Goal: Transaction & Acquisition: Book appointment/travel/reservation

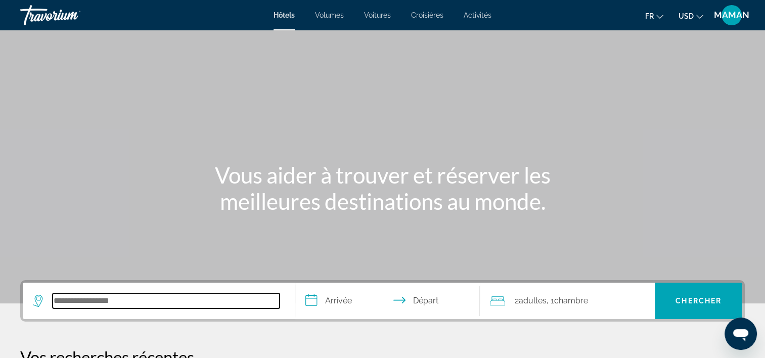
click at [77, 305] on input "Rechercher une destination hôtelière" at bounding box center [166, 300] width 227 height 15
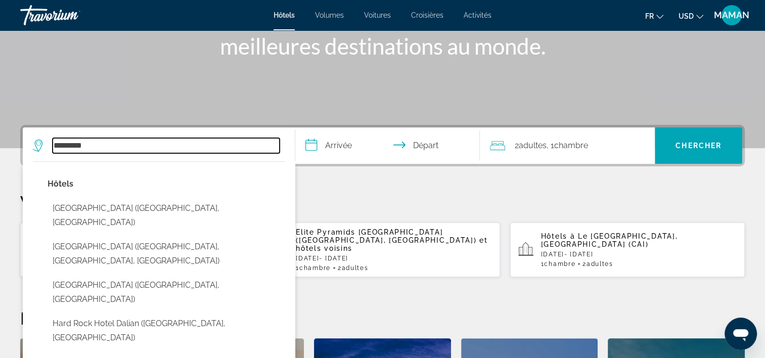
scroll to position [146, 0]
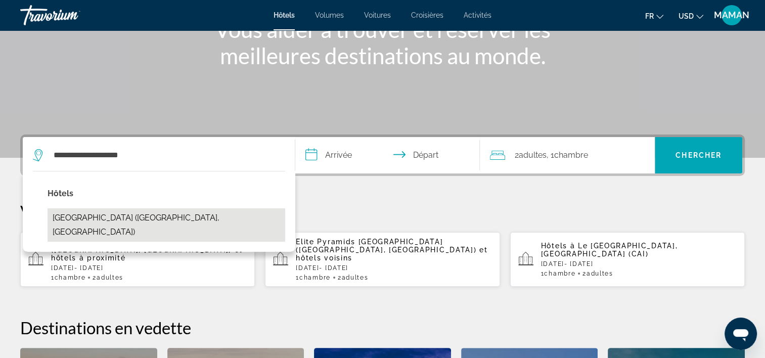
click at [81, 216] on button "[GEOGRAPHIC_DATA] ([GEOGRAPHIC_DATA], [GEOGRAPHIC_DATA])" at bounding box center [167, 224] width 238 height 33
type input "**********"
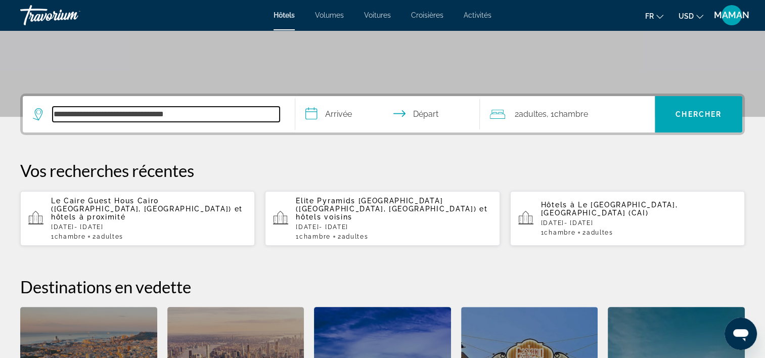
scroll to position [247, 0]
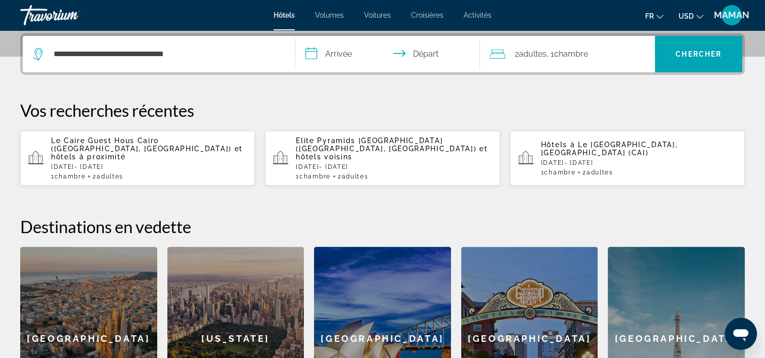
click at [357, 58] on input "**********" at bounding box center [389, 55] width 189 height 39
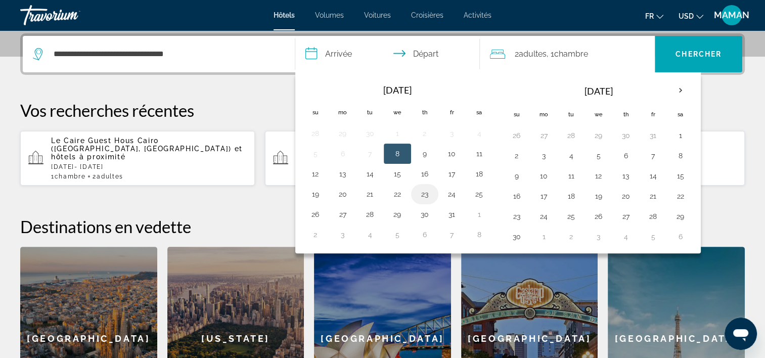
click at [427, 195] on button "23" at bounding box center [425, 194] width 16 height 14
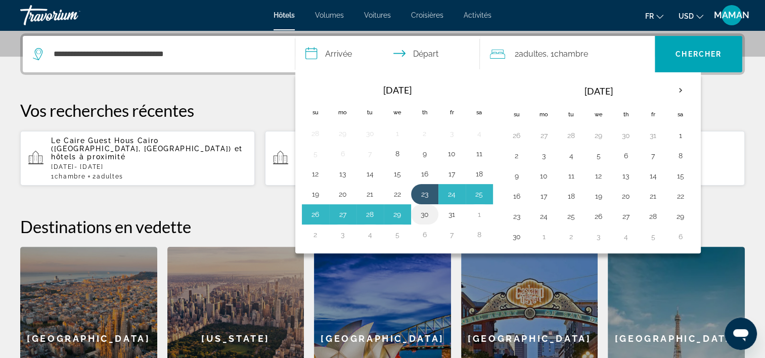
click at [428, 212] on button "30" at bounding box center [425, 214] width 16 height 14
type input "**********"
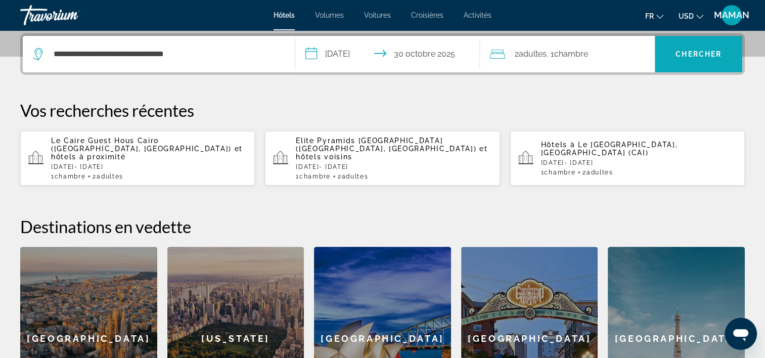
click at [699, 39] on span "Rechercher" at bounding box center [698, 54] width 87 height 36
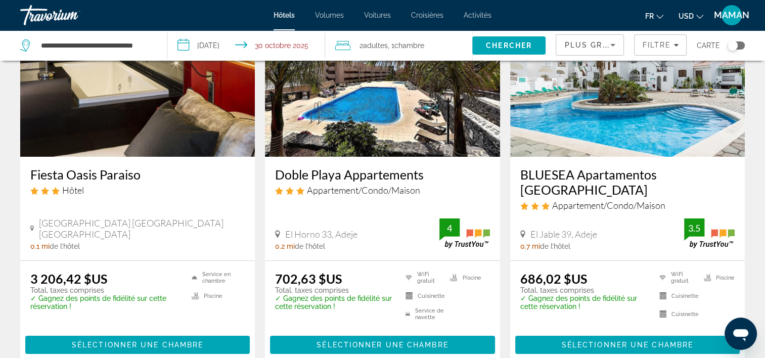
scroll to position [51, 0]
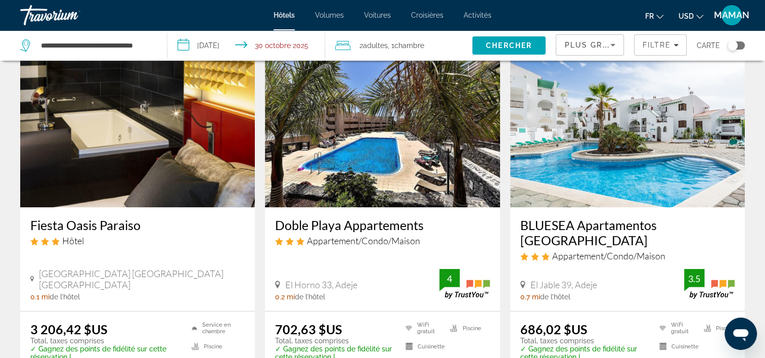
drag, startPoint x: 693, startPoint y: 14, endPoint x: 699, endPoint y: 19, distance: 8.3
click at [693, 14] on span "USD" at bounding box center [686, 16] width 15 height 8
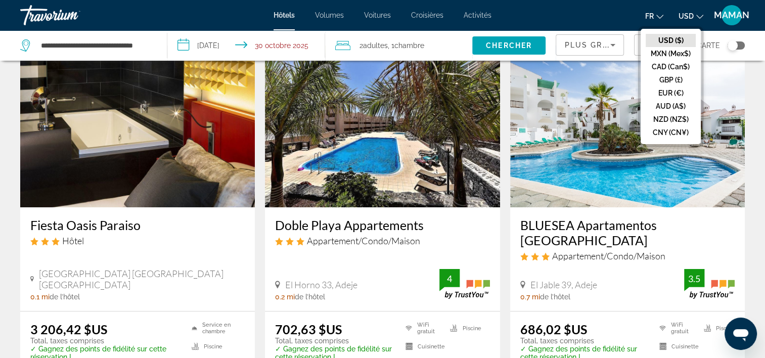
click at [671, 92] on button "EUR (€)" at bounding box center [671, 92] width 50 height 13
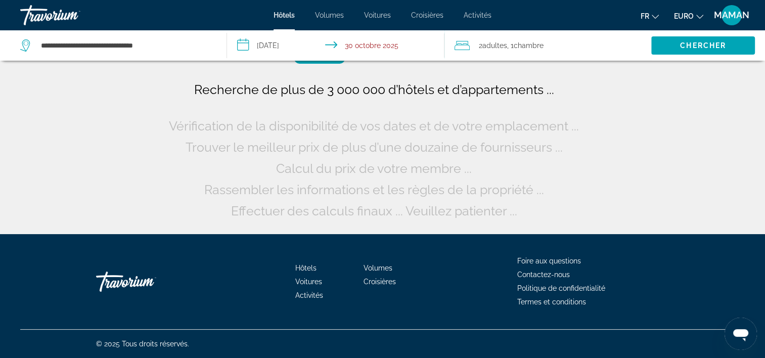
scroll to position [0, 0]
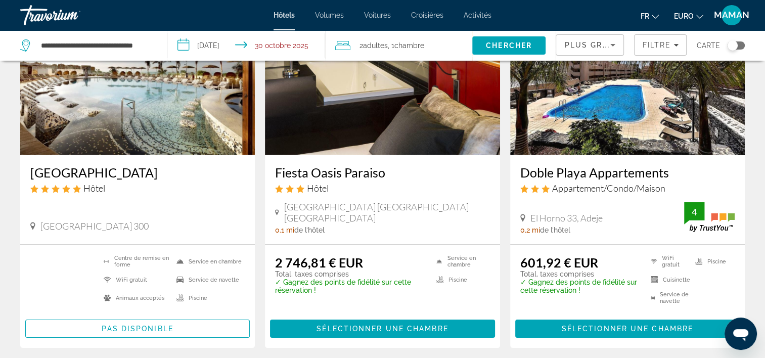
scroll to position [101, 0]
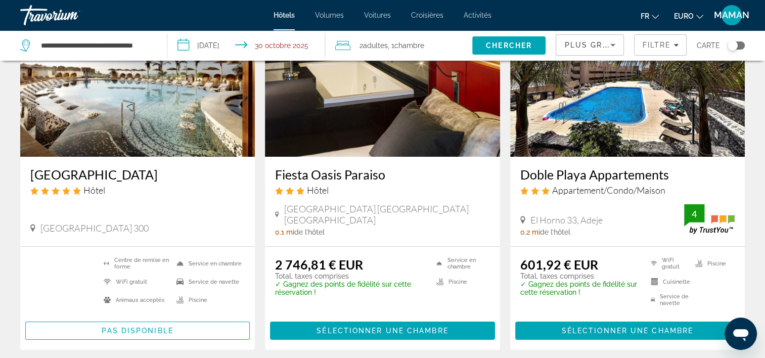
click at [68, 117] on img "Contenu principal" at bounding box center [137, 76] width 235 height 162
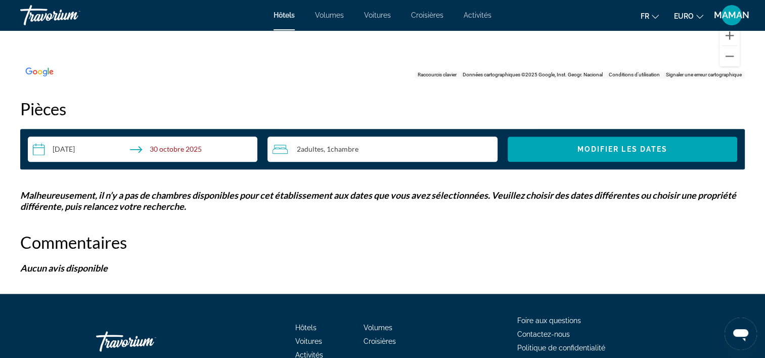
scroll to position [1264, 0]
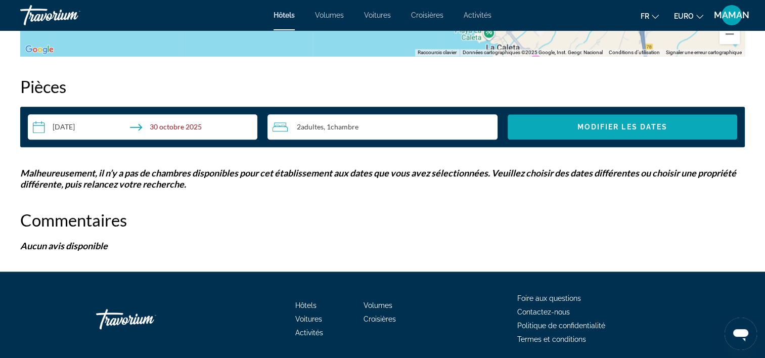
click at [630, 129] on span "Modifier les dates" at bounding box center [622, 127] width 91 height 8
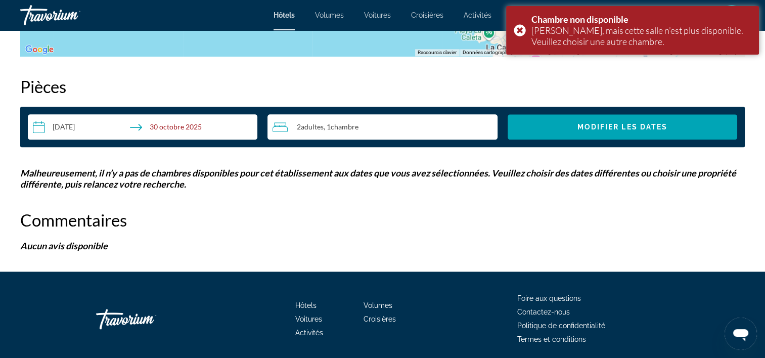
click at [181, 131] on input "**********" at bounding box center [145, 128] width 234 height 28
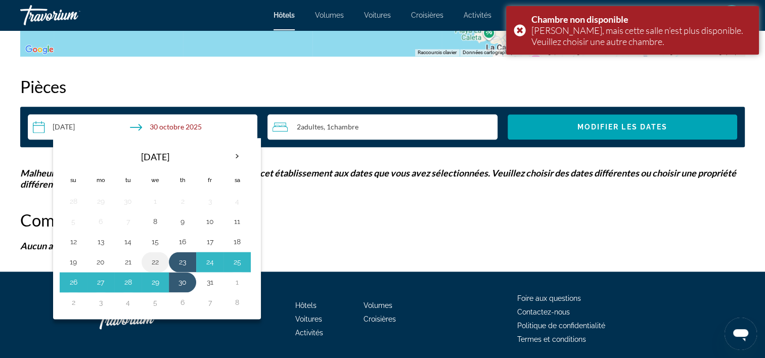
click at [154, 262] on button "22" at bounding box center [155, 262] width 16 height 14
click at [157, 281] on button "29" at bounding box center [155, 282] width 16 height 14
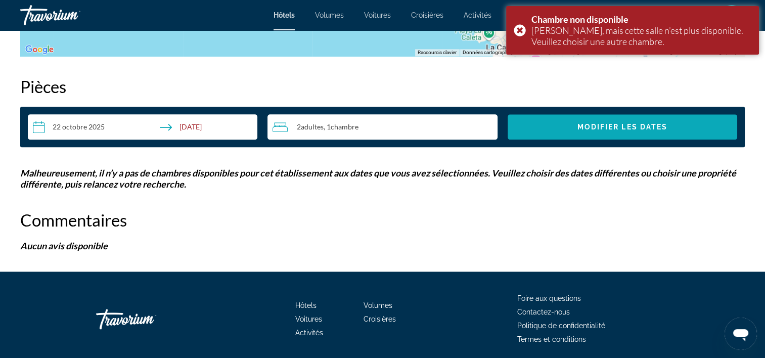
click at [657, 129] on span "Modifier les dates" at bounding box center [622, 127] width 91 height 8
click at [201, 128] on input "**********" at bounding box center [145, 128] width 234 height 28
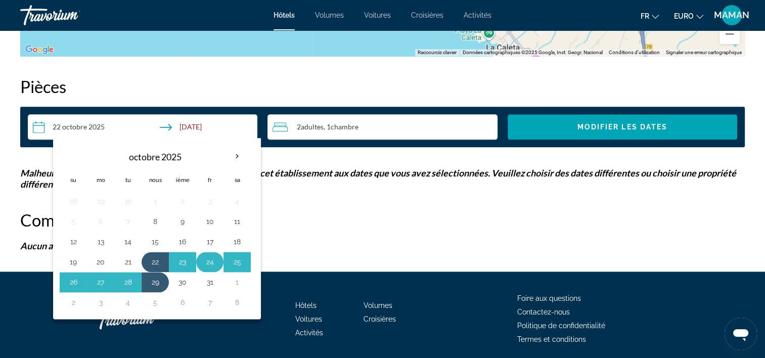
click at [211, 261] on button "24" at bounding box center [210, 262] width 16 height 14
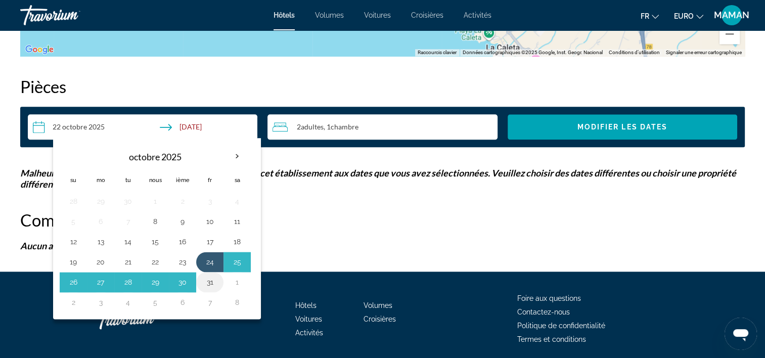
click at [208, 278] on button "31" at bounding box center [210, 282] width 16 height 14
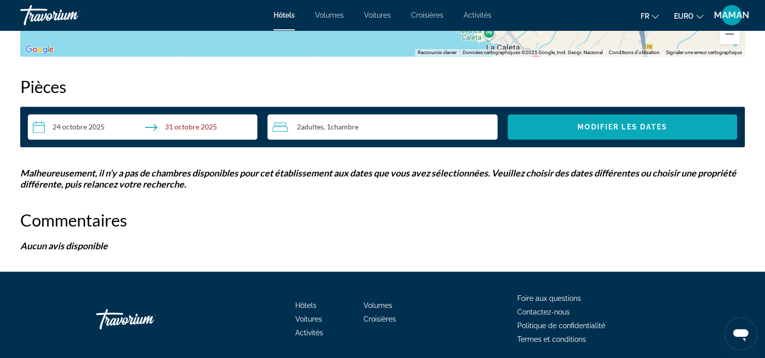
click at [592, 132] on span "Widget de recherche" at bounding box center [623, 127] width 230 height 24
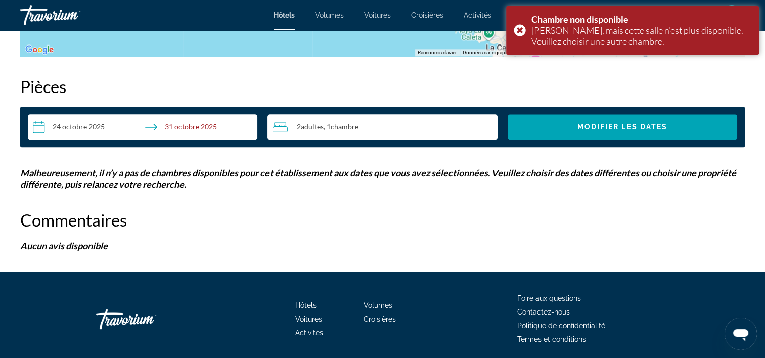
click at [201, 127] on input "**********" at bounding box center [145, 128] width 234 height 28
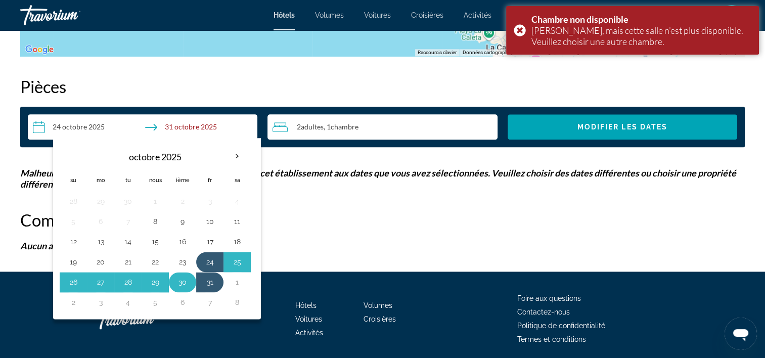
click at [184, 282] on button "30" at bounding box center [182, 282] width 16 height 14
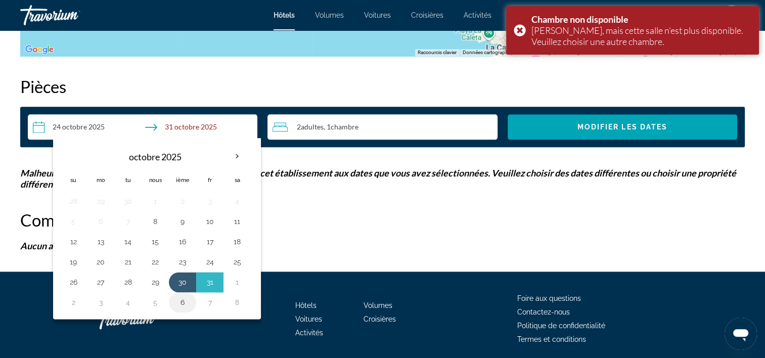
click at [182, 304] on button "6" at bounding box center [182, 302] width 16 height 14
type input "**********"
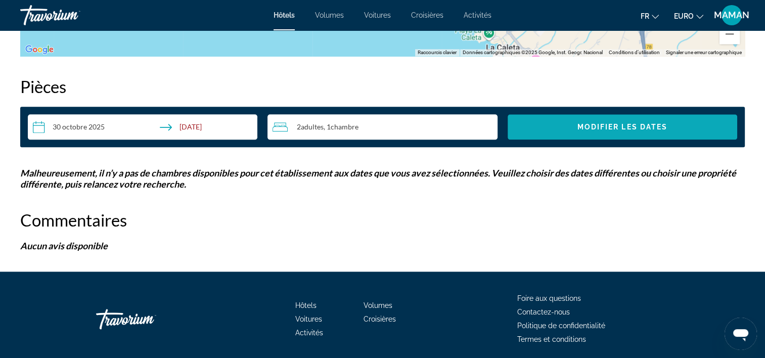
click at [578, 123] on span "Modifier les dates" at bounding box center [622, 127] width 91 height 8
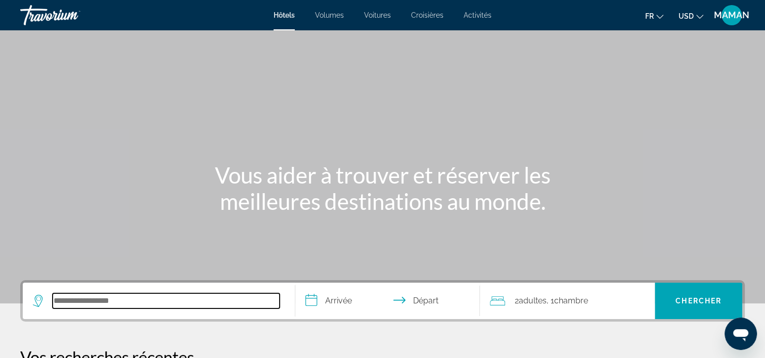
click at [125, 295] on input "Rechercher une destination hôtelière" at bounding box center [166, 300] width 227 height 15
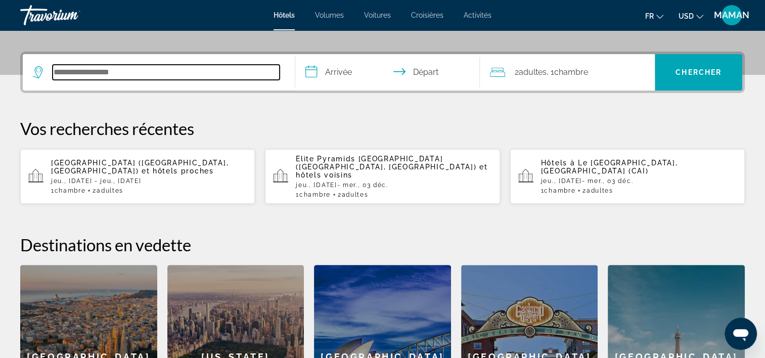
scroll to position [247, 0]
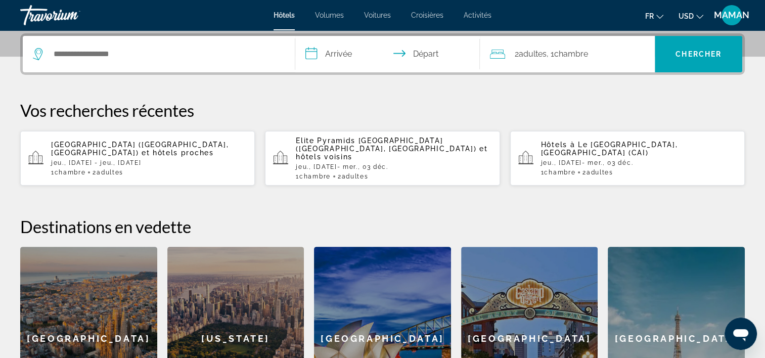
click at [147, 148] on p "Hard Rock Hotel Tenerife (Adeje, ES) et hôtels proches" at bounding box center [149, 149] width 196 height 16
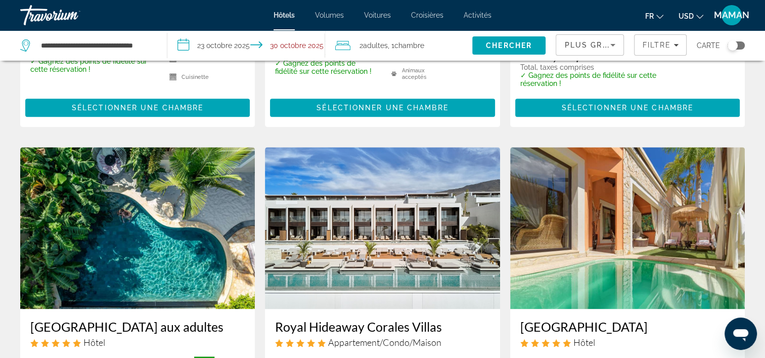
scroll to position [607, 0]
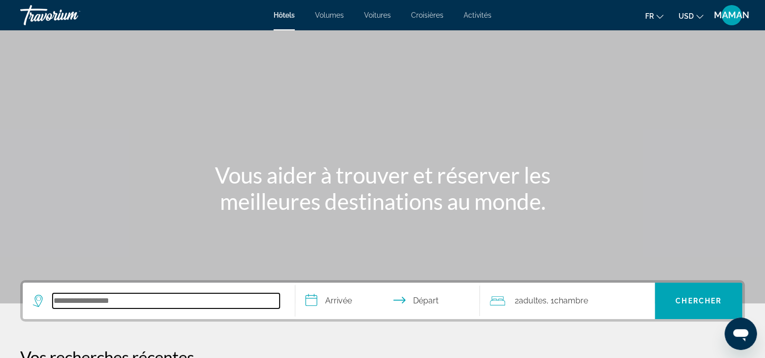
click at [102, 304] on input "Rechercher une destination hôtelière" at bounding box center [166, 300] width 227 height 15
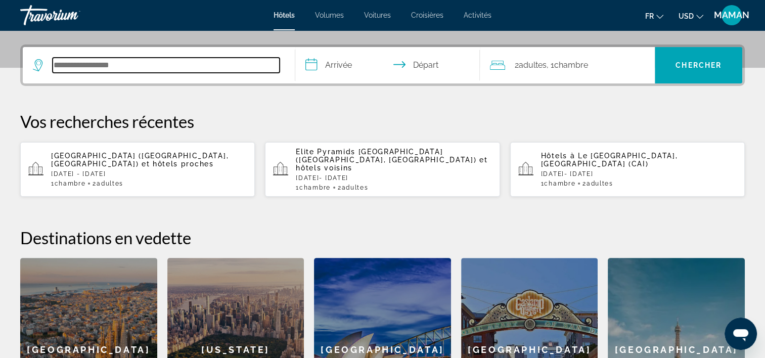
scroll to position [247, 0]
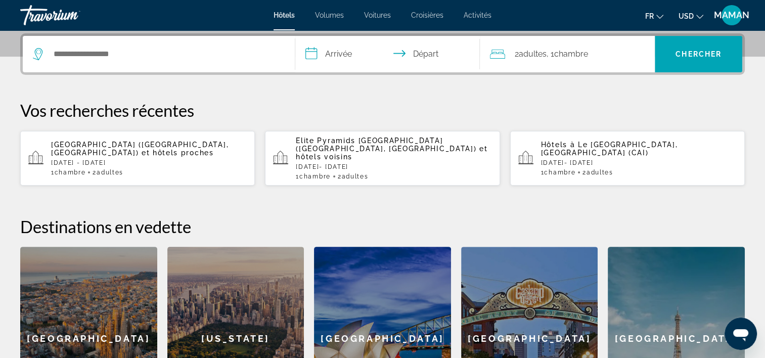
click at [113, 151] on p "Hard Rock Hotel Tenerife (Adeje, ES) et hôtels proches" at bounding box center [149, 149] width 196 height 16
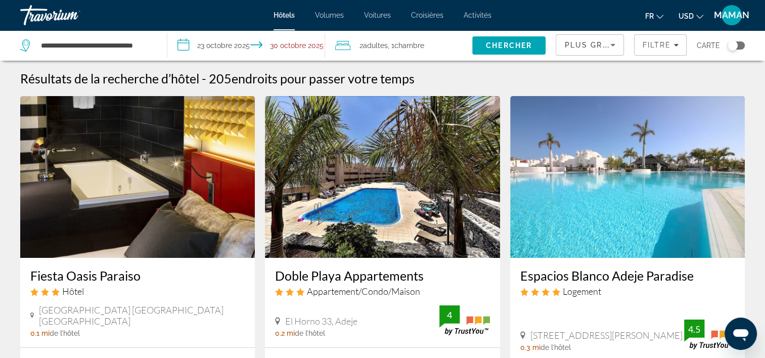
click at [694, 16] on button "USD USD ($) MXN (Mex$) CAD (Can$) GBP (£) EUR (€) AUD (A$) NZD (NZ$) CNY (CN¥)" at bounding box center [691, 16] width 25 height 15
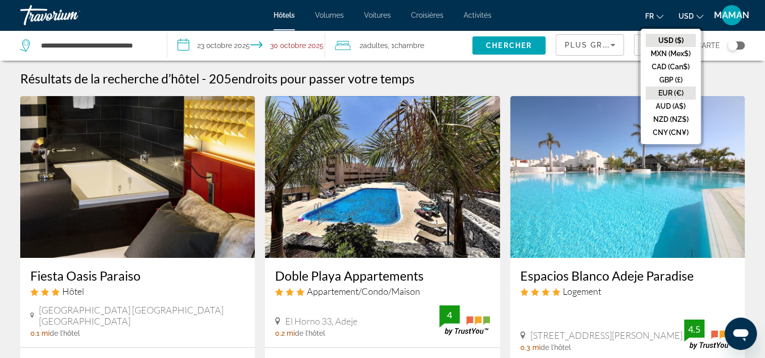
click at [672, 93] on button "EUR (€)" at bounding box center [671, 92] width 50 height 13
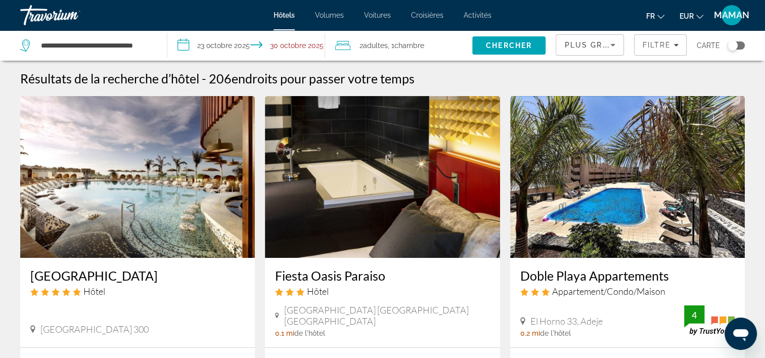
click at [212, 195] on img "Contenu principal" at bounding box center [137, 177] width 235 height 162
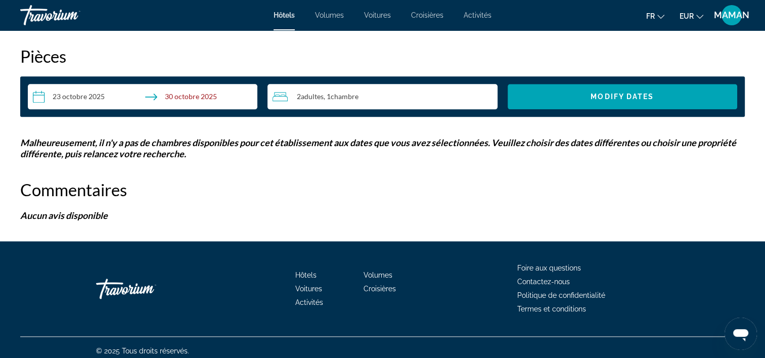
scroll to position [1301, 0]
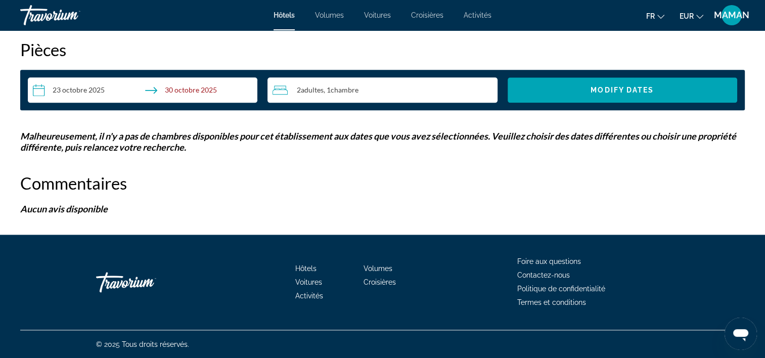
click at [197, 91] on input "**********" at bounding box center [145, 91] width 234 height 28
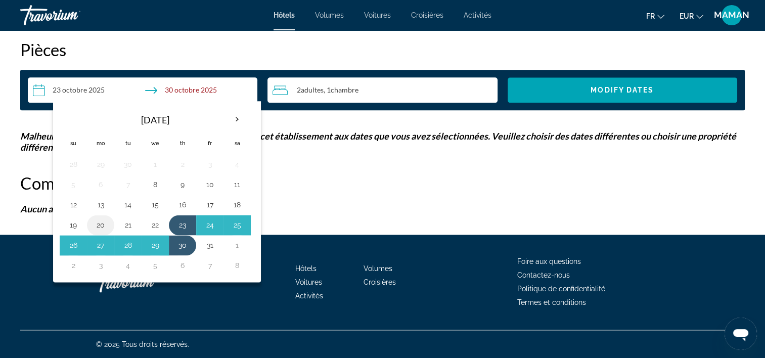
click at [102, 225] on button "20" at bounding box center [101, 225] width 16 height 14
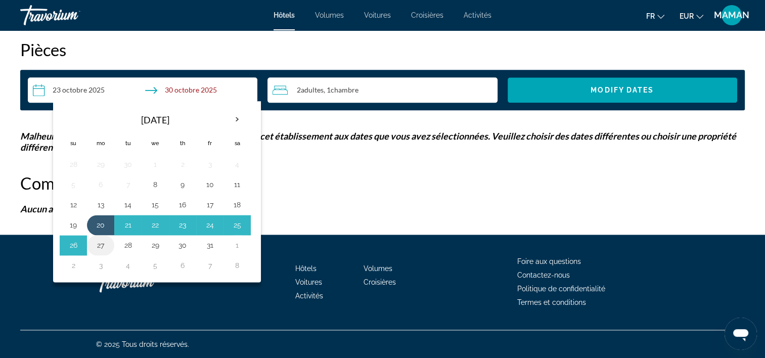
click at [103, 245] on button "27" at bounding box center [101, 245] width 16 height 14
type input "**********"
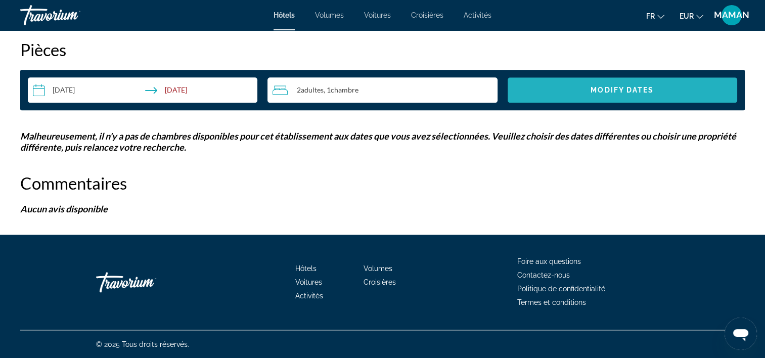
click at [634, 92] on span "Modify Dates" at bounding box center [622, 90] width 63 height 8
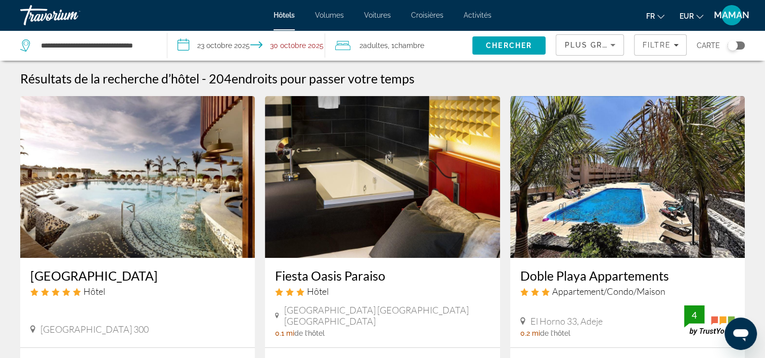
click at [83, 121] on img "Contenu principal" at bounding box center [137, 177] width 235 height 162
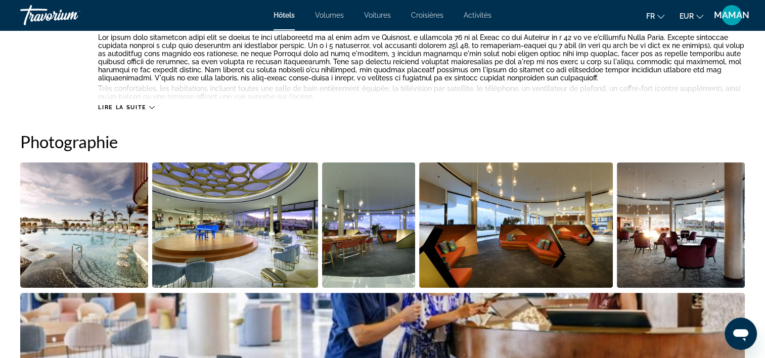
scroll to position [556, 0]
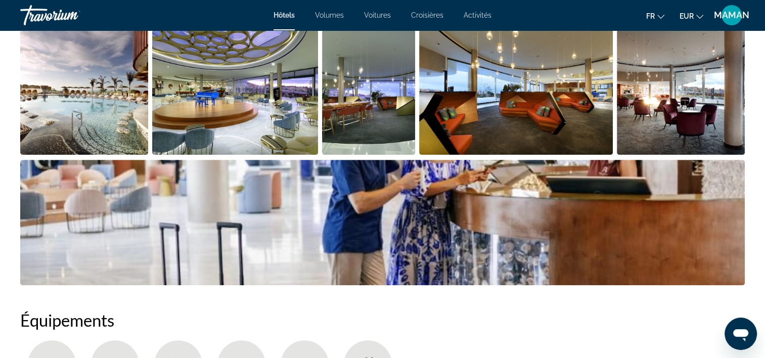
click at [360, 116] on img "Open full-screen image slider" at bounding box center [368, 91] width 93 height 125
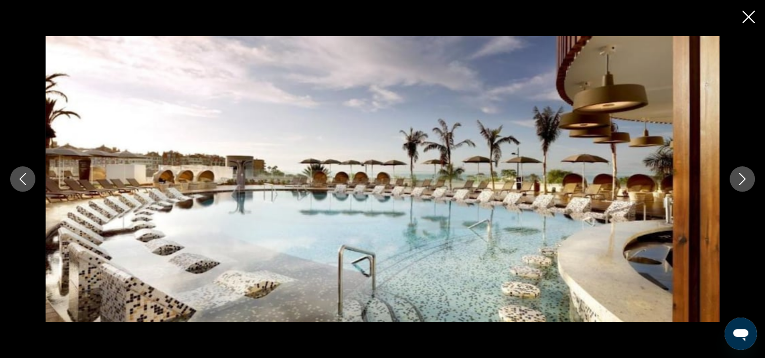
click at [738, 184] on icon "Next image" at bounding box center [742, 179] width 12 height 12
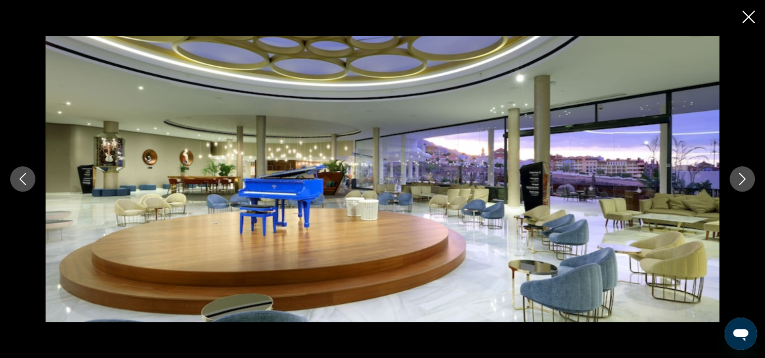
click at [738, 184] on icon "Next image" at bounding box center [742, 179] width 12 height 12
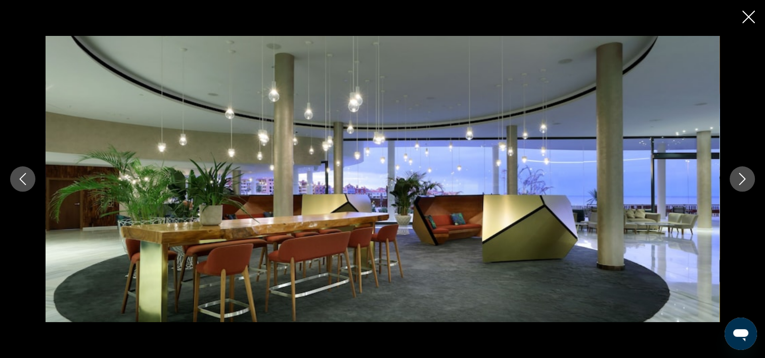
click at [738, 184] on icon "Next image" at bounding box center [742, 179] width 12 height 12
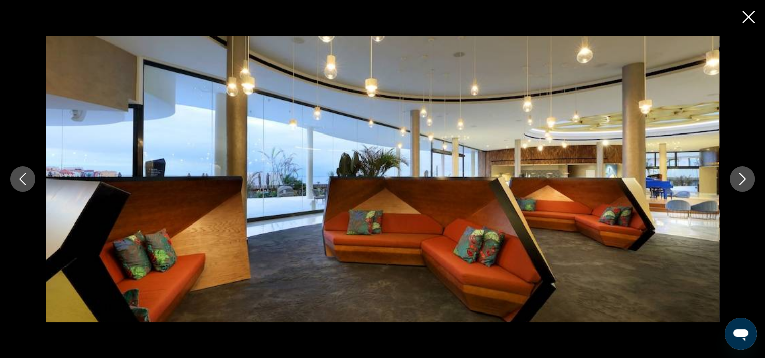
click at [738, 184] on icon "Next image" at bounding box center [742, 179] width 12 height 12
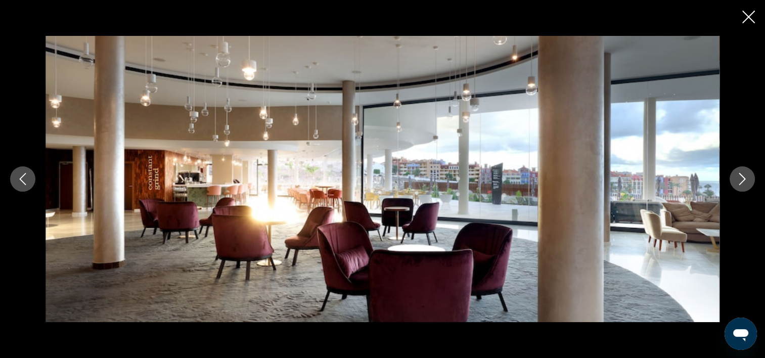
click at [738, 184] on icon "Next image" at bounding box center [742, 179] width 12 height 12
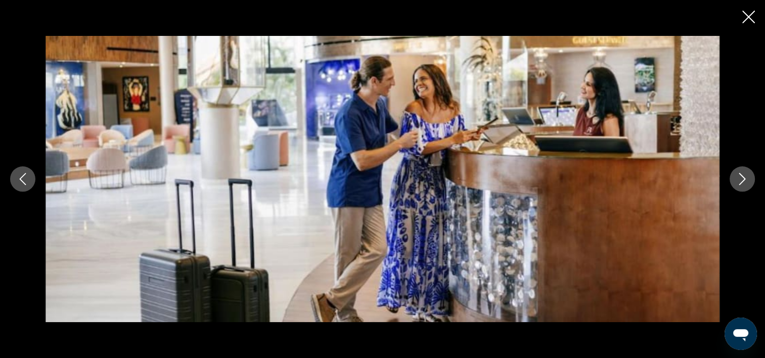
click at [738, 184] on icon "Next image" at bounding box center [742, 179] width 12 height 12
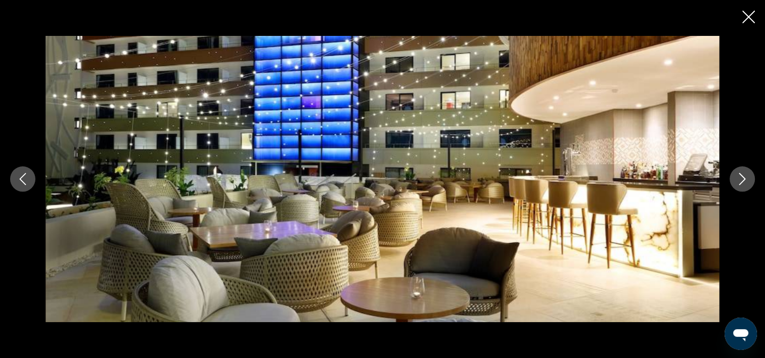
click at [738, 184] on icon "Next image" at bounding box center [742, 179] width 12 height 12
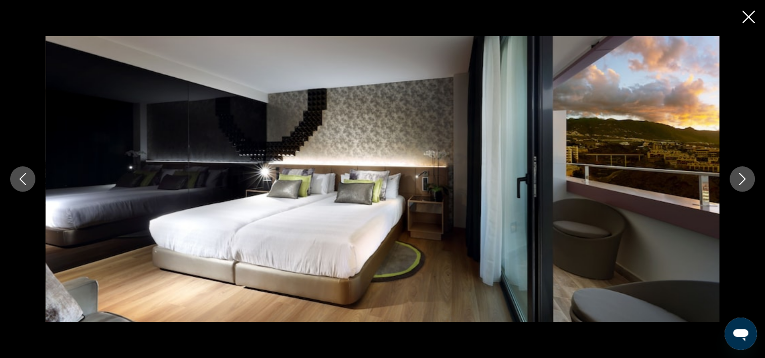
click at [738, 184] on icon "Next image" at bounding box center [742, 179] width 12 height 12
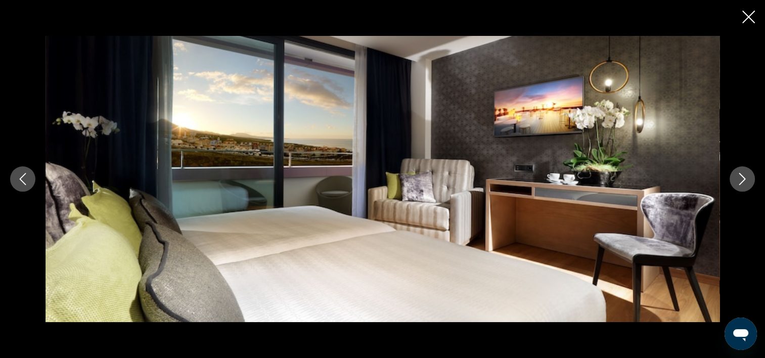
click at [738, 184] on icon "Next image" at bounding box center [742, 179] width 12 height 12
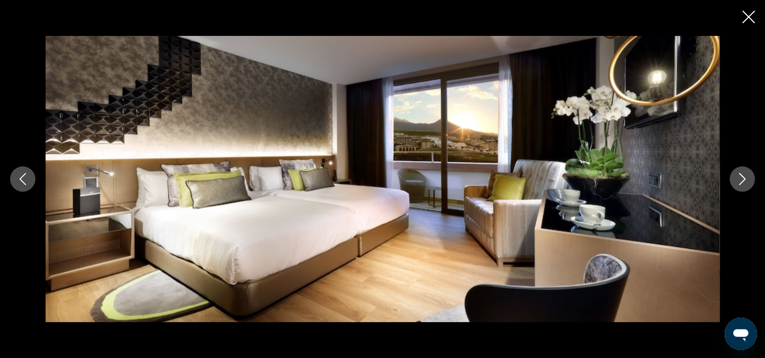
click at [738, 184] on icon "Next image" at bounding box center [742, 179] width 12 height 12
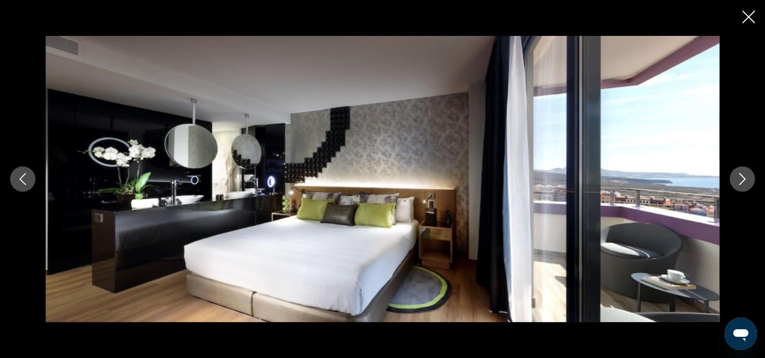
click at [738, 184] on icon "Next image" at bounding box center [742, 179] width 12 height 12
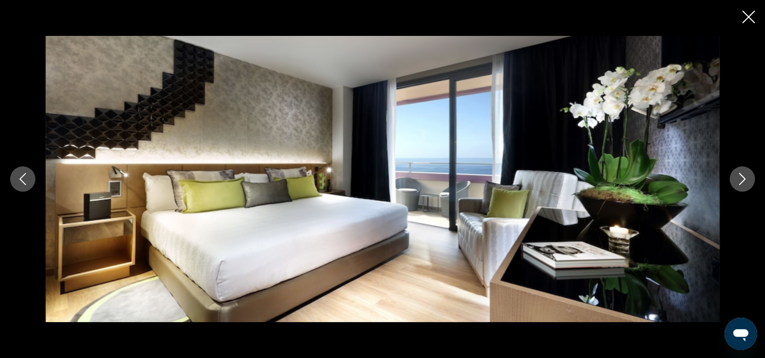
click at [737, 184] on icon "Next image" at bounding box center [742, 179] width 12 height 12
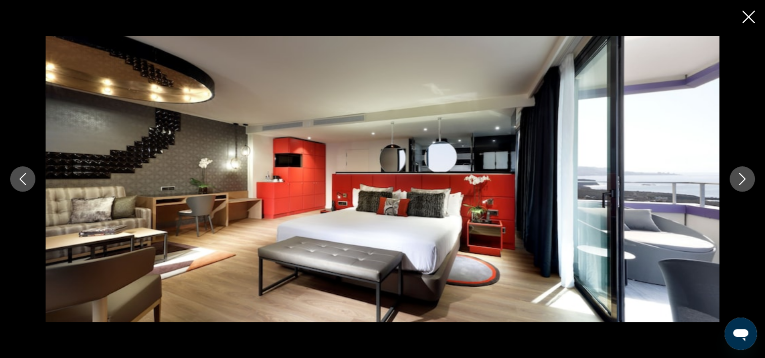
click at [737, 184] on icon "Next image" at bounding box center [742, 179] width 12 height 12
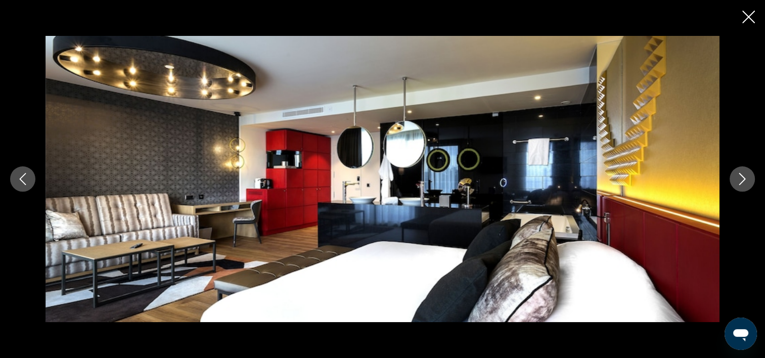
click at [737, 184] on icon "Next image" at bounding box center [742, 179] width 12 height 12
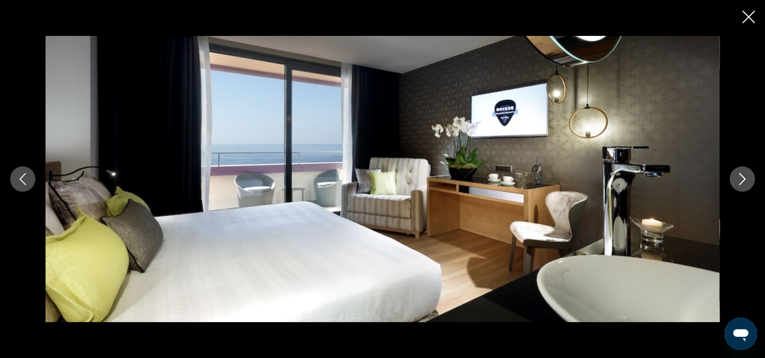
click at [749, 14] on icon "Close slideshow" at bounding box center [748, 17] width 13 height 13
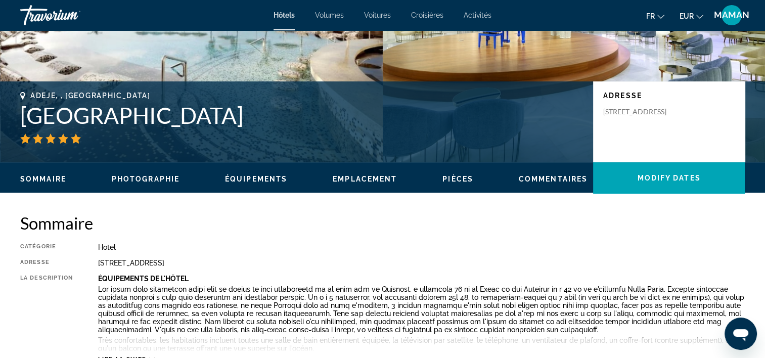
scroll to position [152, 0]
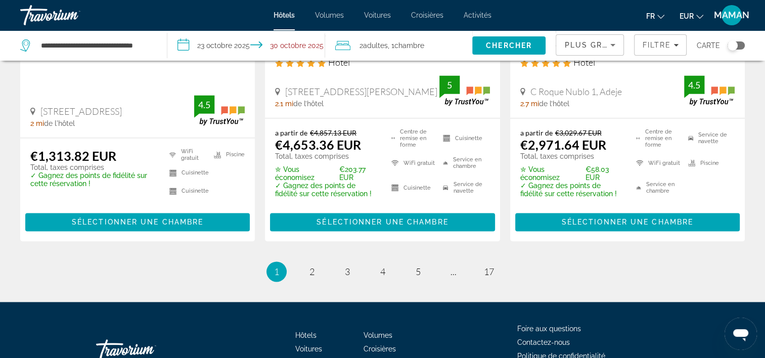
scroll to position [1416, 0]
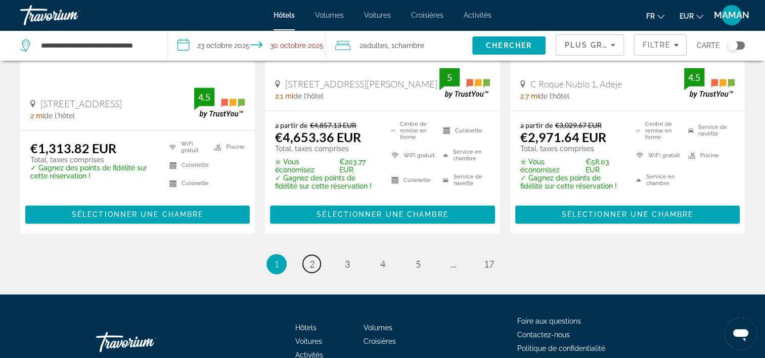
drag, startPoint x: 310, startPoint y: 279, endPoint x: 321, endPoint y: 273, distance: 12.5
click at [310, 270] on span "2" at bounding box center [311, 263] width 5 height 11
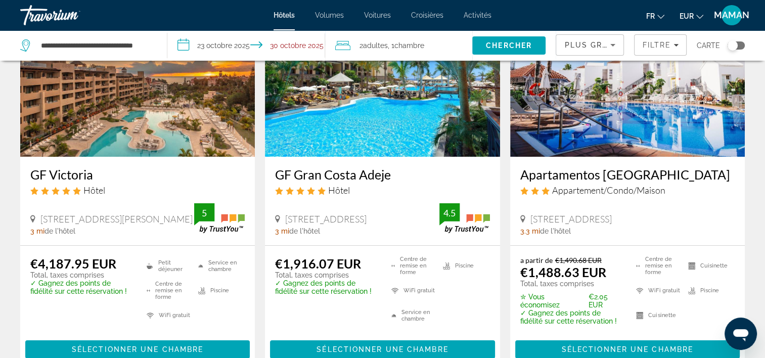
scroll to position [51, 0]
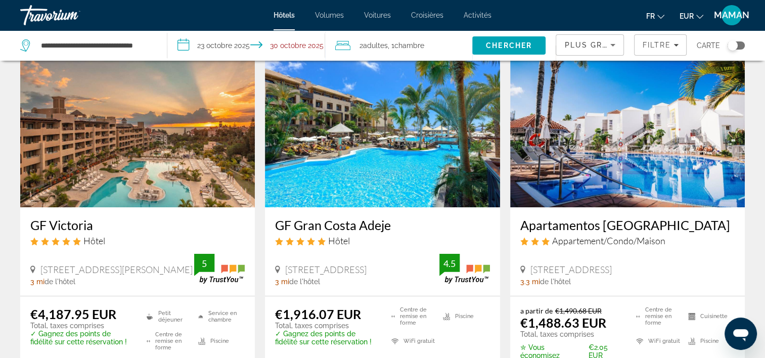
click at [364, 176] on img "Contenu principal" at bounding box center [382, 127] width 235 height 162
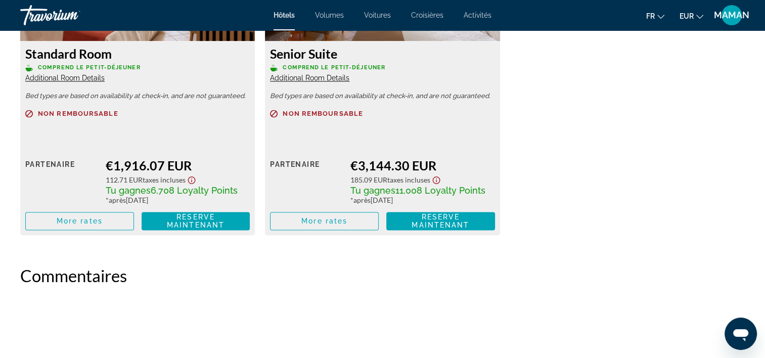
scroll to position [1466, 0]
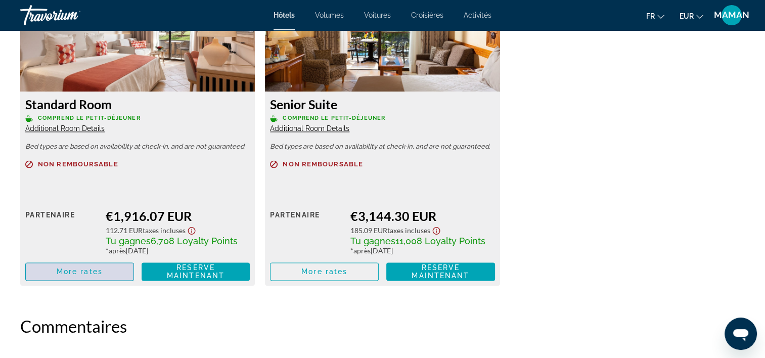
click at [99, 273] on span "More rates" at bounding box center [80, 272] width 46 height 8
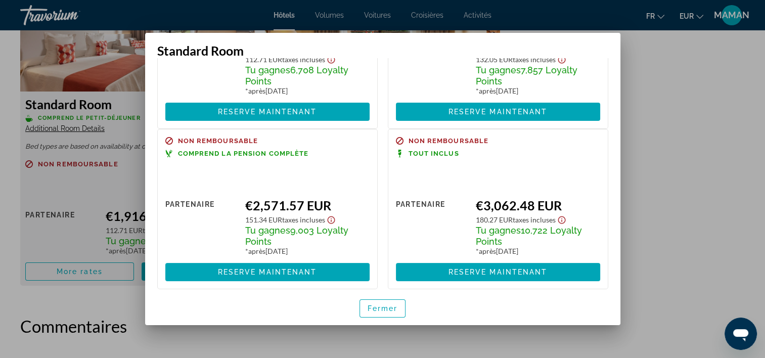
scroll to position [118, 0]
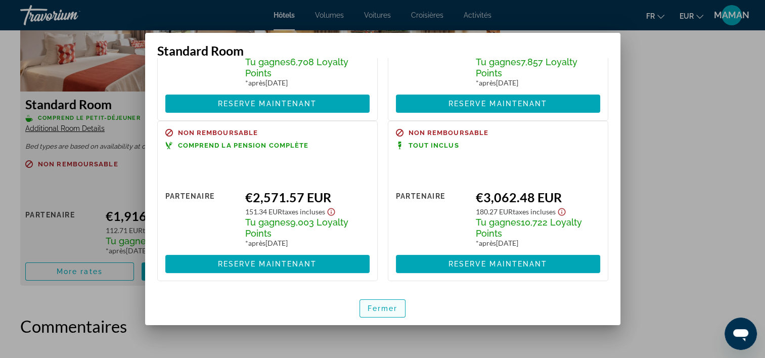
click at [390, 314] on span "button" at bounding box center [383, 308] width 46 height 24
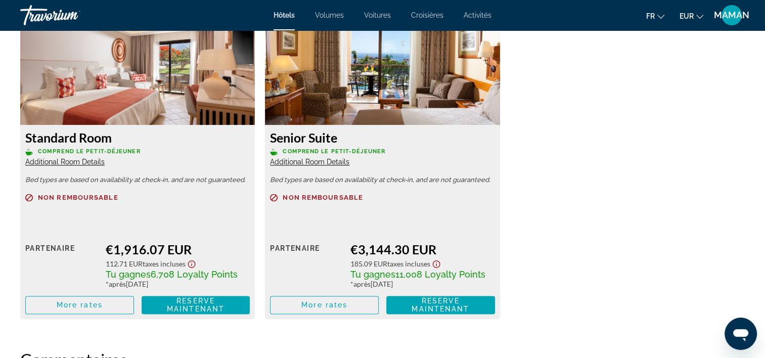
scroll to position [1416, 0]
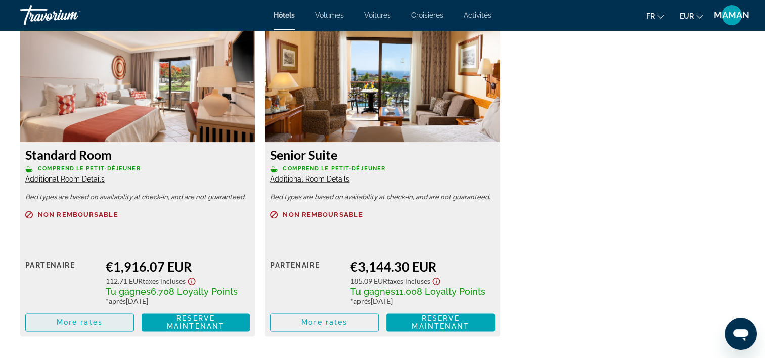
click at [80, 326] on span "More rates" at bounding box center [80, 322] width 46 height 8
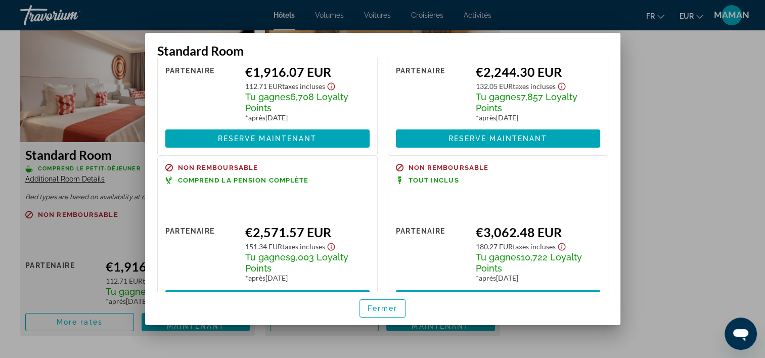
scroll to position [118, 0]
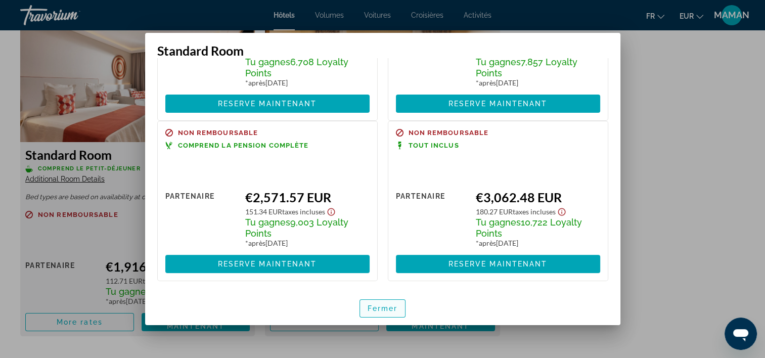
click at [381, 315] on span "button" at bounding box center [383, 308] width 46 height 24
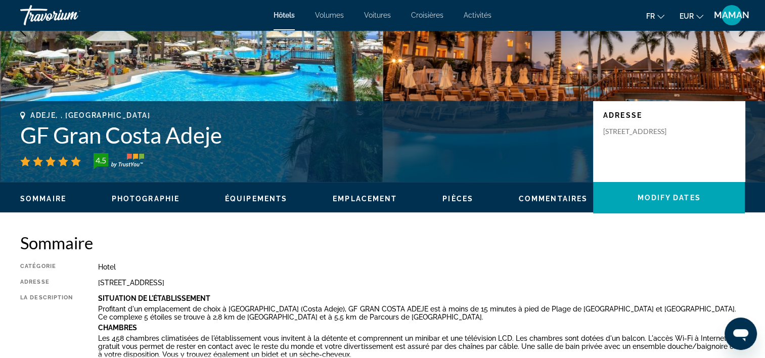
scroll to position [0, 0]
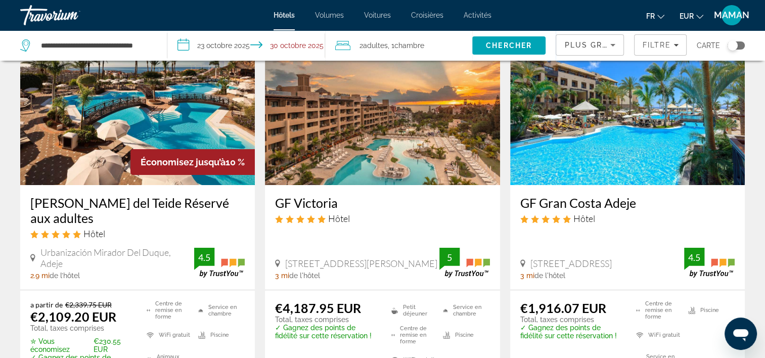
scroll to position [51, 0]
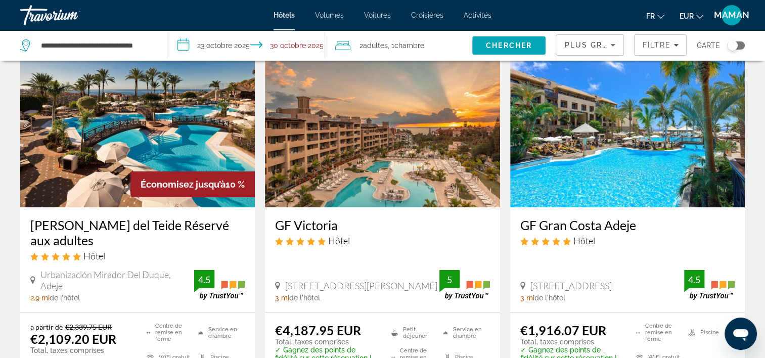
click at [591, 190] on img "Contenu principal" at bounding box center [627, 127] width 235 height 162
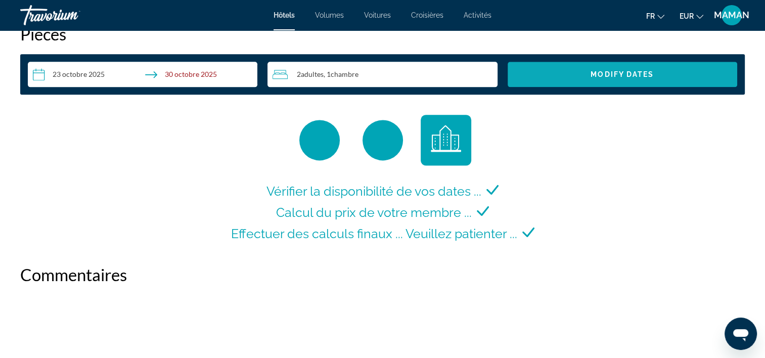
scroll to position [1112, 0]
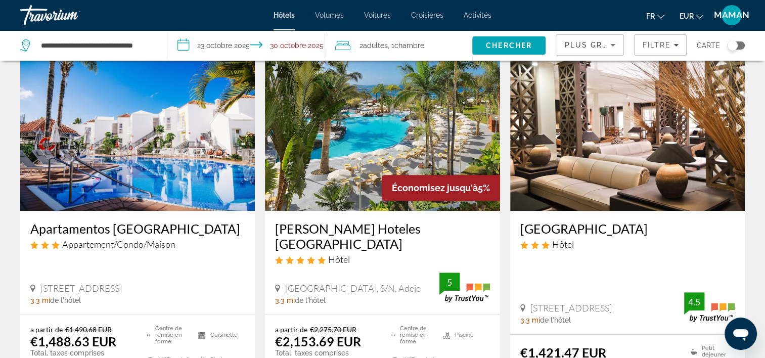
scroll to position [455, 0]
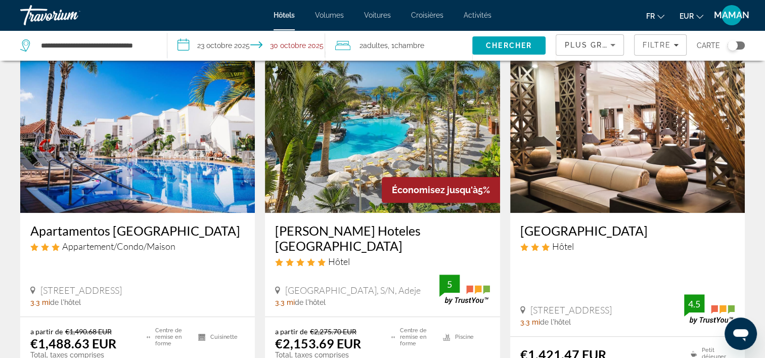
click at [388, 135] on img "Contenu principal" at bounding box center [382, 132] width 235 height 162
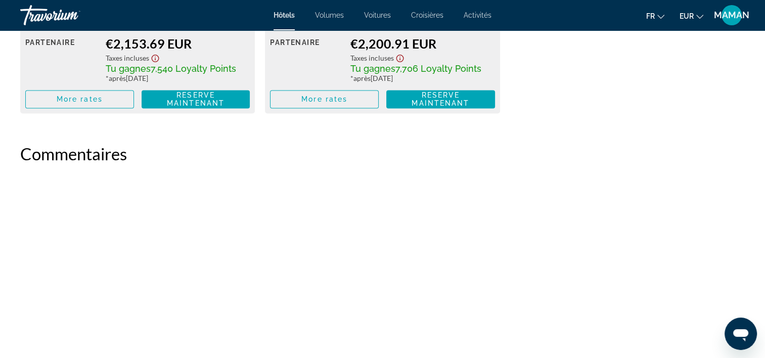
scroll to position [1669, 0]
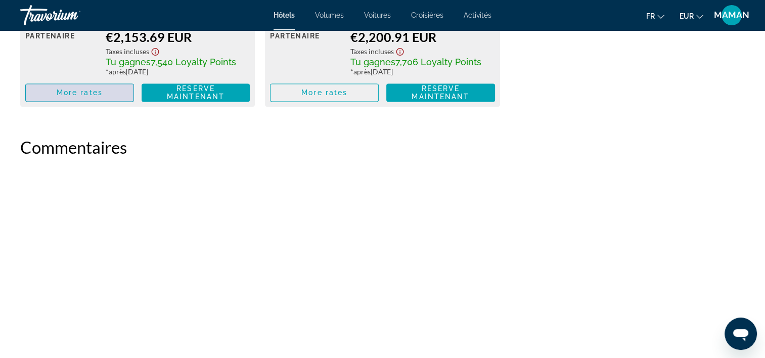
click at [99, 91] on span "More rates" at bounding box center [80, 92] width 46 height 8
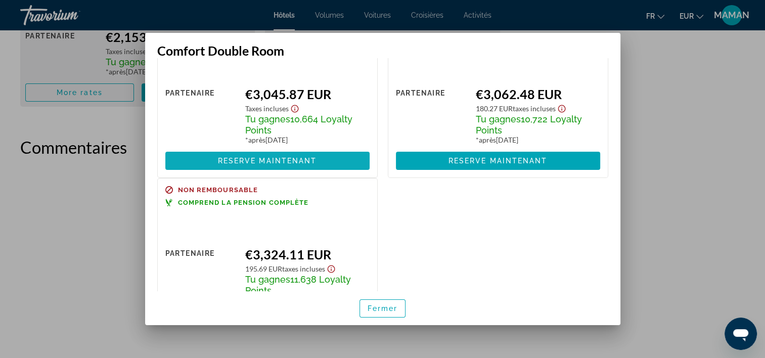
scroll to position [355, 0]
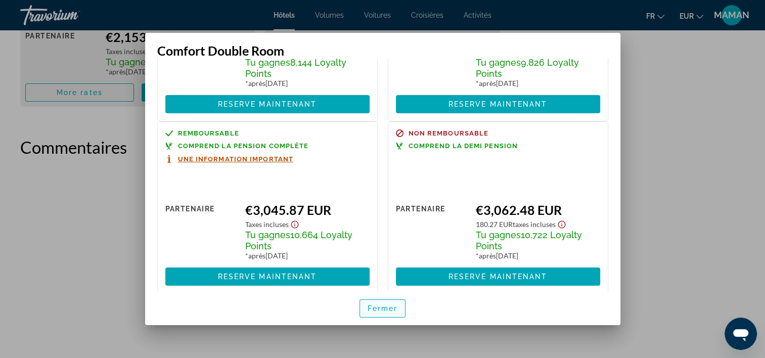
click at [393, 305] on span "Fermer" at bounding box center [383, 308] width 30 height 8
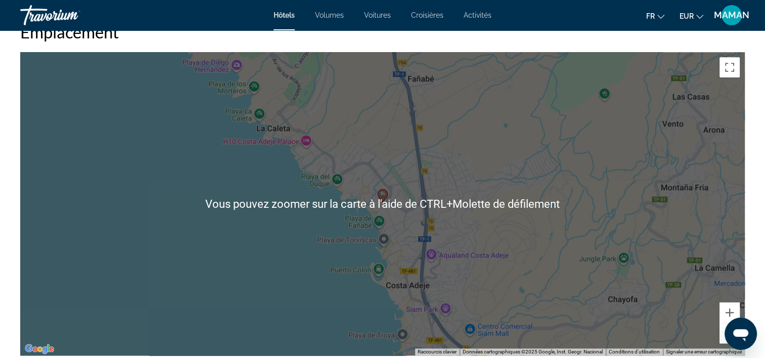
scroll to position [910, 0]
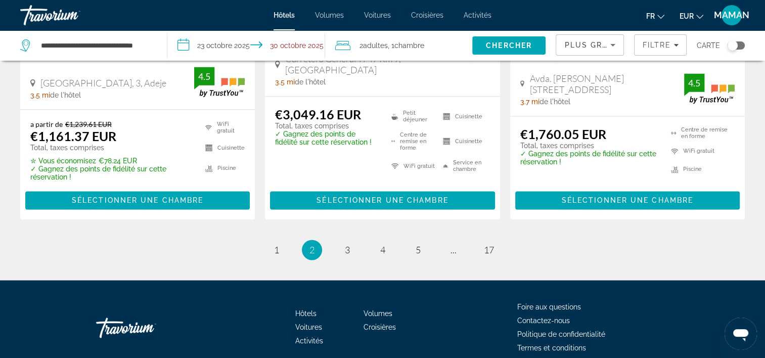
scroll to position [1485, 0]
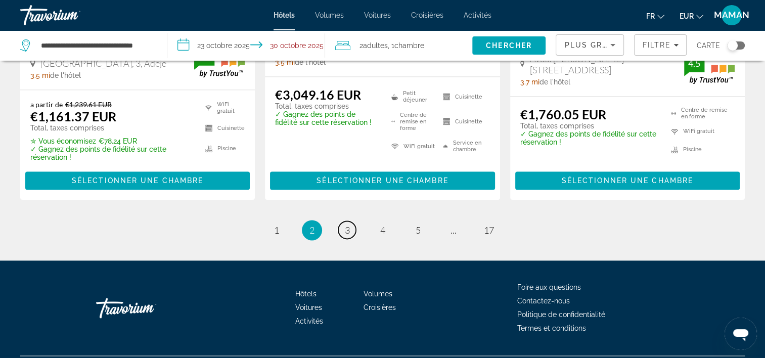
click at [350, 221] on link "page 3" at bounding box center [347, 230] width 18 height 18
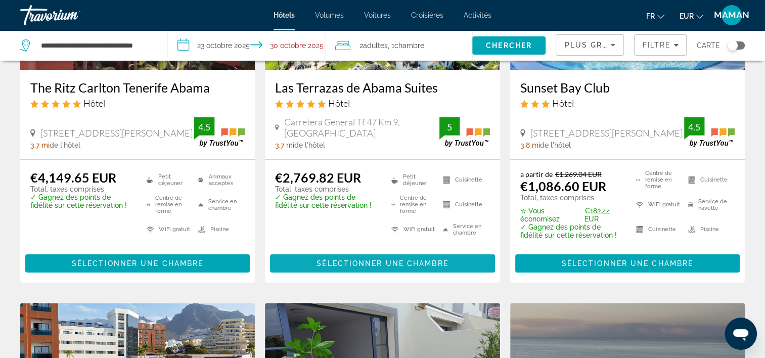
scroll to position [202, 0]
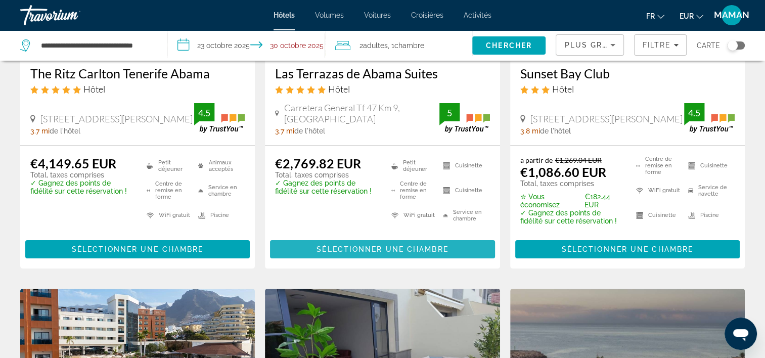
click at [350, 247] on span "Sélectionner une chambre" at bounding box center [382, 249] width 131 height 8
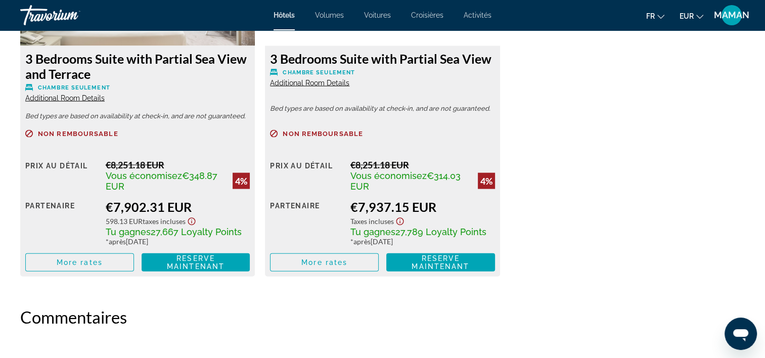
scroll to position [1770, 0]
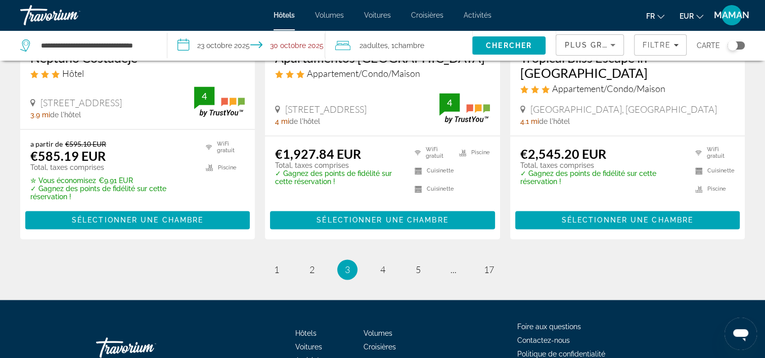
scroll to position [1466, 0]
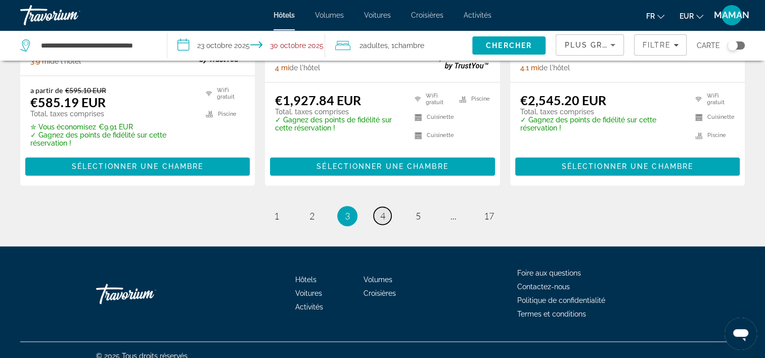
click at [386, 207] on link "page 4" at bounding box center [383, 216] width 18 height 18
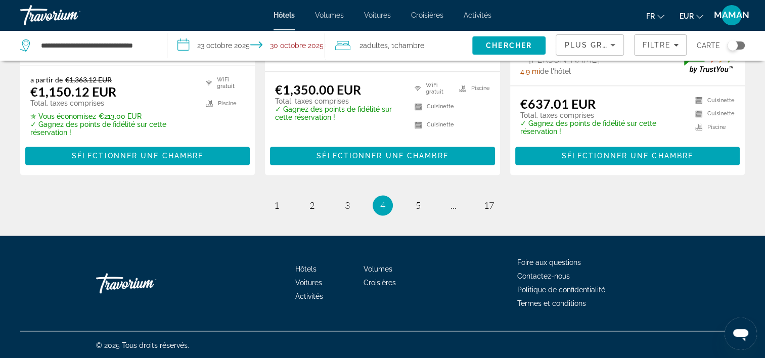
scroll to position [1453, 0]
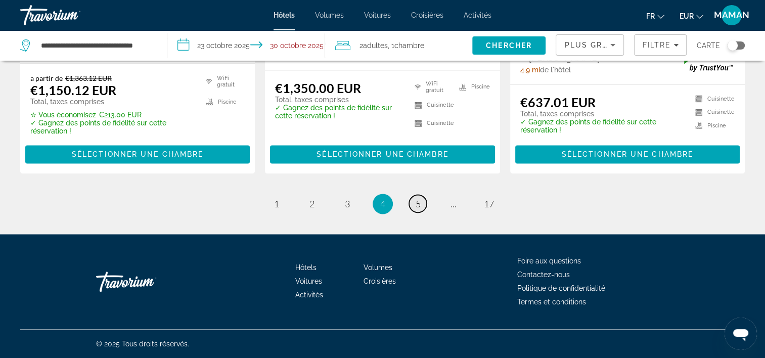
click at [420, 207] on span "5" at bounding box center [418, 203] width 5 height 11
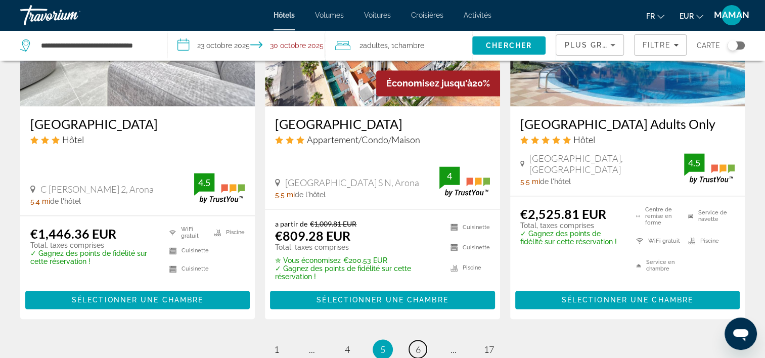
scroll to position [1365, 0]
click at [623, 116] on h3 "Hotel Las Madrigueras Golf Resort & Spa Adults Only" at bounding box center [627, 123] width 214 height 15
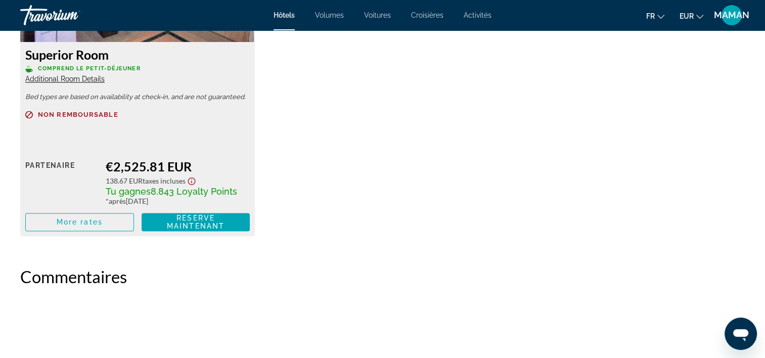
scroll to position [1517, 0]
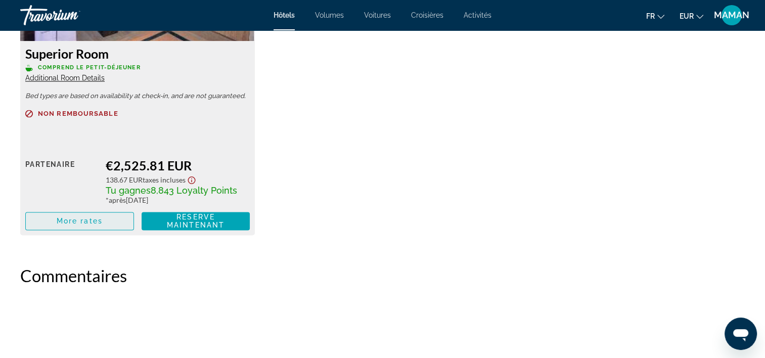
click at [82, 217] on span "More rates" at bounding box center [80, 221] width 46 height 8
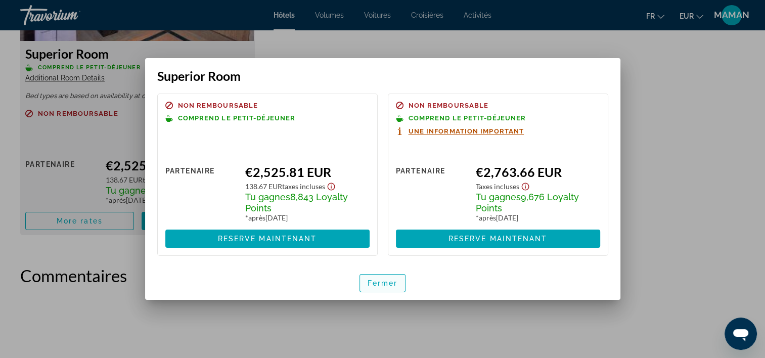
click at [378, 278] on span "button" at bounding box center [383, 283] width 46 height 24
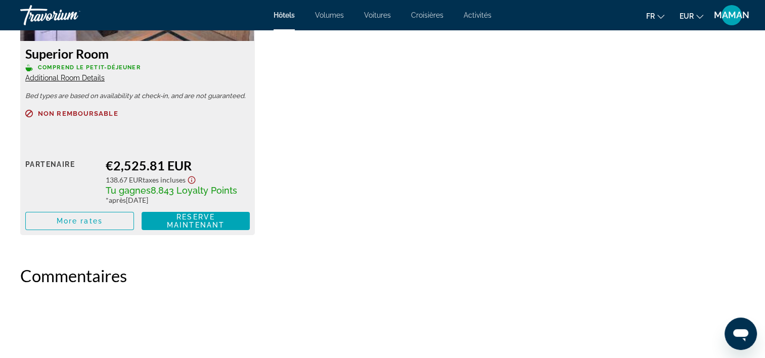
scroll to position [1517, 0]
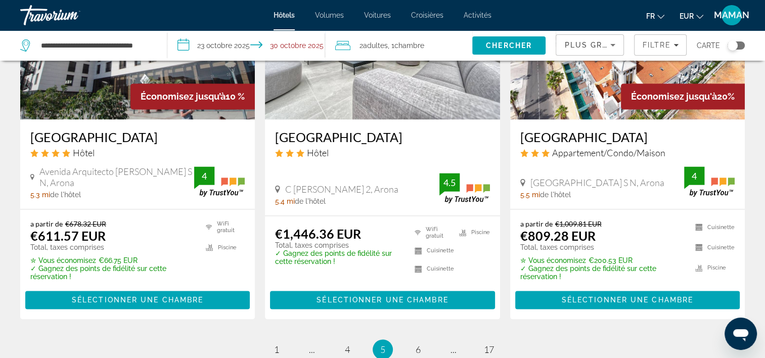
scroll to position [1416, 0]
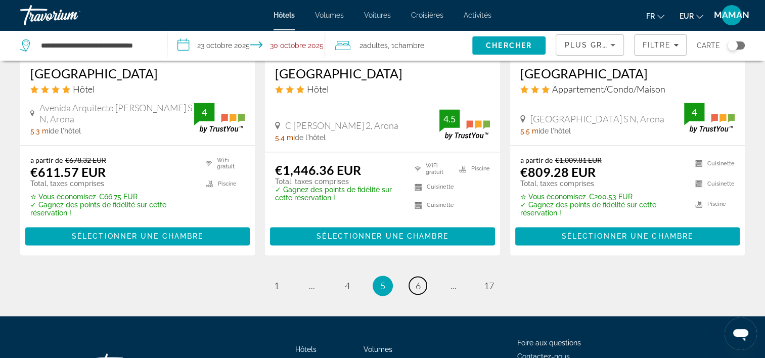
click at [425, 277] on link "page 6" at bounding box center [418, 286] width 18 height 18
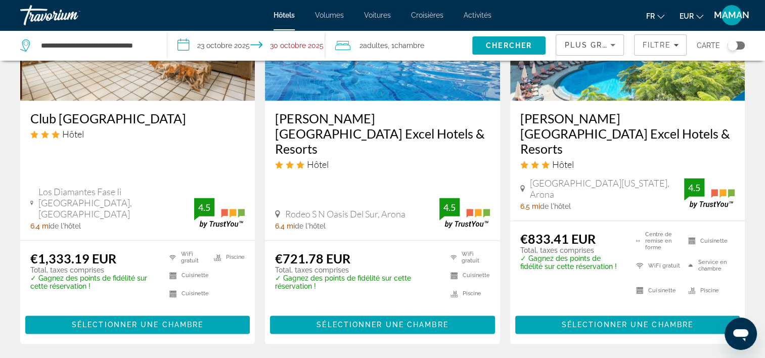
scroll to position [1365, 0]
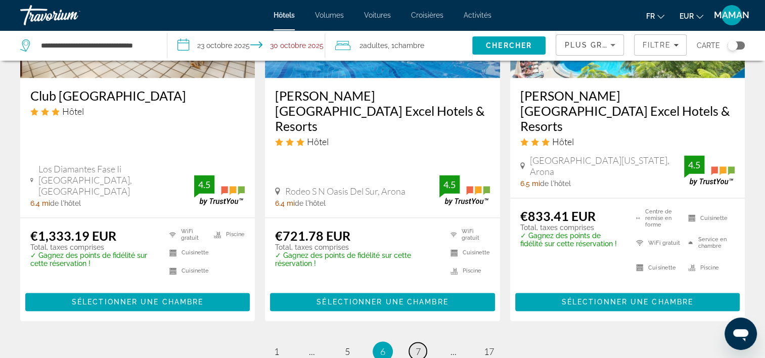
click at [417, 346] on span "7" at bounding box center [418, 351] width 5 height 11
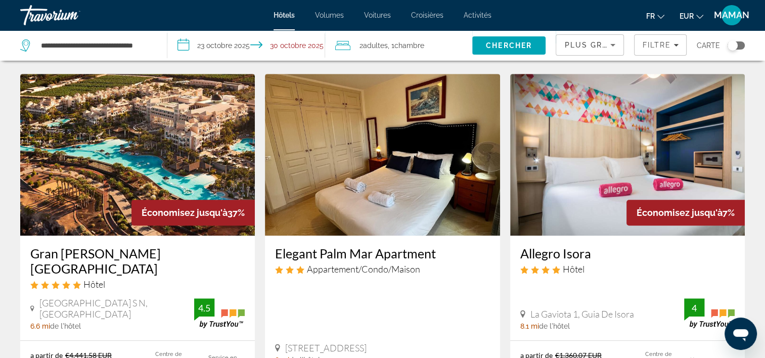
scroll to position [455, 0]
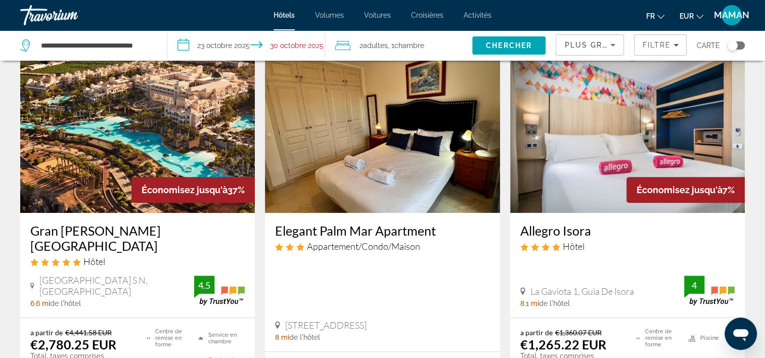
click at [164, 178] on div "Économisez jusqu'à 37%" at bounding box center [192, 190] width 123 height 26
click at [107, 232] on h3 "Gran Melia Palacio de Isora" at bounding box center [137, 238] width 214 height 30
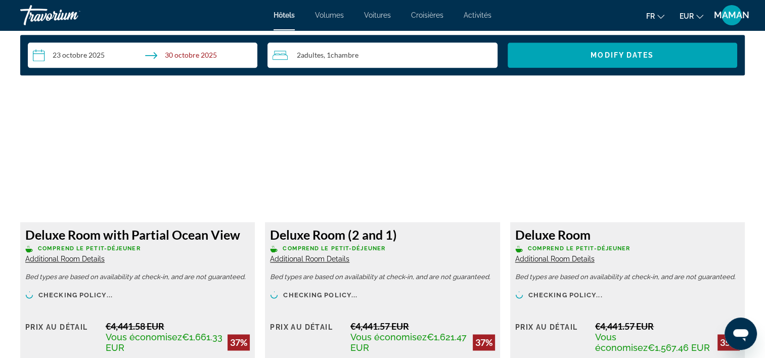
scroll to position [1466, 0]
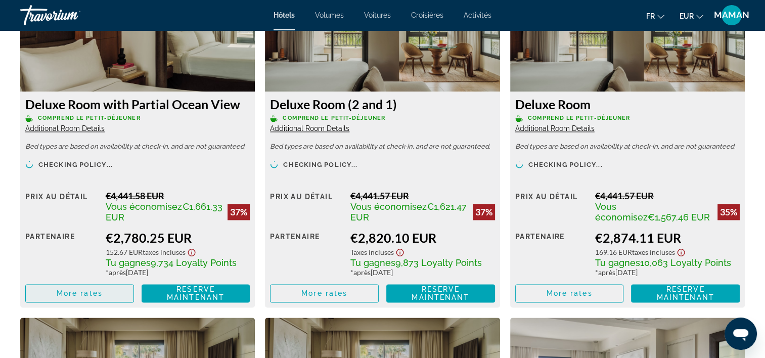
click at [53, 295] on span "Contenu principal" at bounding box center [80, 293] width 108 height 24
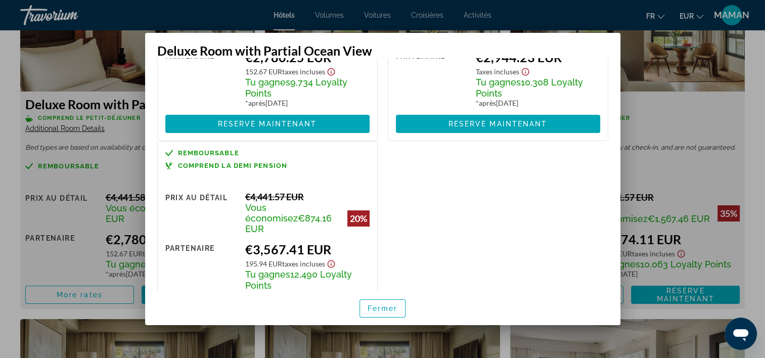
scroll to position [160, 0]
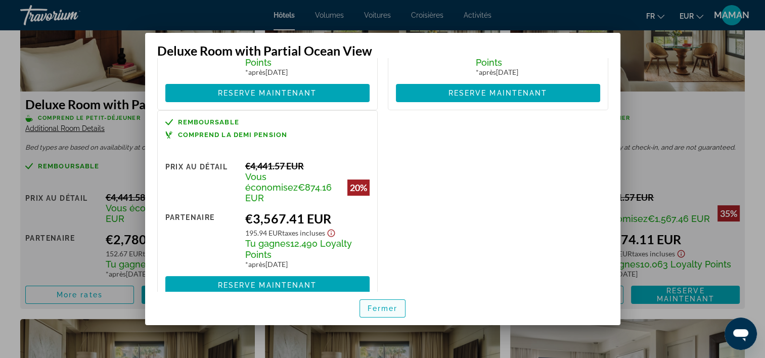
click at [392, 312] on span "button" at bounding box center [383, 308] width 46 height 24
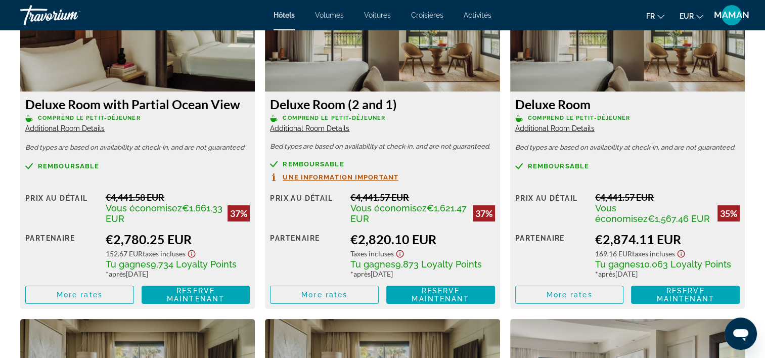
scroll to position [1466, 0]
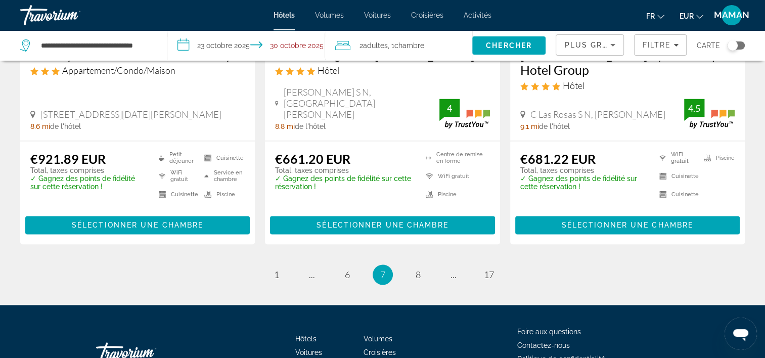
scroll to position [1466, 0]
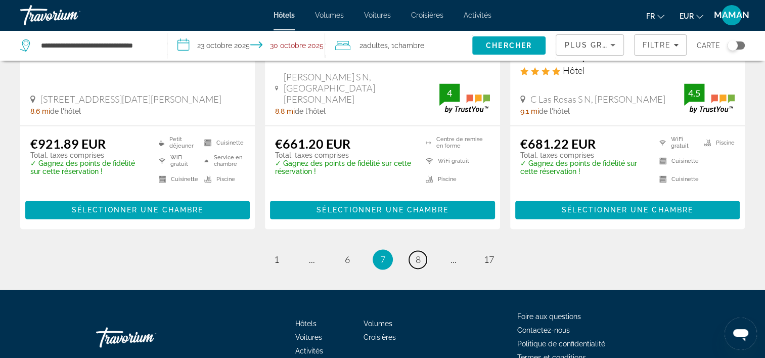
click at [421, 251] on link "page 8" at bounding box center [418, 260] width 18 height 18
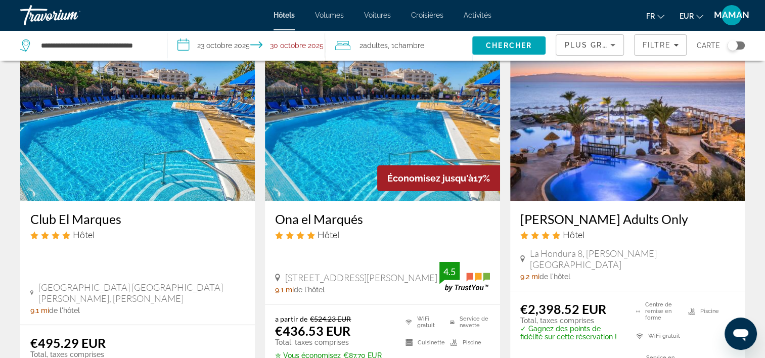
scroll to position [51, 0]
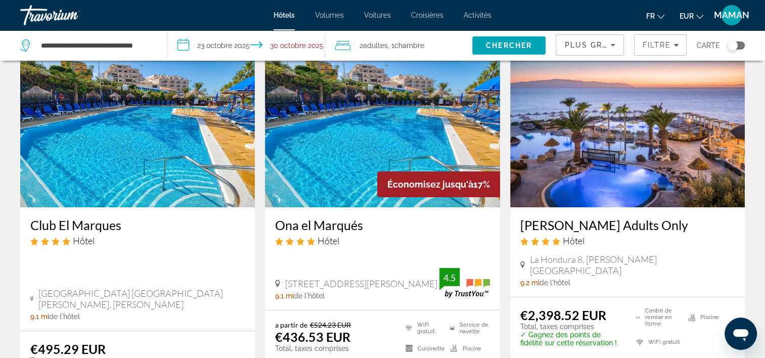
click at [652, 185] on img "Contenu principal" at bounding box center [627, 127] width 235 height 162
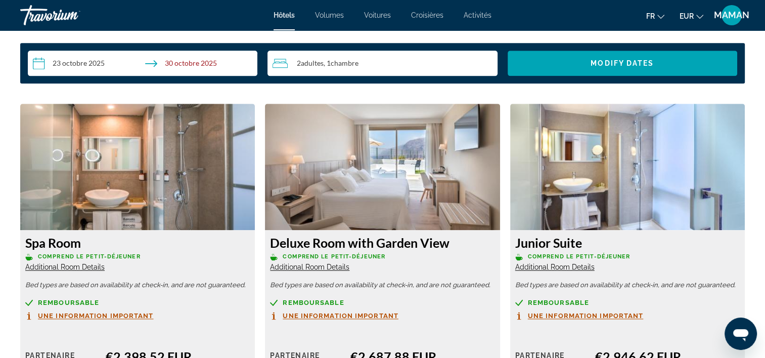
scroll to position [1264, 0]
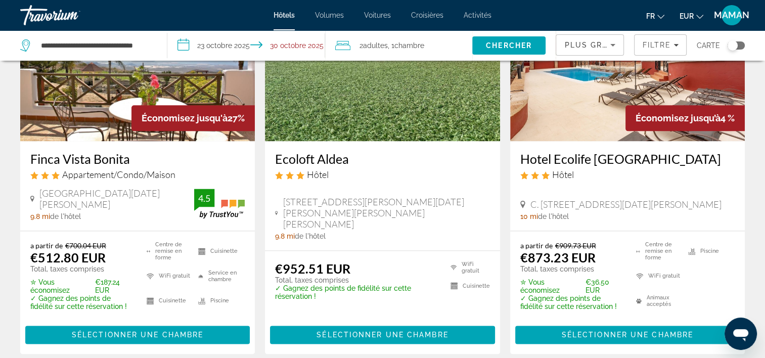
scroll to position [1448, 0]
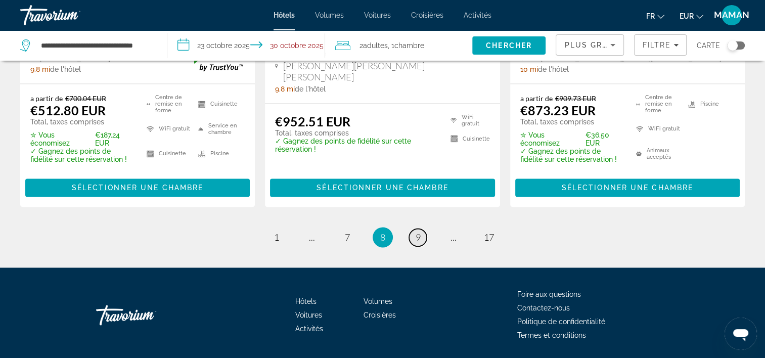
click at [411, 229] on link "page 9" at bounding box center [418, 238] width 18 height 18
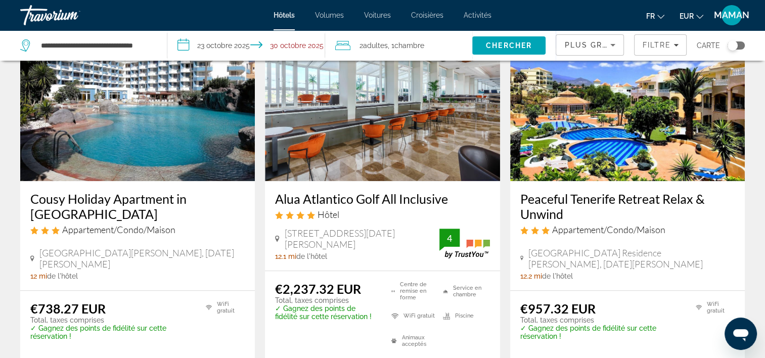
scroll to position [860, 0]
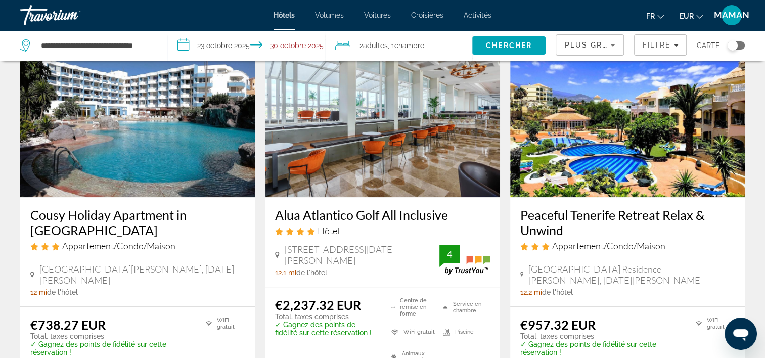
click at [475, 138] on img "Contenu principal" at bounding box center [382, 116] width 235 height 162
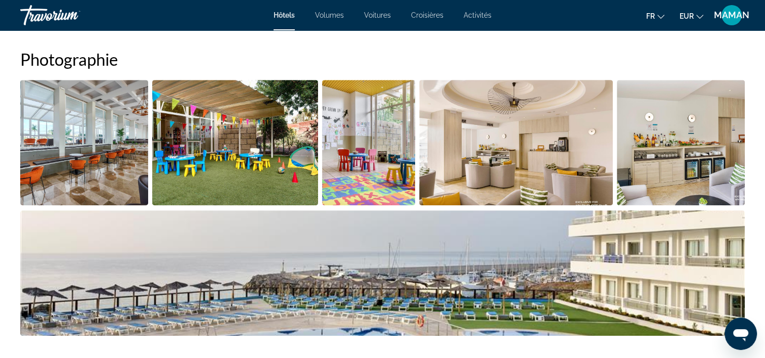
scroll to position [455, 0]
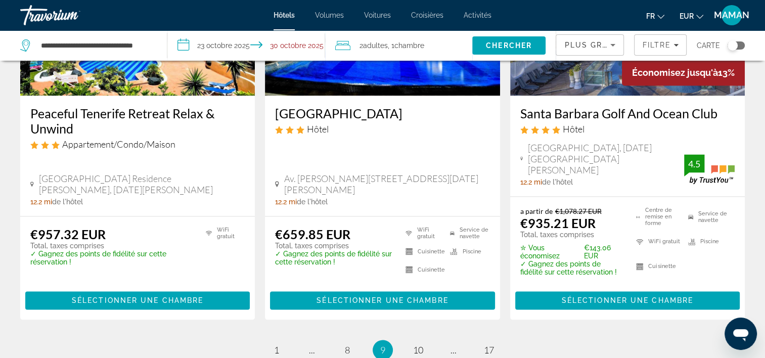
scroll to position [1428, 0]
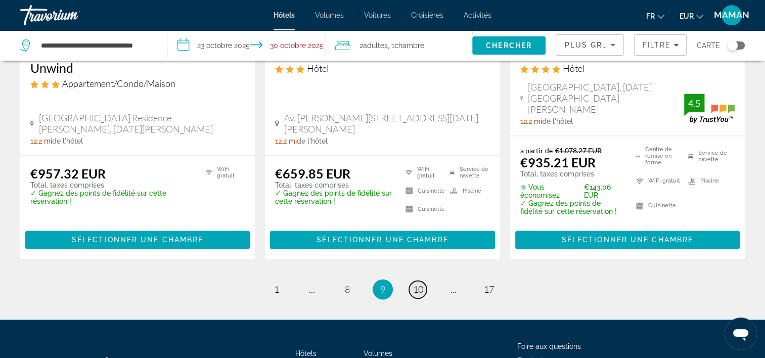
drag, startPoint x: 422, startPoint y: 242, endPoint x: 429, endPoint y: 235, distance: 10.0
click at [421, 284] on span "10" at bounding box center [418, 289] width 10 height 11
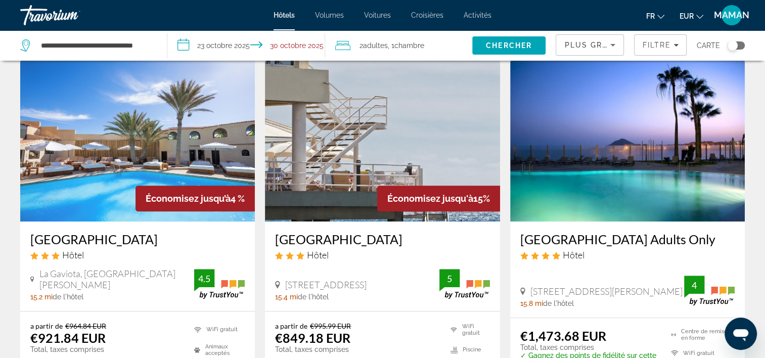
scroll to position [860, 0]
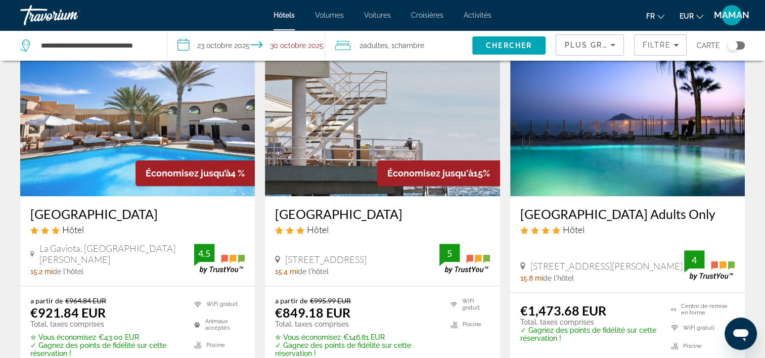
click at [600, 154] on img "Contenu principal" at bounding box center [627, 115] width 235 height 162
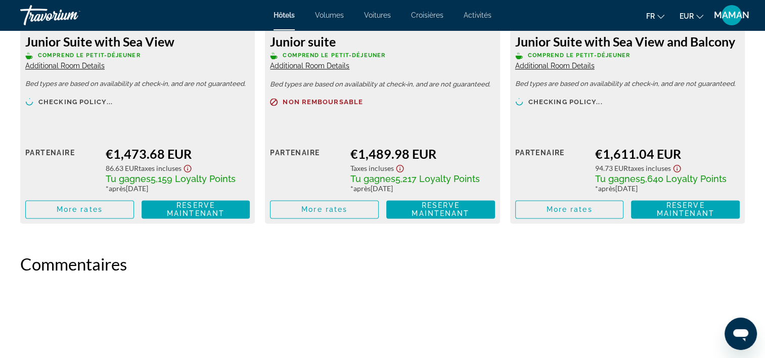
scroll to position [1618, 0]
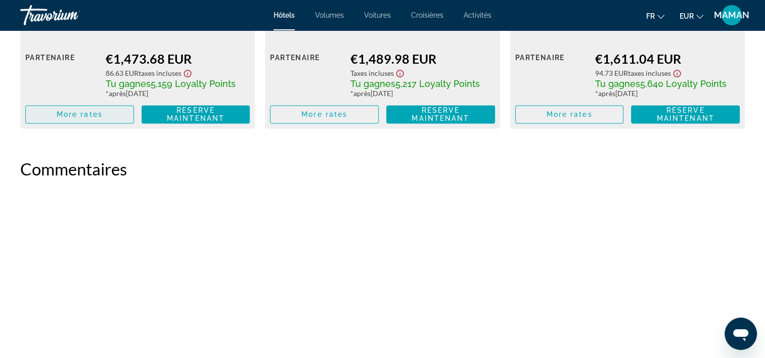
click at [52, 117] on span "Contenu principal" at bounding box center [80, 114] width 108 height 24
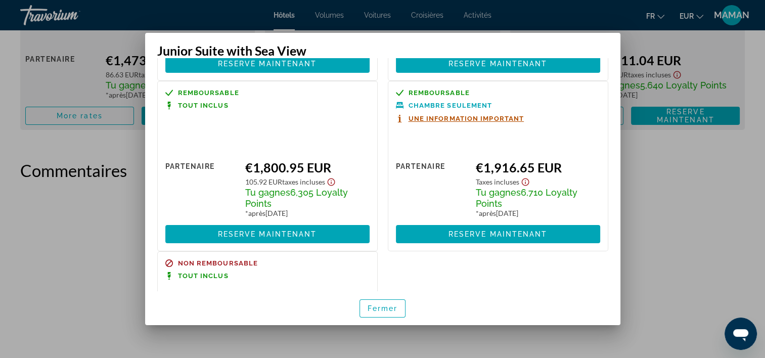
scroll to position [307, 0]
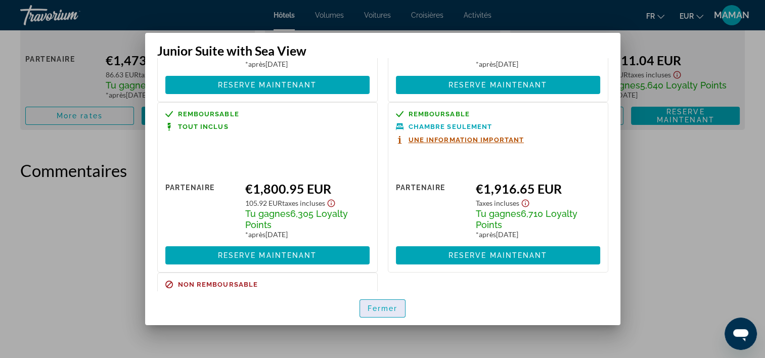
click at [372, 310] on span "Fermer" at bounding box center [383, 308] width 30 height 8
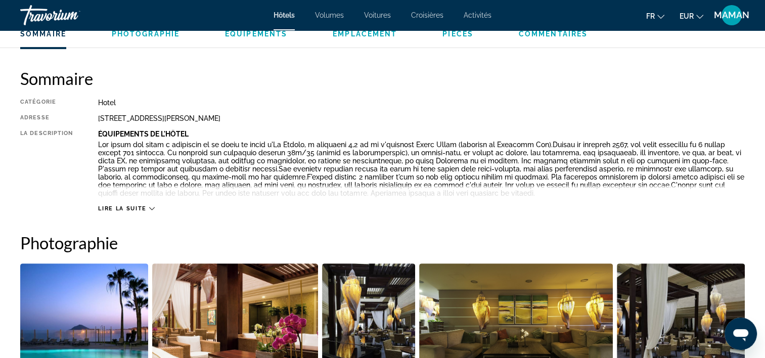
scroll to position [303, 0]
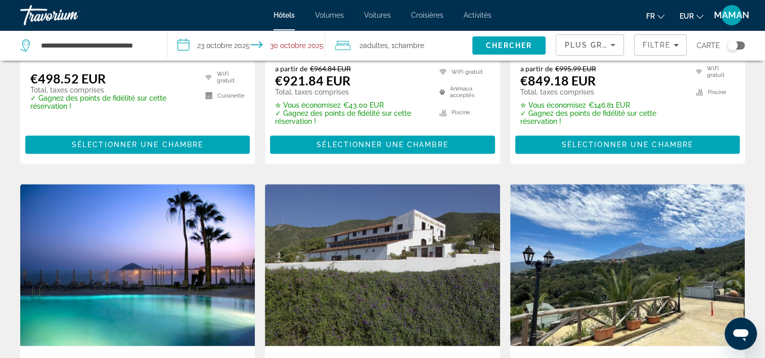
scroll to position [997, 0]
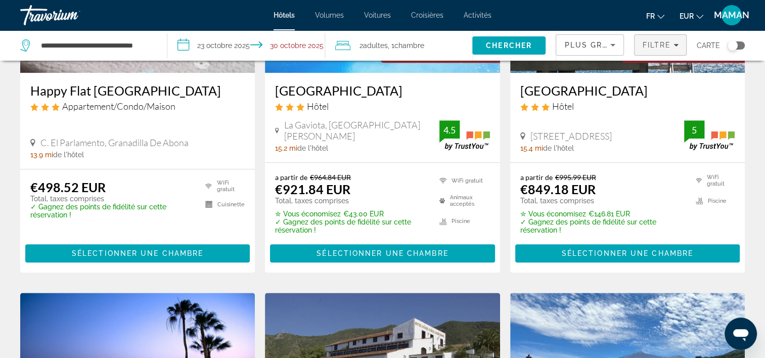
click at [668, 49] on span "Filtres" at bounding box center [661, 45] width 52 height 24
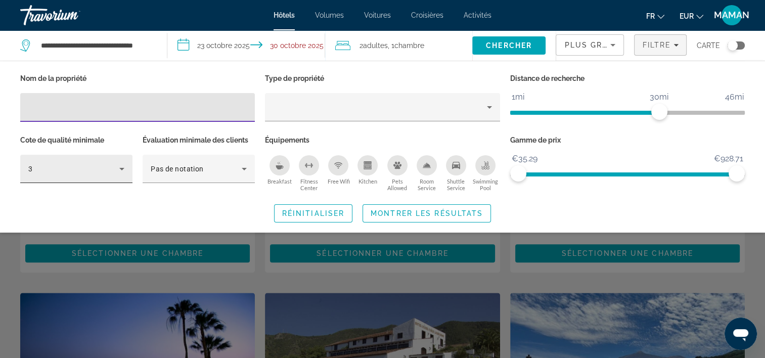
click at [117, 161] on div "3" at bounding box center [76, 169] width 96 height 28
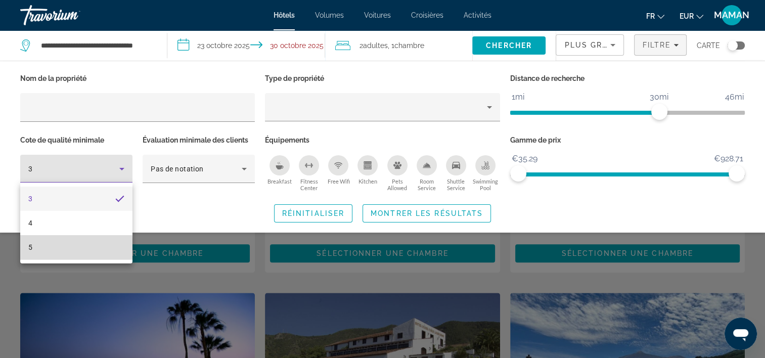
click at [56, 248] on mat-option "5" at bounding box center [76, 247] width 112 height 24
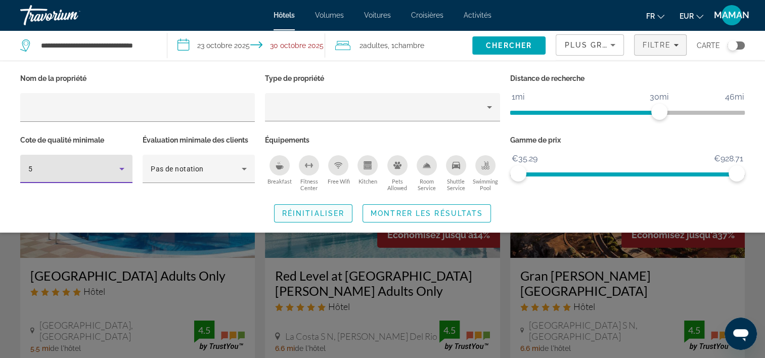
drag, startPoint x: 316, startPoint y: 210, endPoint x: 509, endPoint y: 156, distance: 200.7
click at [315, 210] on span "Réinitialiser" at bounding box center [313, 213] width 62 height 8
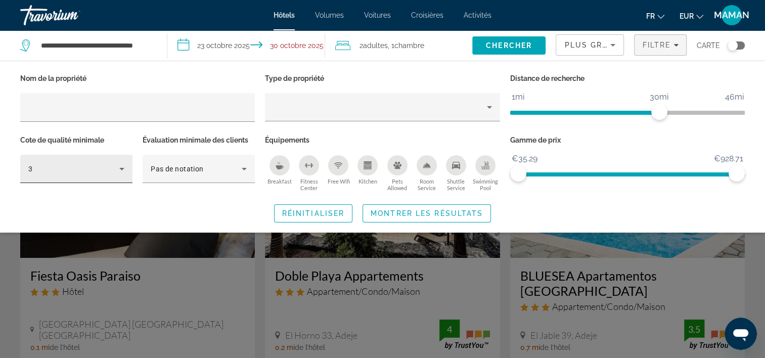
click at [117, 167] on icon "Hotel Filters" at bounding box center [122, 169] width 12 height 12
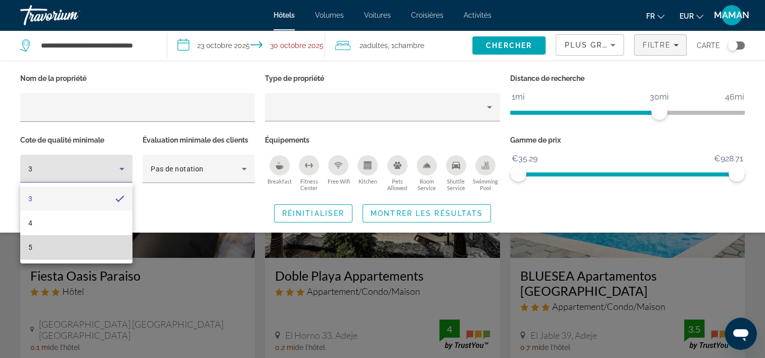
click at [40, 248] on mat-option "5" at bounding box center [76, 247] width 112 height 24
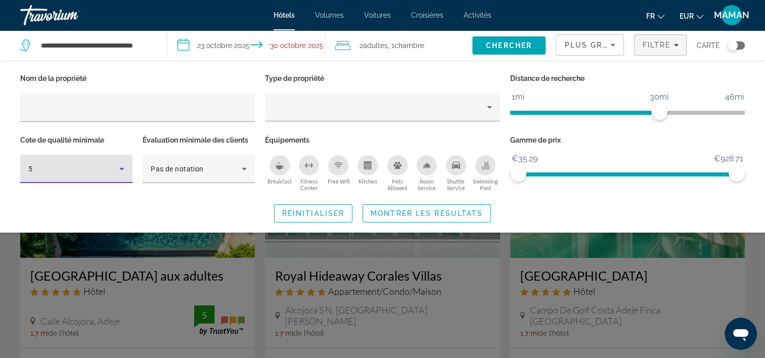
click at [430, 218] on span "Widget de recherche" at bounding box center [426, 213] width 127 height 24
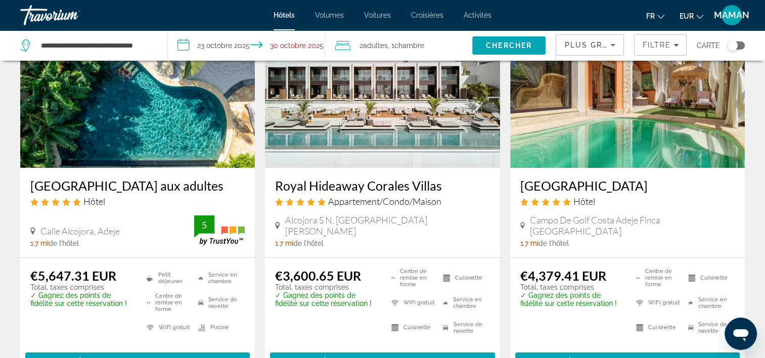
scroll to position [101, 0]
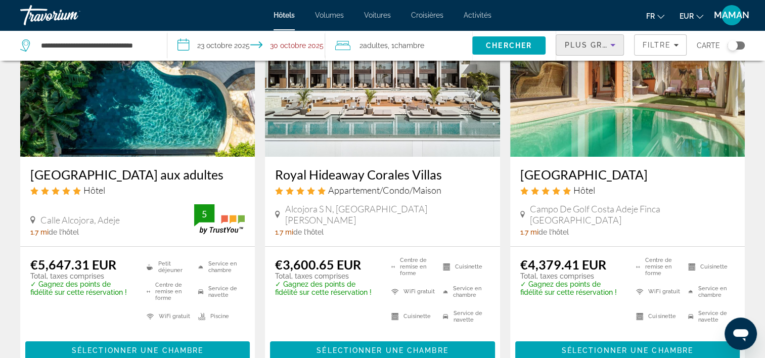
click at [614, 51] on div "Plus grandes économies" at bounding box center [589, 49] width 51 height 28
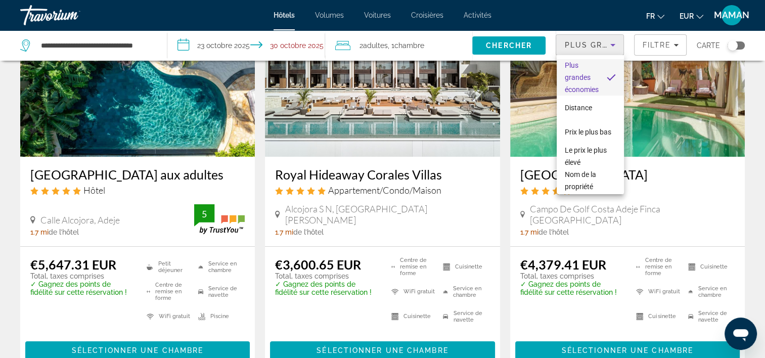
click at [611, 42] on div at bounding box center [382, 179] width 765 height 358
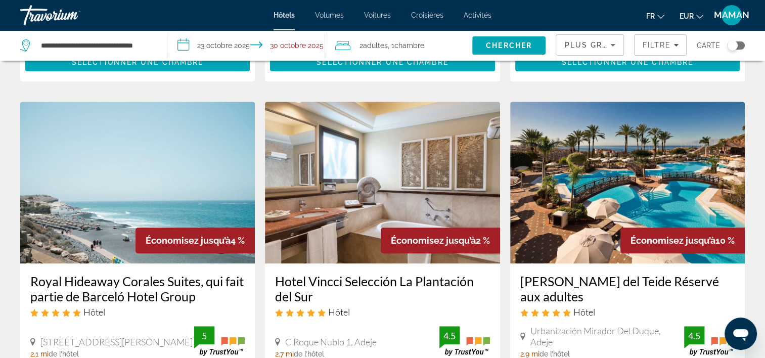
scroll to position [354, 0]
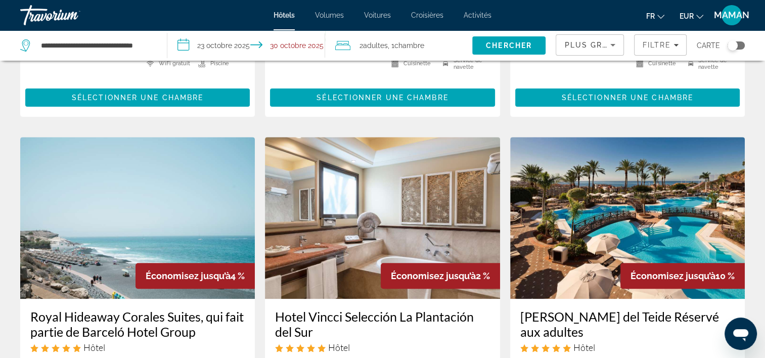
click at [611, 48] on icon "Trier par" at bounding box center [613, 45] width 12 height 12
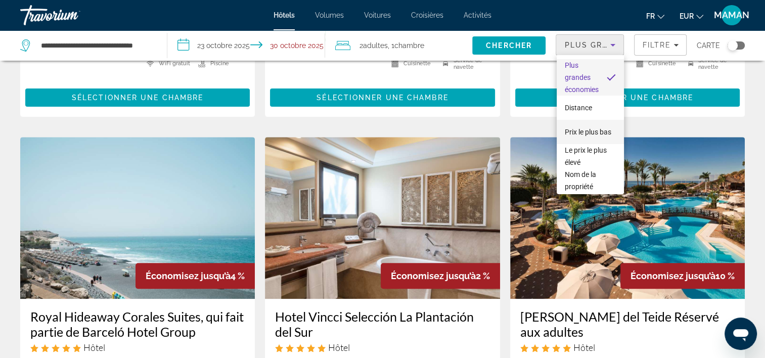
click at [589, 129] on span "Prix le plus bas" at bounding box center [588, 132] width 47 height 12
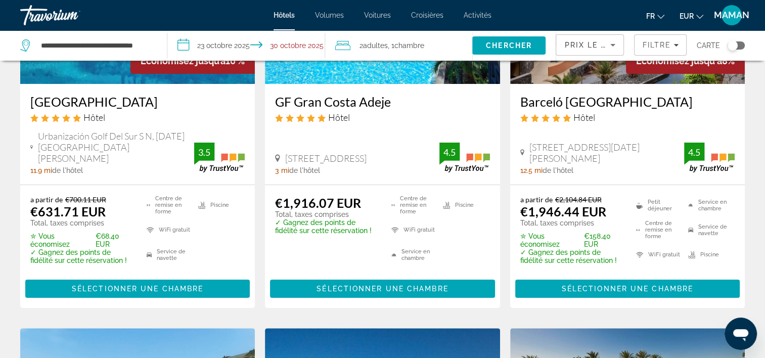
scroll to position [202, 0]
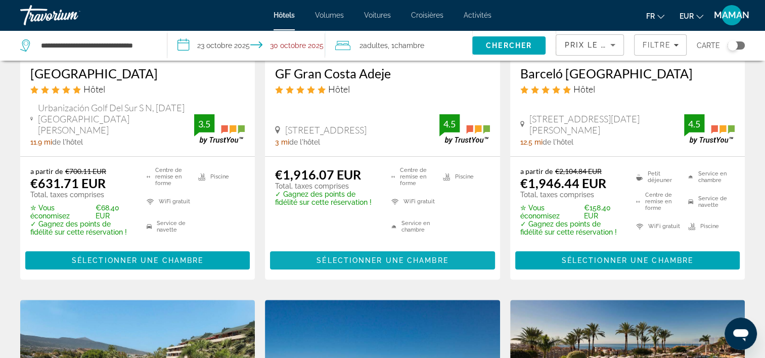
click at [377, 256] on span "Sélectionner une chambre" at bounding box center [382, 260] width 131 height 8
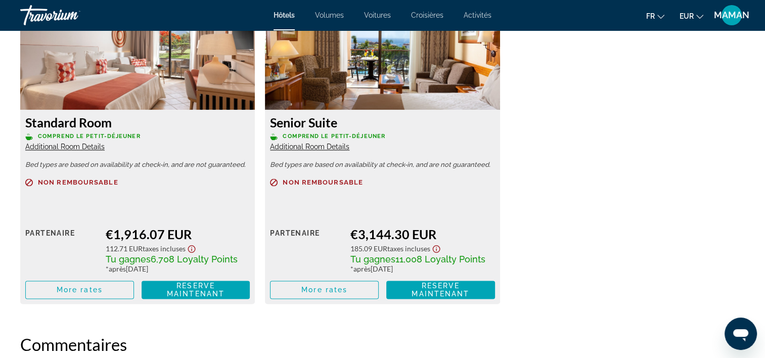
scroll to position [1517, 0]
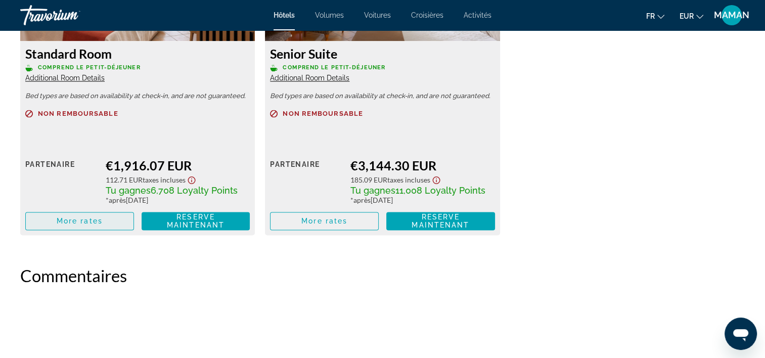
click at [61, 225] on span "More rates" at bounding box center [80, 221] width 46 height 8
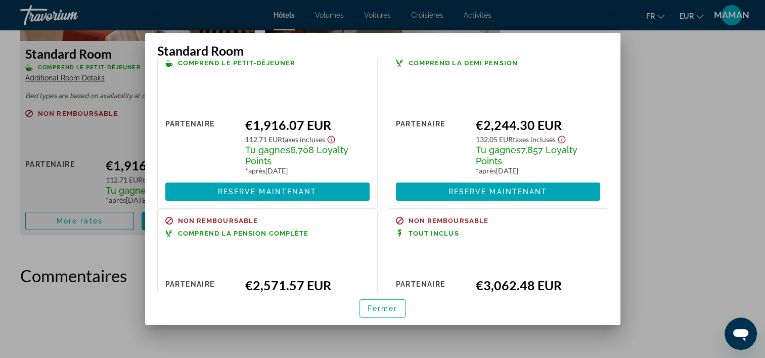
scroll to position [0, 0]
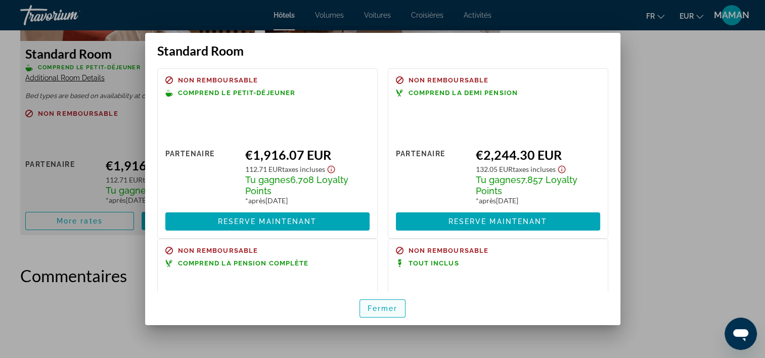
click at [383, 313] on span "button" at bounding box center [383, 308] width 46 height 24
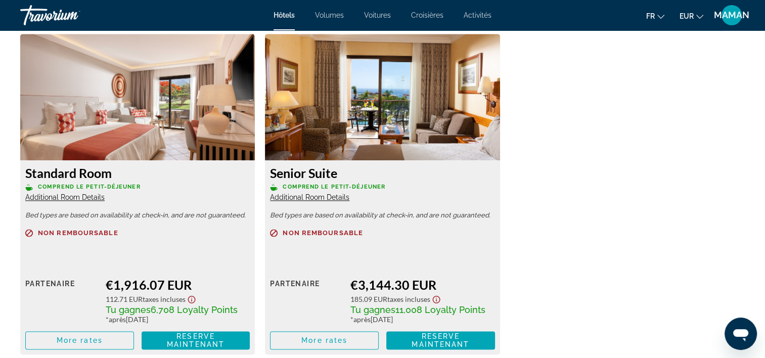
scroll to position [1163, 0]
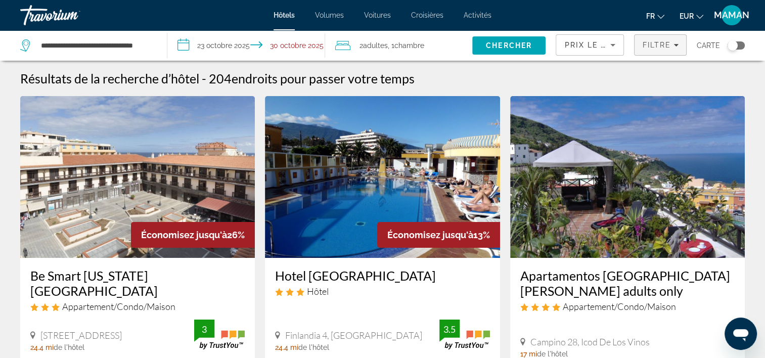
click at [644, 47] on span "Filtre" at bounding box center [656, 45] width 29 height 8
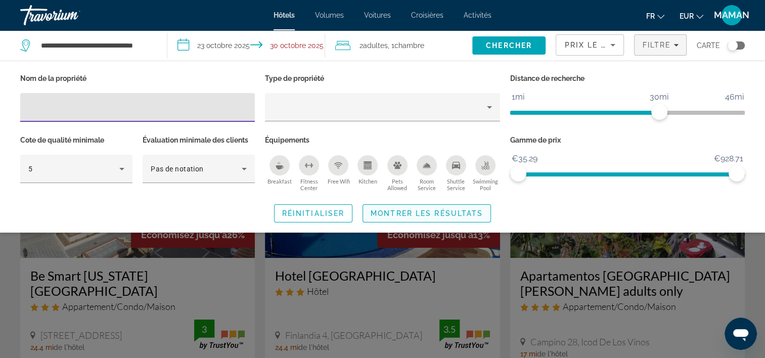
click at [400, 216] on span "Montrer les résultats" at bounding box center [427, 213] width 112 height 8
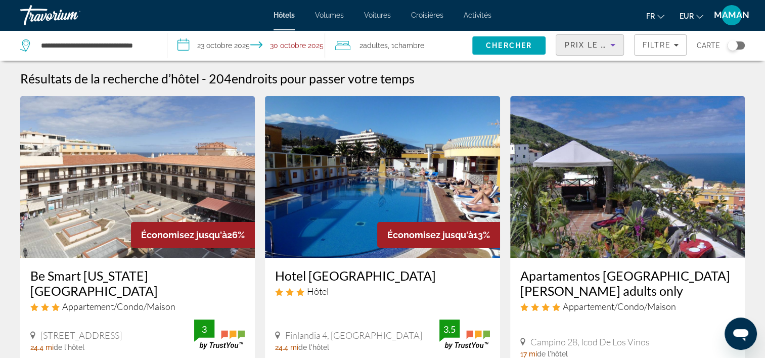
click at [609, 49] on icon "Trier par" at bounding box center [613, 45] width 12 height 12
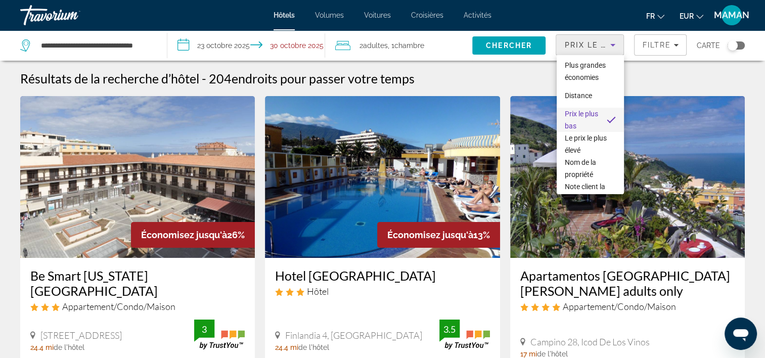
click at [664, 41] on div at bounding box center [382, 179] width 765 height 358
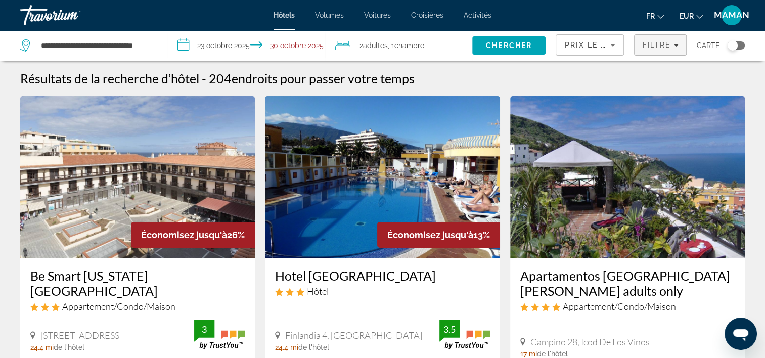
click at [659, 44] on span "Filtre" at bounding box center [656, 45] width 29 height 8
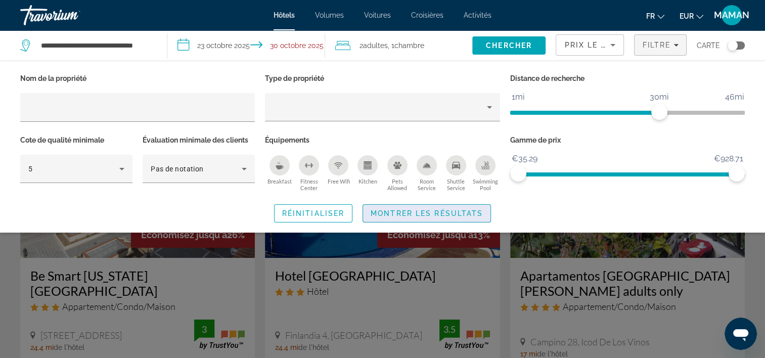
click at [434, 212] on span "Montrer les résultats" at bounding box center [427, 213] width 112 height 8
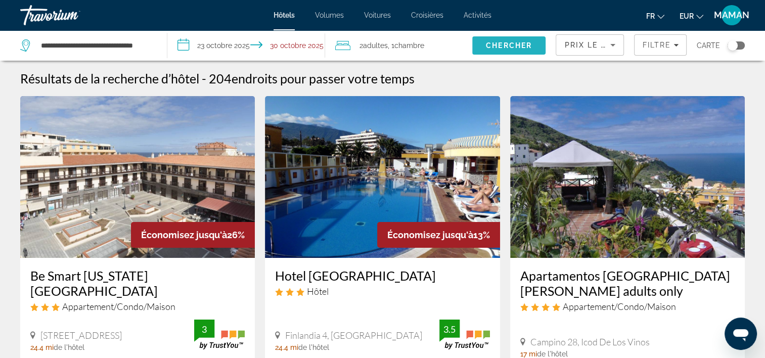
click at [494, 51] on span "Rechercher" at bounding box center [509, 45] width 74 height 24
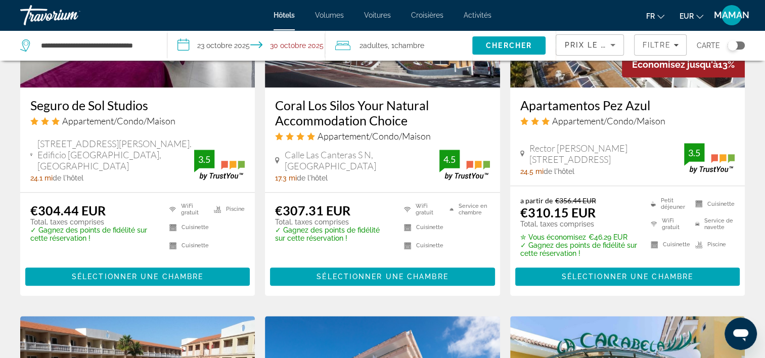
scroll to position [910, 0]
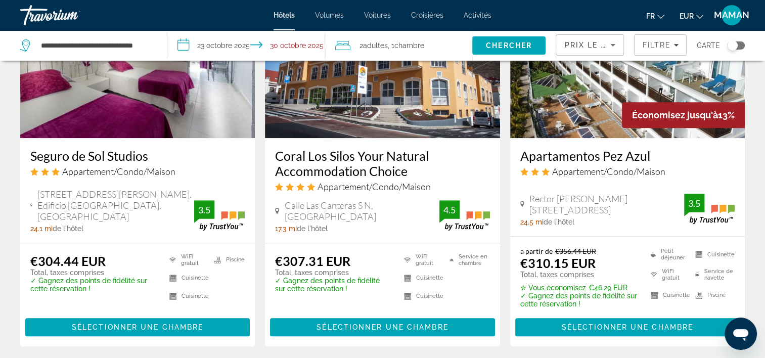
click at [615, 41] on icon "Trier par" at bounding box center [613, 45] width 12 height 12
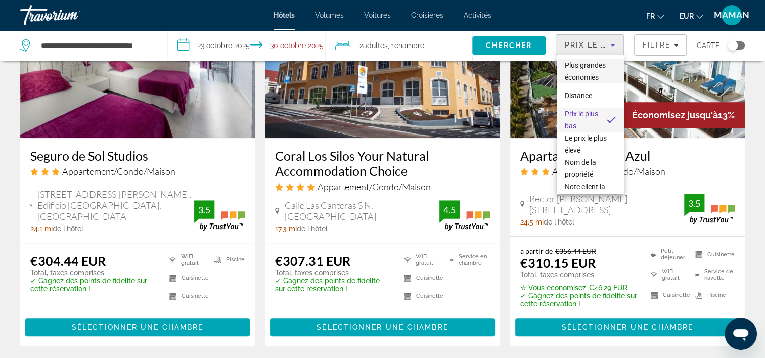
click at [593, 77] on span "Plus grandes économies" at bounding box center [585, 71] width 41 height 20
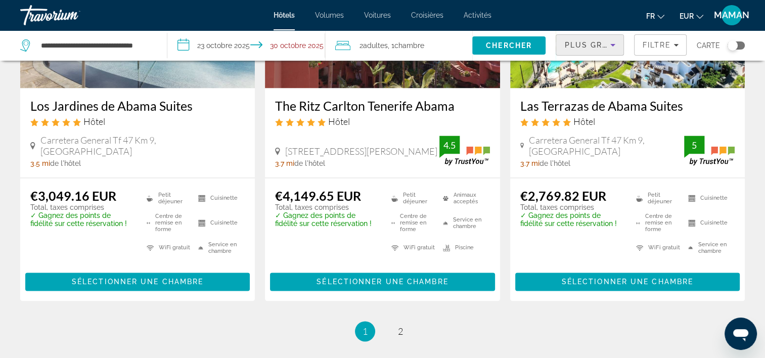
scroll to position [1416, 0]
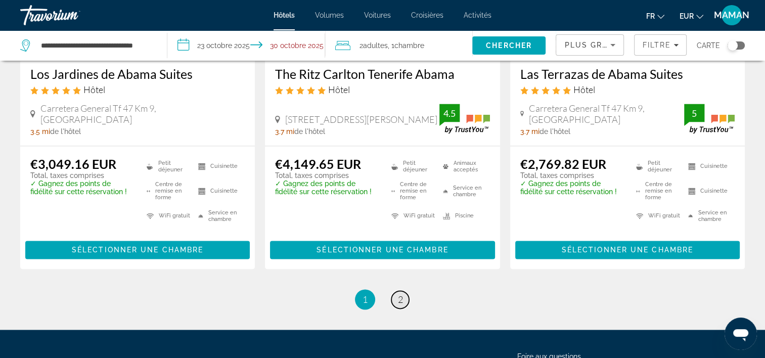
click at [396, 297] on link "page 2" at bounding box center [400, 300] width 18 height 18
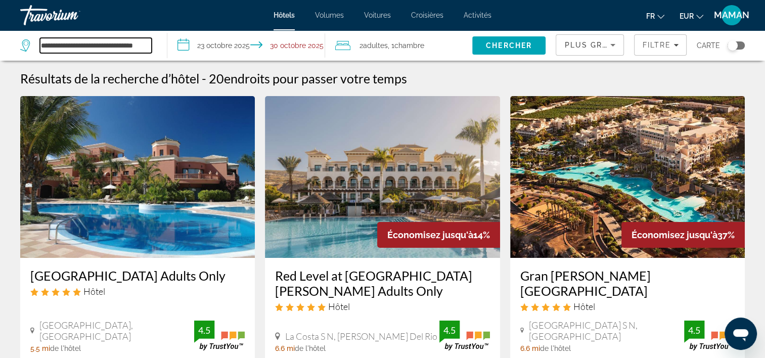
click at [139, 46] on input "**********" at bounding box center [96, 45] width 112 height 15
click at [160, 46] on app-destination-search "**********" at bounding box center [83, 45] width 167 height 30
click at [156, 46] on div "**********" at bounding box center [88, 45] width 137 height 30
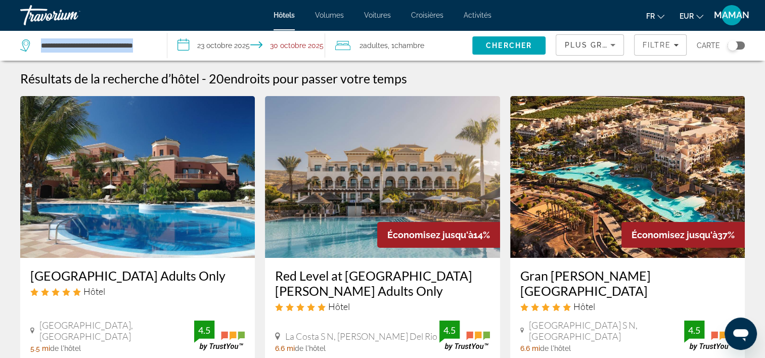
drag, startPoint x: 156, startPoint y: 46, endPoint x: 140, endPoint y: 47, distance: 16.2
click at [140, 47] on input "**********" at bounding box center [96, 45] width 112 height 15
click at [157, 44] on app-destination-search "**********" at bounding box center [83, 45] width 167 height 30
click at [155, 46] on div "**********" at bounding box center [88, 45] width 137 height 30
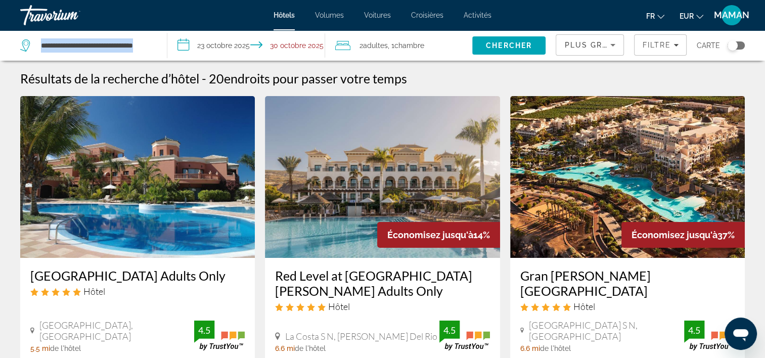
click at [158, 47] on app-destination-search "**********" at bounding box center [83, 45] width 167 height 30
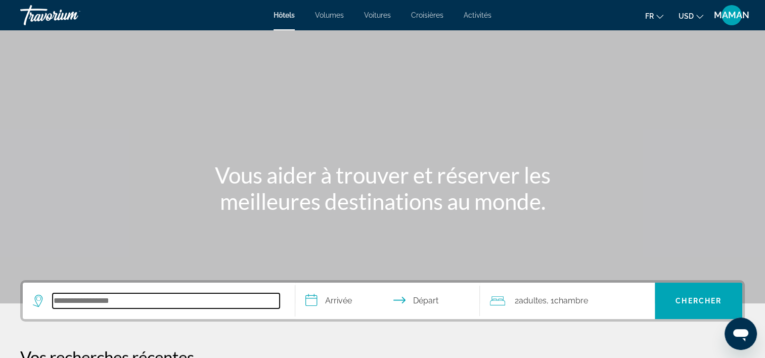
click at [144, 303] on input "Rechercher une destination hôtelière" at bounding box center [166, 300] width 227 height 15
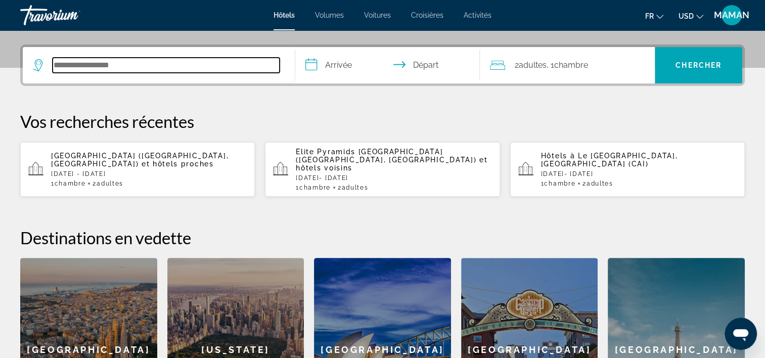
scroll to position [247, 0]
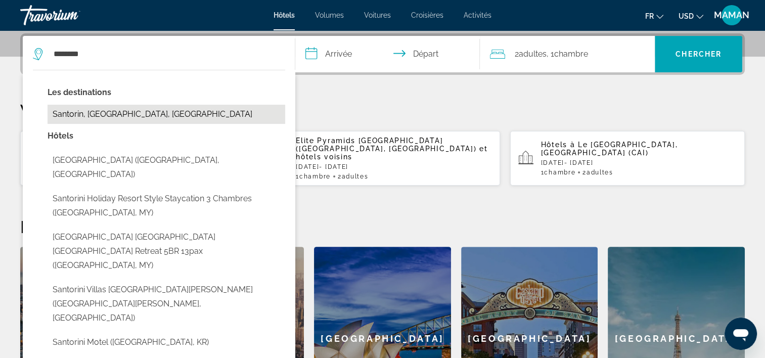
click at [157, 117] on button "Santorin, [GEOGRAPHIC_DATA], [GEOGRAPHIC_DATA]" at bounding box center [167, 114] width 238 height 19
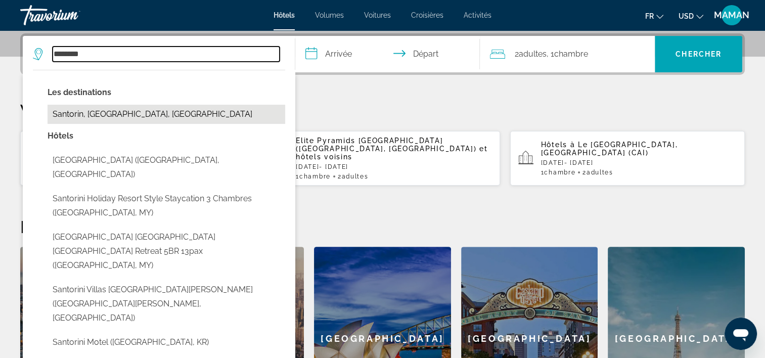
type input "**********"
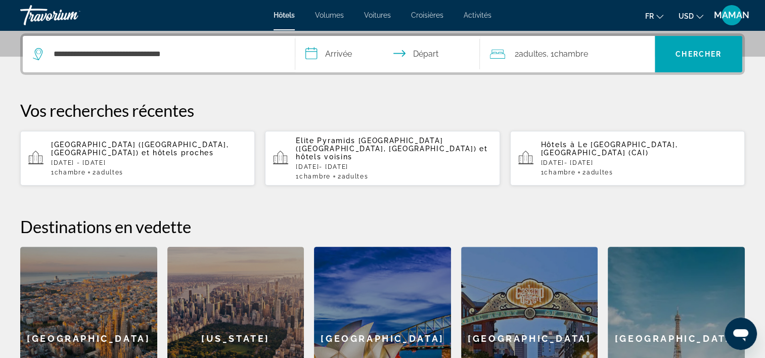
click at [361, 53] on input "**********" at bounding box center [389, 55] width 189 height 39
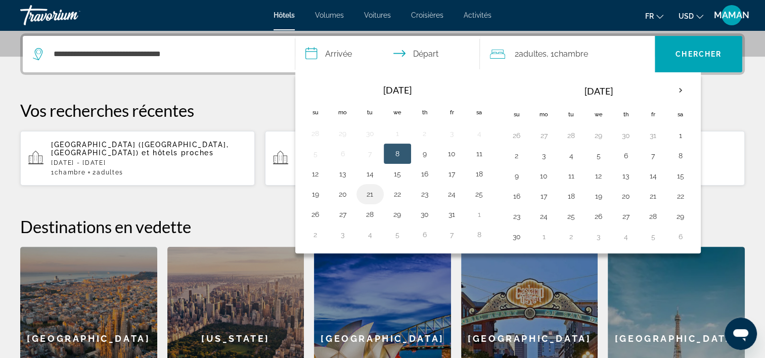
click at [370, 196] on button "21" at bounding box center [370, 194] width 16 height 14
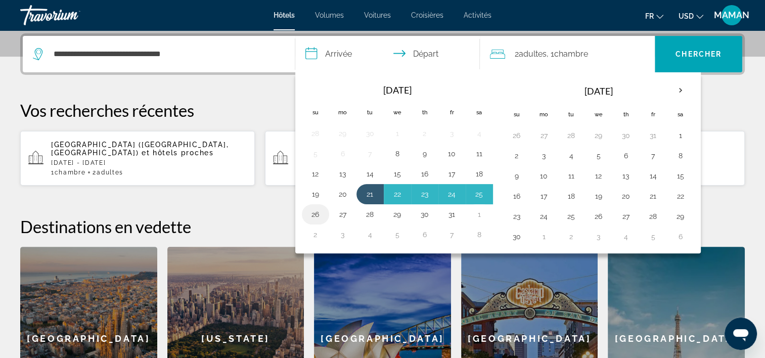
click at [318, 215] on button "26" at bounding box center [315, 214] width 16 height 14
type input "**********"
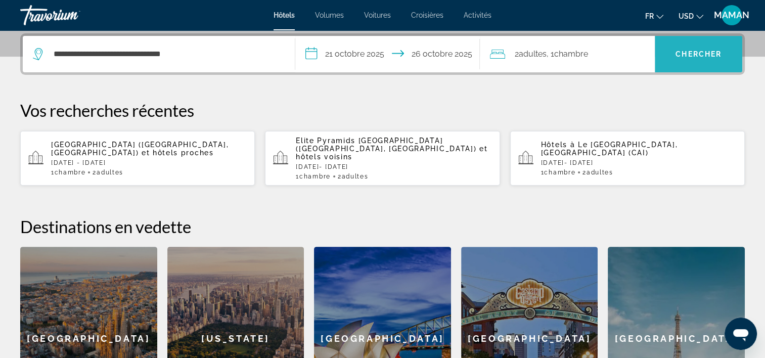
click at [684, 43] on span "Rechercher" at bounding box center [698, 54] width 87 height 24
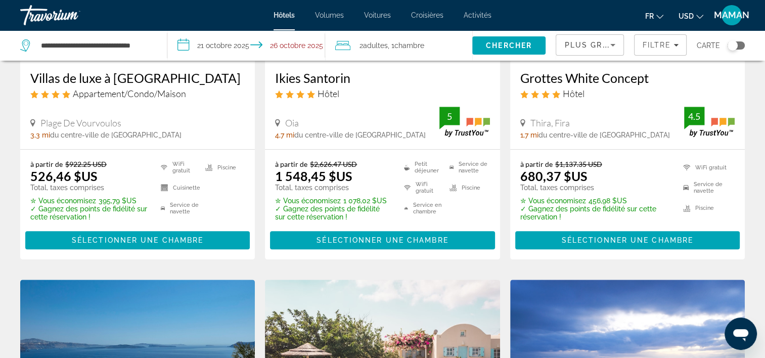
scroll to position [202, 0]
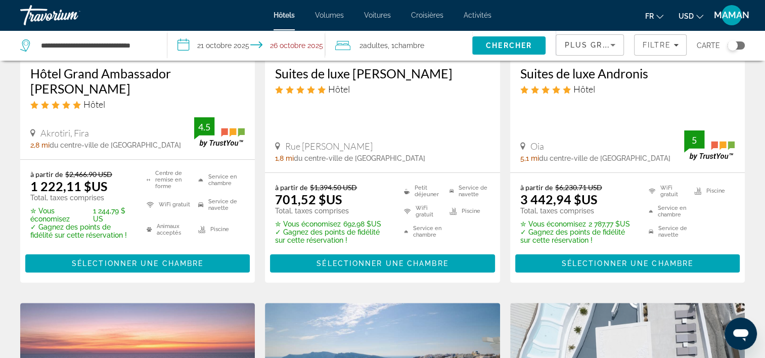
click at [698, 15] on icon "Changer de devise" at bounding box center [699, 16] width 7 height 7
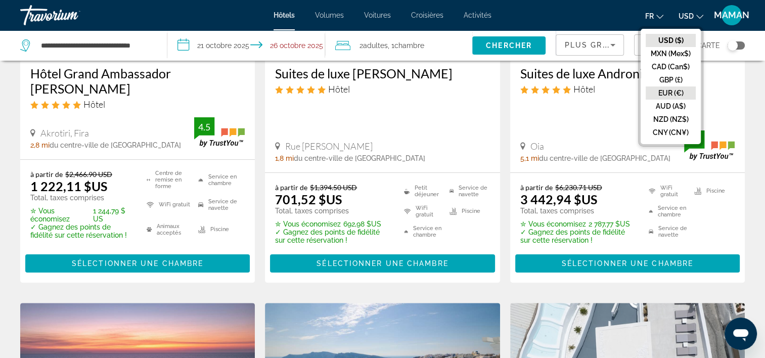
click at [667, 95] on button "EUR (€)" at bounding box center [671, 92] width 50 height 13
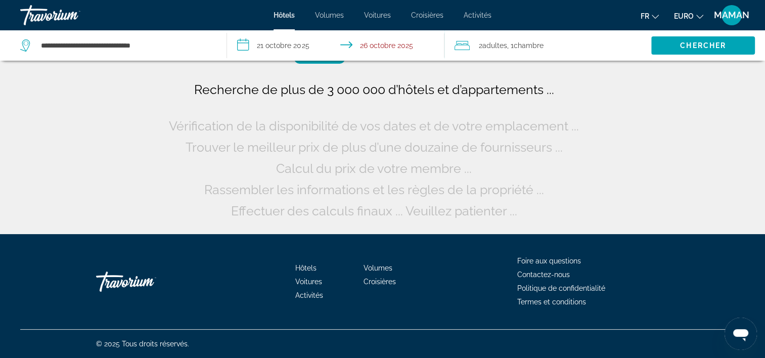
scroll to position [0, 0]
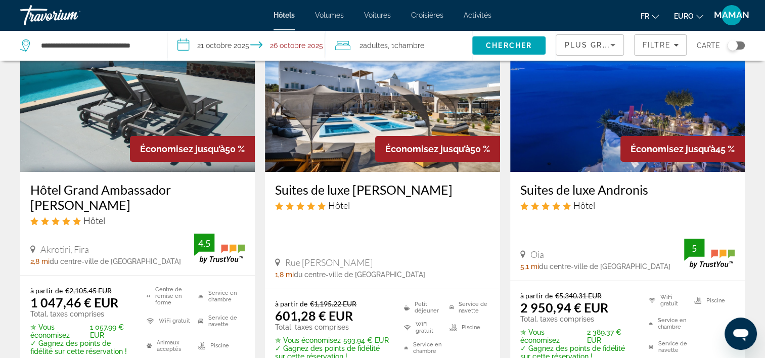
scroll to position [101, 0]
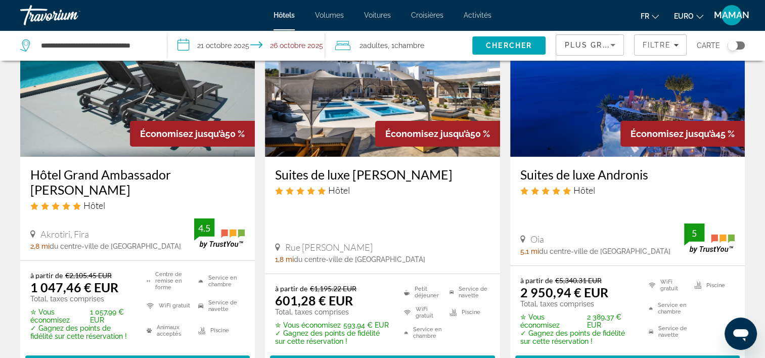
click at [189, 120] on img "Contenu principal" at bounding box center [137, 76] width 235 height 162
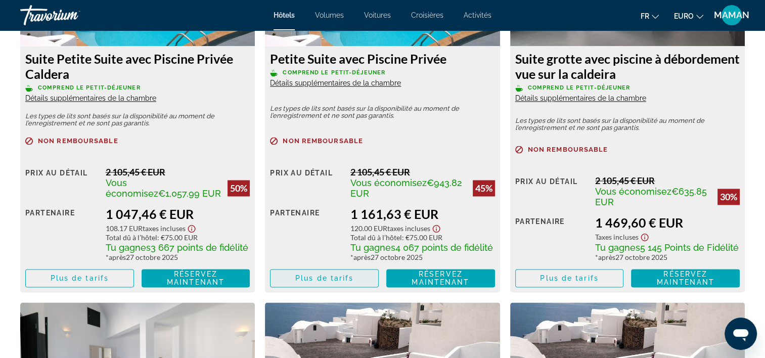
scroll to position [1647, 0]
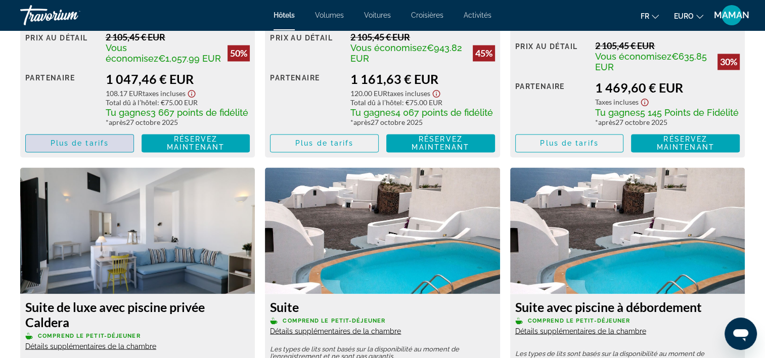
click at [116, 137] on span "Contenu principal" at bounding box center [80, 143] width 108 height 24
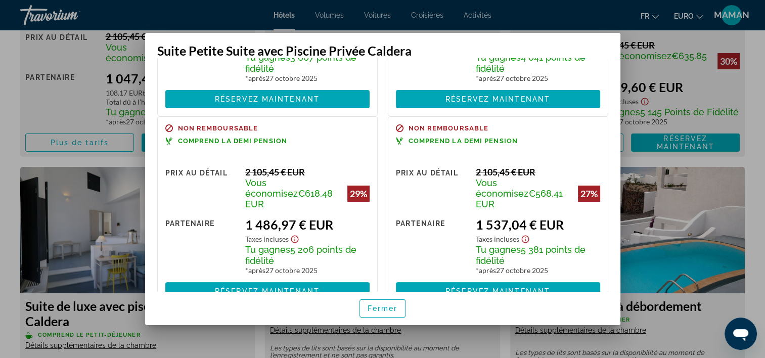
scroll to position [169, 0]
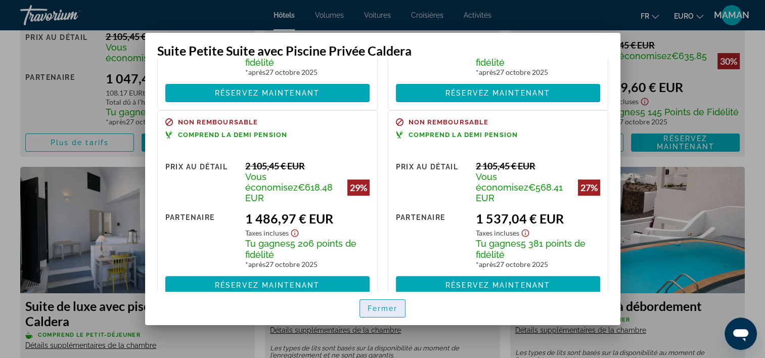
click at [377, 304] on span "Fermer" at bounding box center [383, 308] width 30 height 8
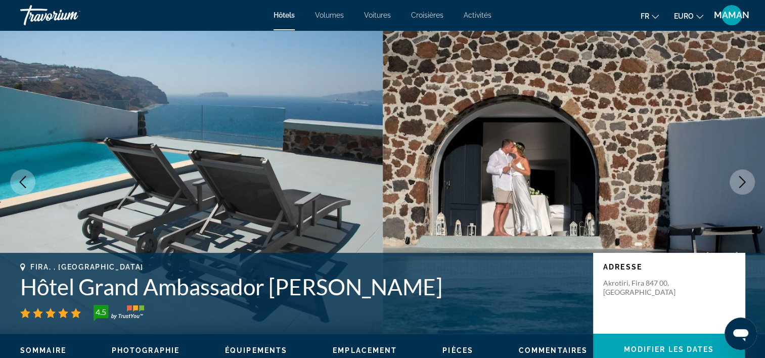
scroll to position [1647, 0]
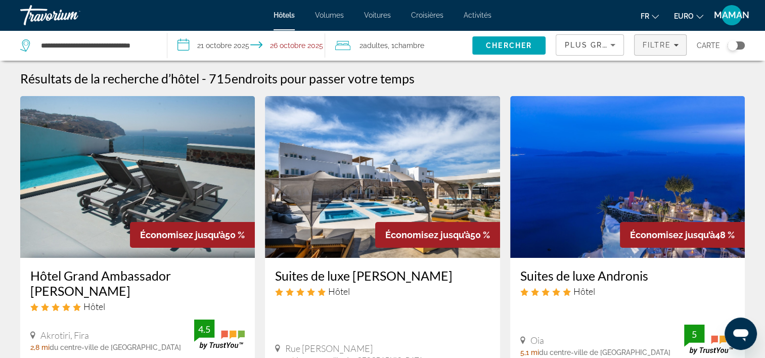
click at [664, 42] on span "Filtre" at bounding box center [656, 45] width 29 height 8
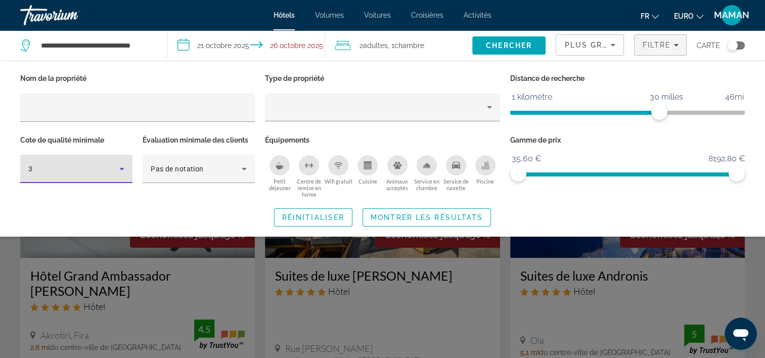
click at [125, 167] on icon "Filtres d’hôtel" at bounding box center [122, 169] width 12 height 12
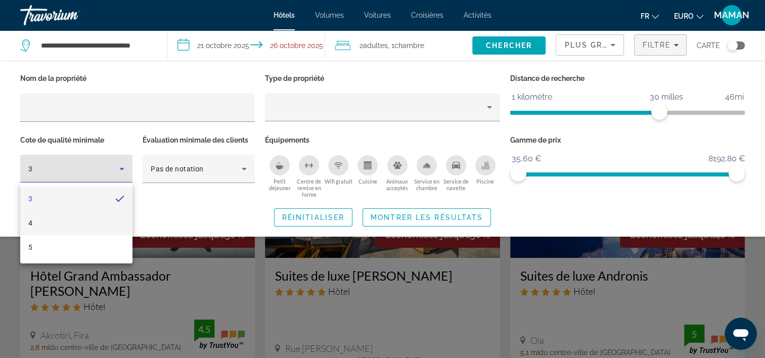
click at [74, 228] on mat-option "4" at bounding box center [76, 223] width 112 height 24
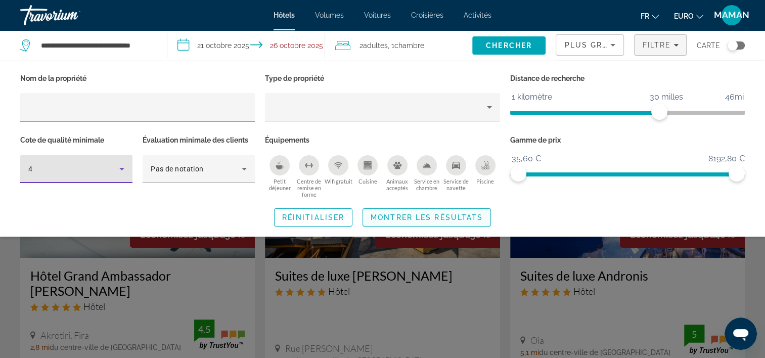
click at [457, 217] on span "Montrer les résultats" at bounding box center [427, 217] width 112 height 8
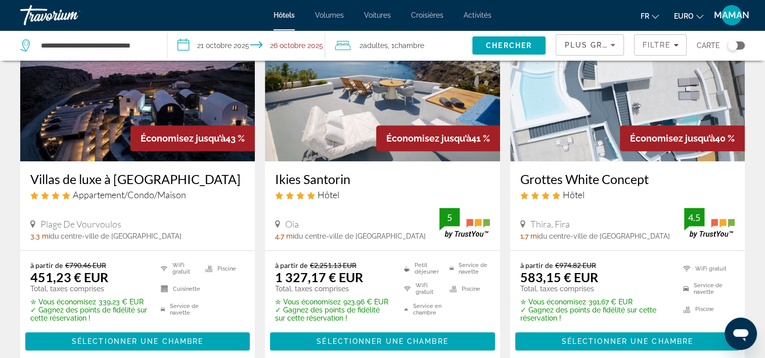
scroll to position [455, 0]
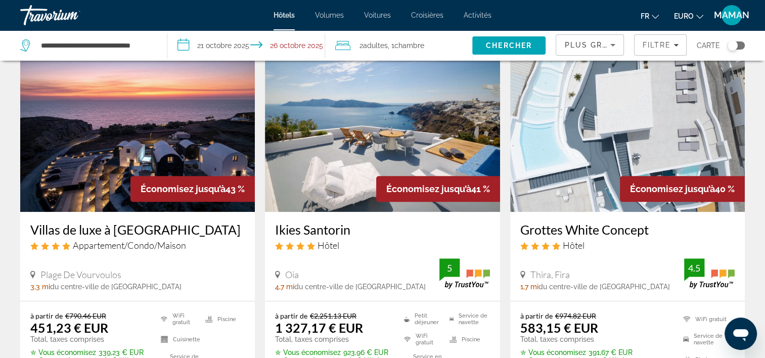
click at [143, 122] on img "Contenu principal" at bounding box center [137, 131] width 235 height 162
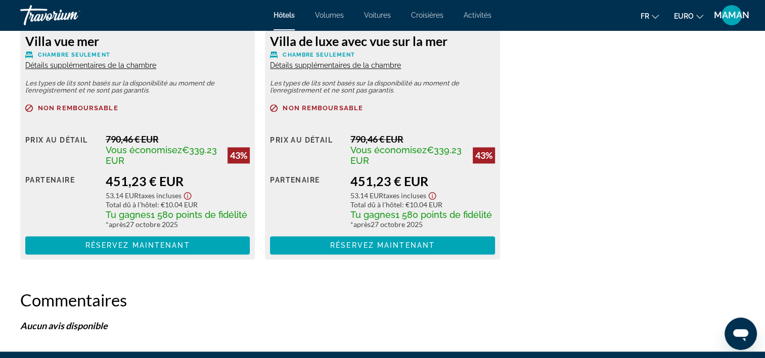
scroll to position [1568, 0]
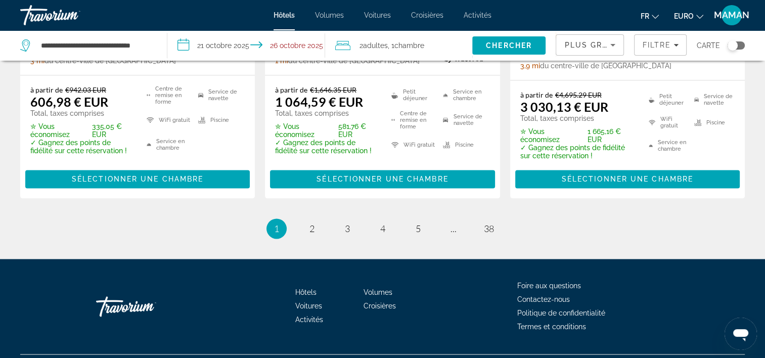
scroll to position [1461, 0]
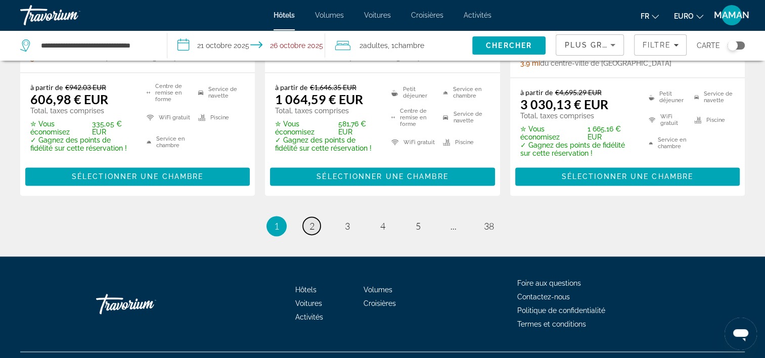
click at [310, 220] on span "2" at bounding box center [311, 225] width 5 height 11
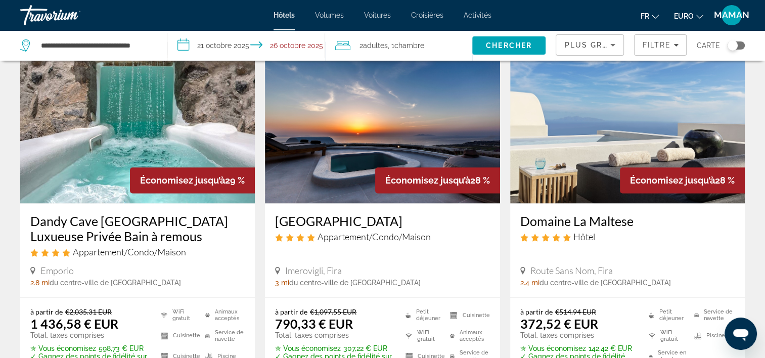
scroll to position [1264, 0]
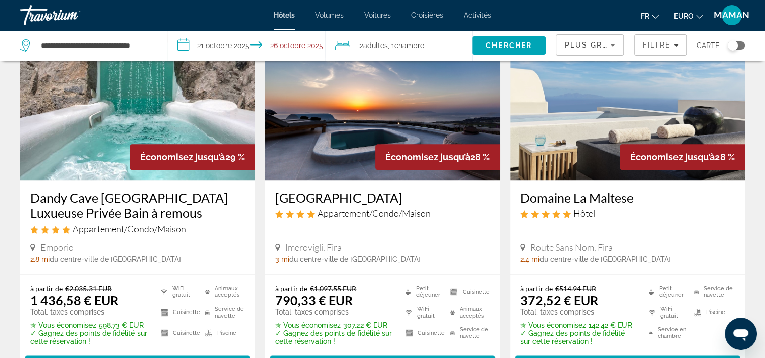
click at [184, 110] on img "Contenu principal" at bounding box center [137, 99] width 235 height 162
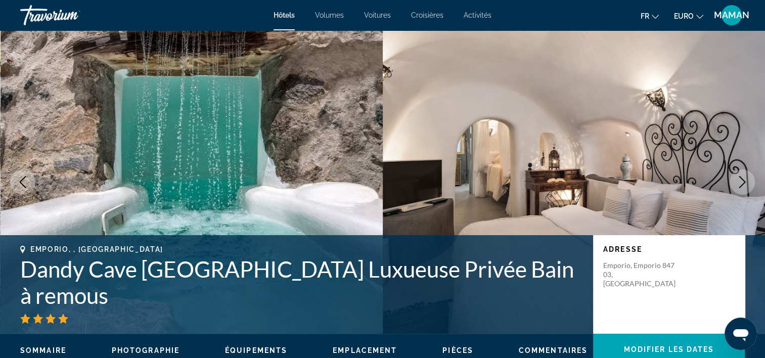
click at [744, 182] on icon "Image suivante" at bounding box center [742, 182] width 7 height 12
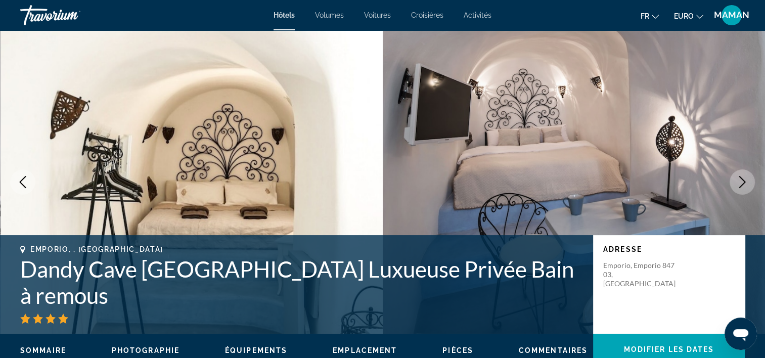
click at [744, 182] on icon "Image suivante" at bounding box center [742, 182] width 7 height 12
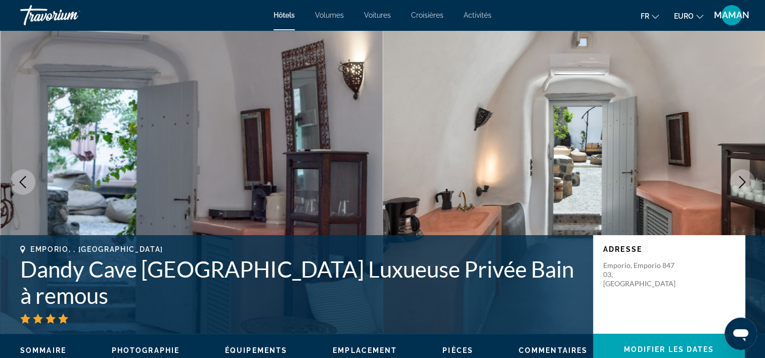
click at [744, 182] on icon "Image suivante" at bounding box center [742, 182] width 7 height 12
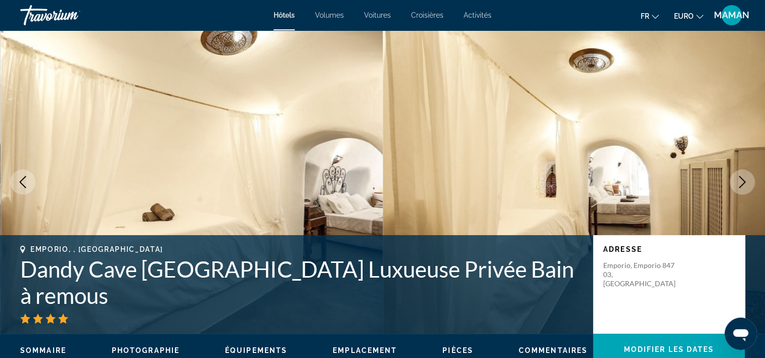
click at [744, 182] on icon "Image suivante" at bounding box center [742, 182] width 7 height 12
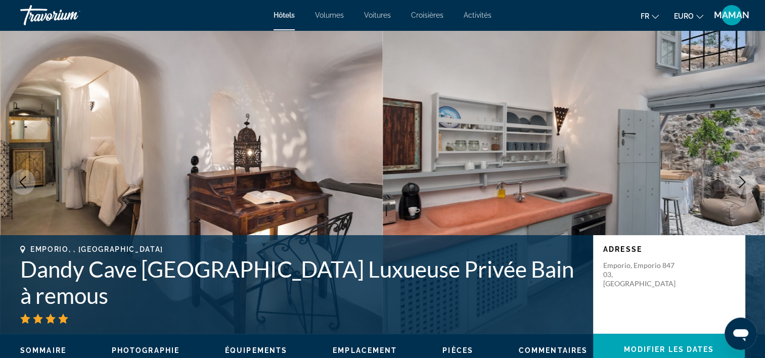
click at [744, 182] on icon "Image suivante" at bounding box center [742, 182] width 7 height 12
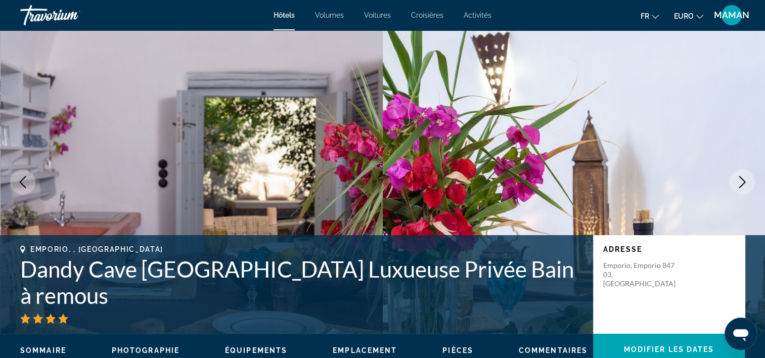
click at [744, 182] on icon "Image suivante" at bounding box center [742, 182] width 7 height 12
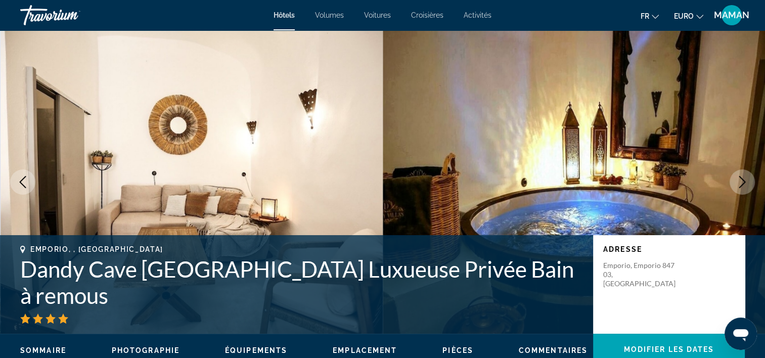
click at [744, 182] on icon "Image suivante" at bounding box center [742, 182] width 7 height 12
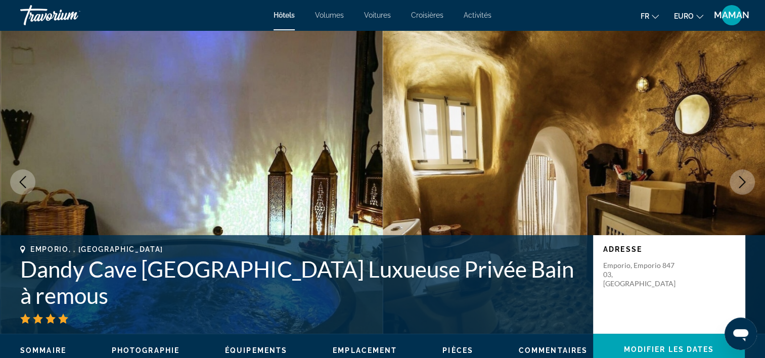
click at [744, 182] on icon "Image suivante" at bounding box center [742, 182] width 7 height 12
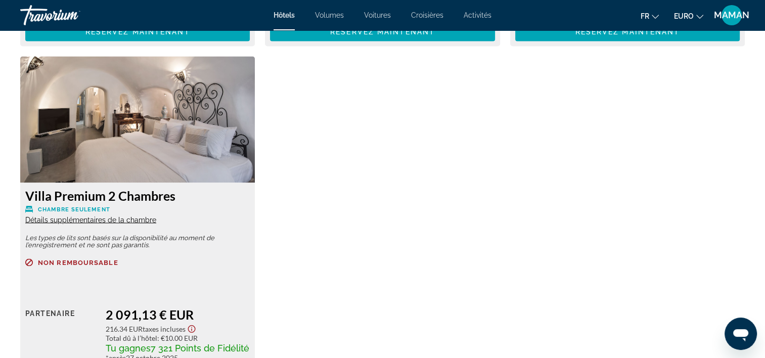
scroll to position [1770, 0]
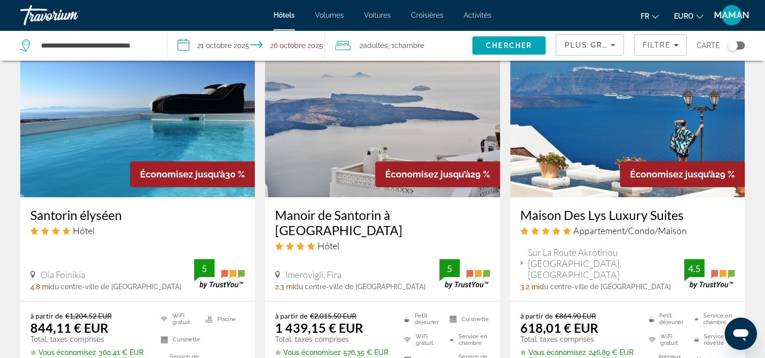
scroll to position [860, 0]
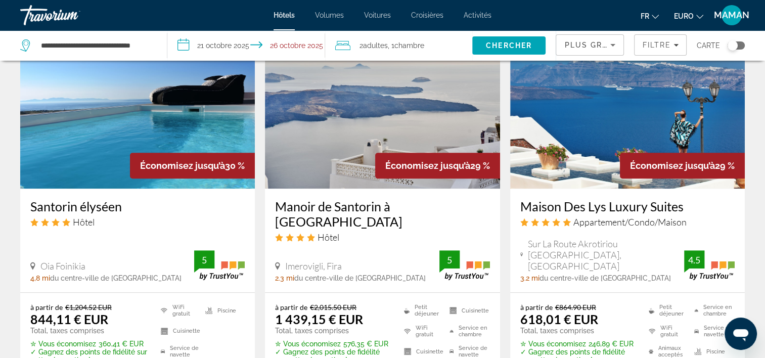
click at [341, 145] on img "Contenu principal" at bounding box center [382, 108] width 235 height 162
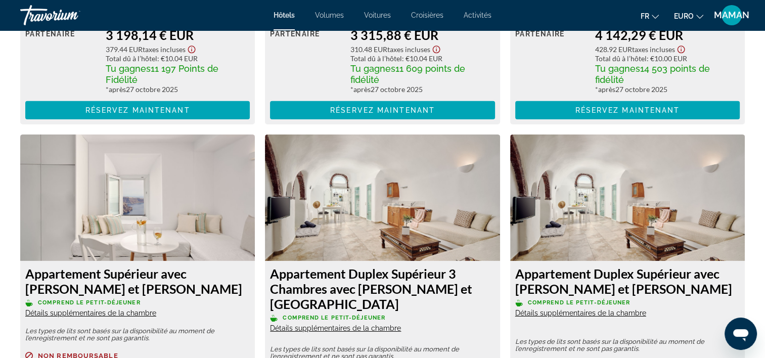
scroll to position [3439, 0]
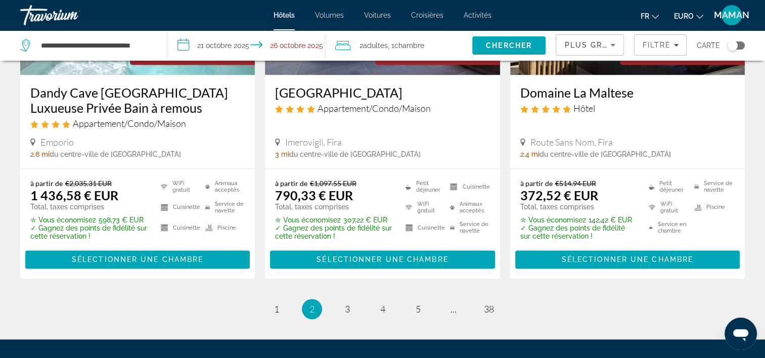
scroll to position [1460, 0]
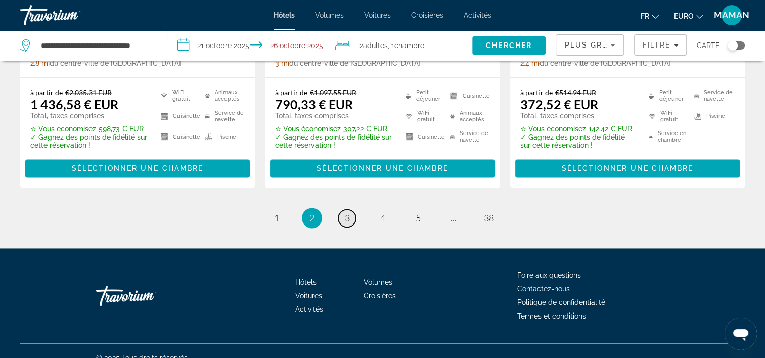
click at [352, 209] on link "page 3" at bounding box center [347, 218] width 18 height 18
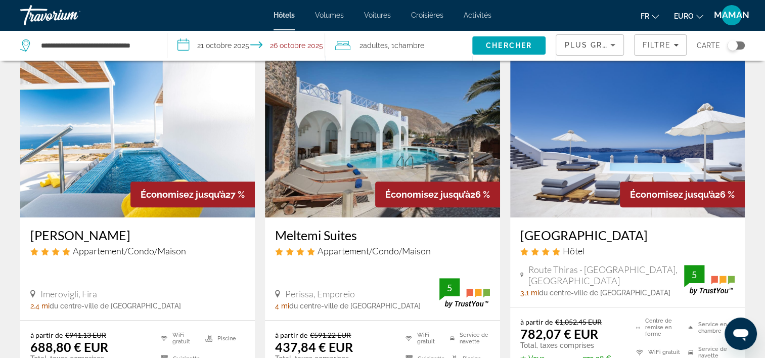
scroll to position [405, 0]
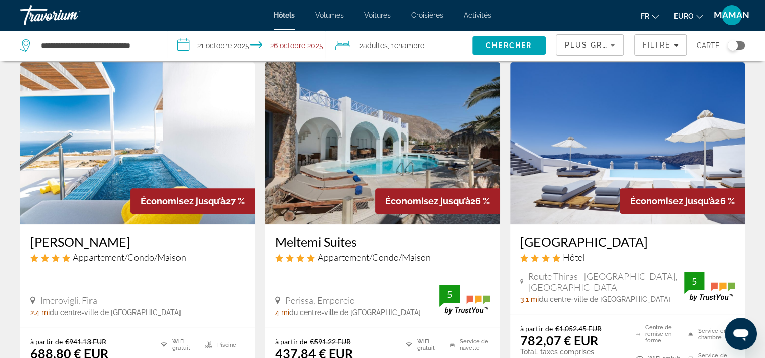
click at [566, 187] on img "Contenu principal" at bounding box center [627, 143] width 235 height 162
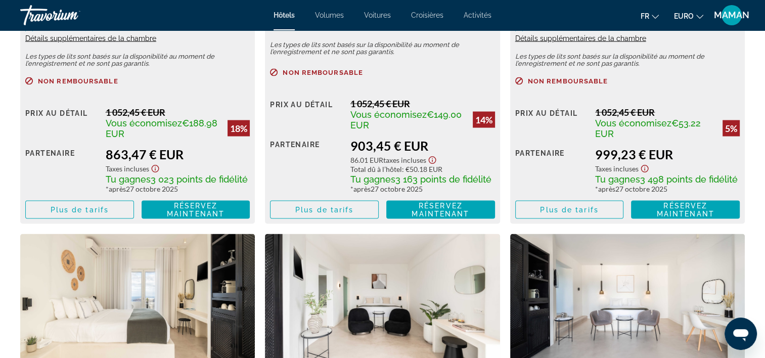
scroll to position [1969, 0]
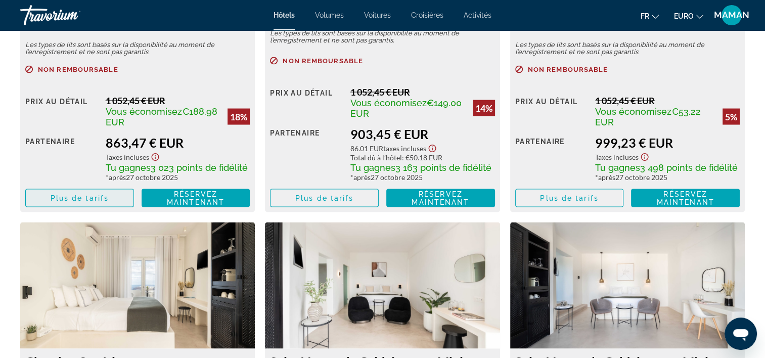
click at [61, 199] on span "Plus de tarifs" at bounding box center [80, 198] width 58 height 8
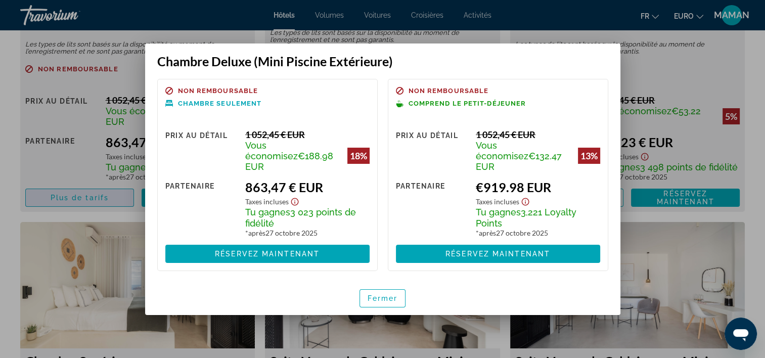
scroll to position [0, 0]
click at [375, 294] on span "Fermer" at bounding box center [383, 298] width 30 height 8
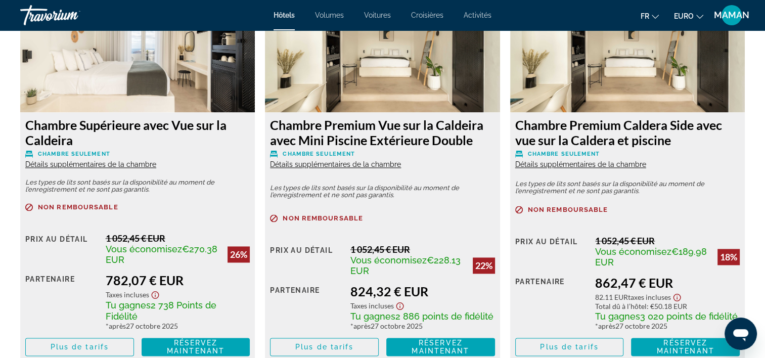
scroll to position [1463, 0]
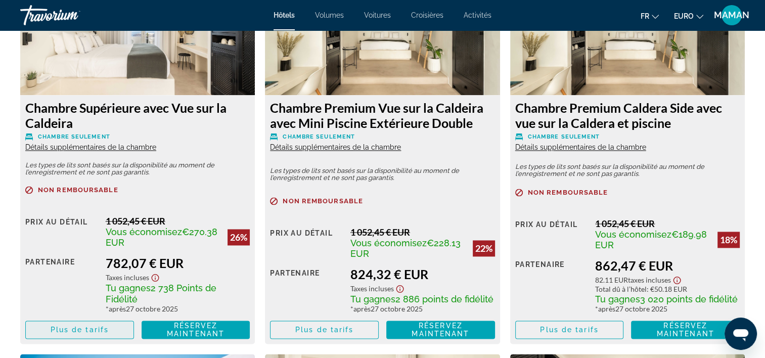
click at [94, 333] on span "Plus de tarifs" at bounding box center [80, 330] width 58 height 8
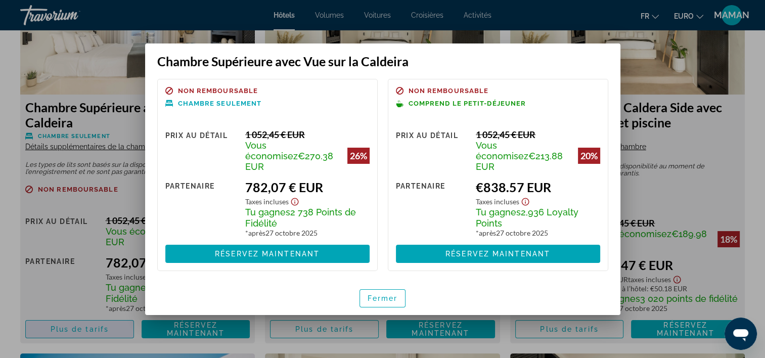
scroll to position [0, 0]
click at [387, 297] on span "button" at bounding box center [383, 298] width 46 height 24
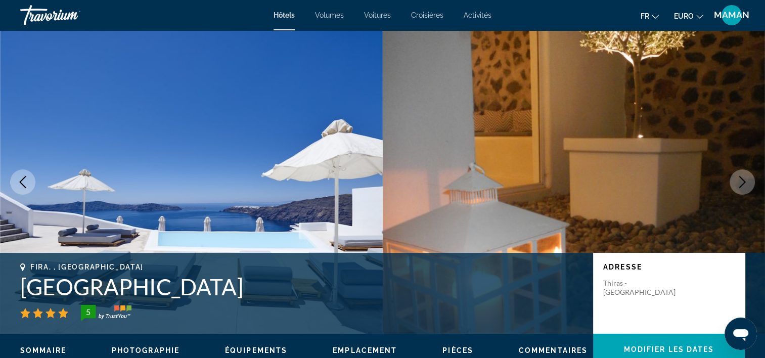
scroll to position [1463, 0]
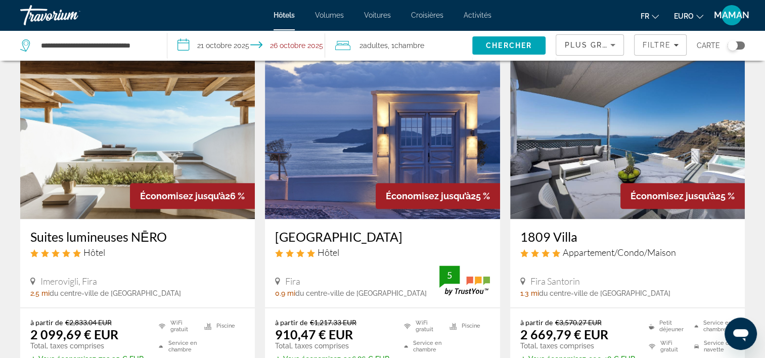
scroll to position [1214, 0]
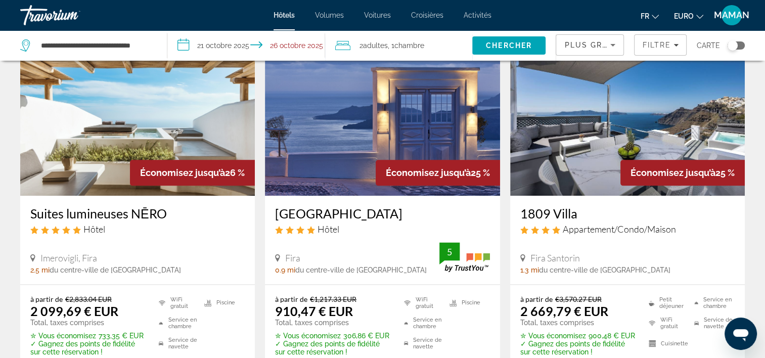
click at [134, 107] on img "Contenu principal" at bounding box center [137, 115] width 235 height 162
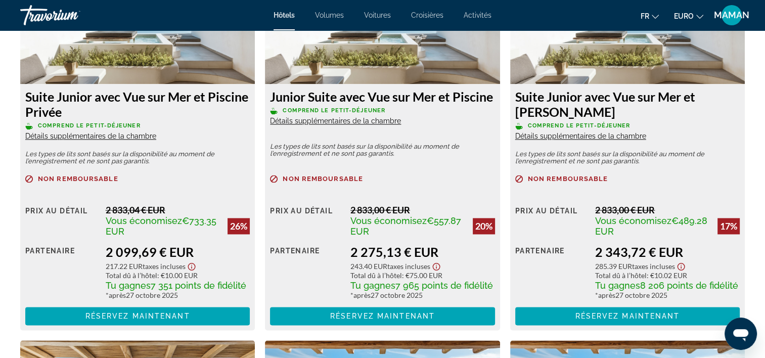
scroll to position [1466, 0]
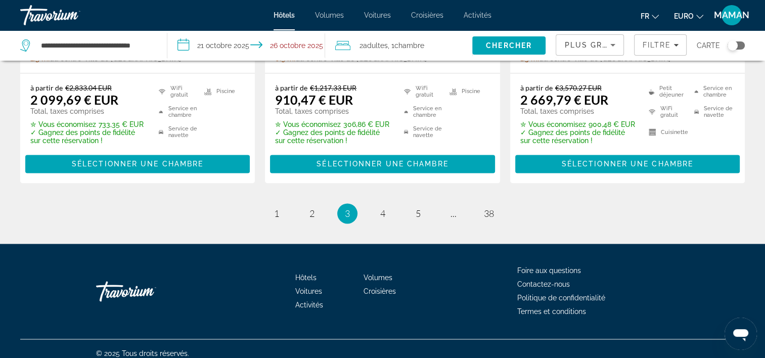
scroll to position [1434, 0]
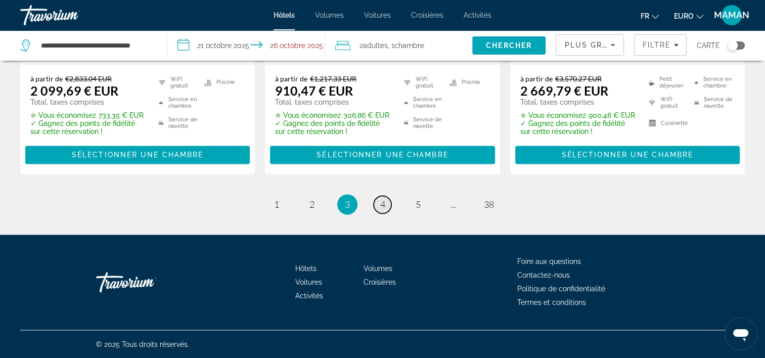
click at [383, 203] on span "4" at bounding box center [382, 204] width 5 height 11
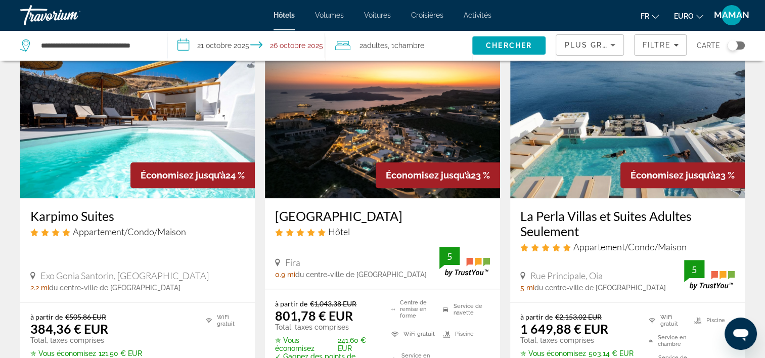
scroll to position [860, 0]
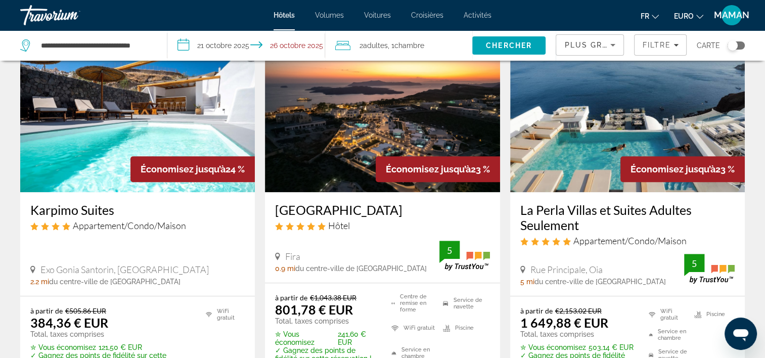
click at [351, 131] on img "Contenu principal" at bounding box center [382, 111] width 235 height 162
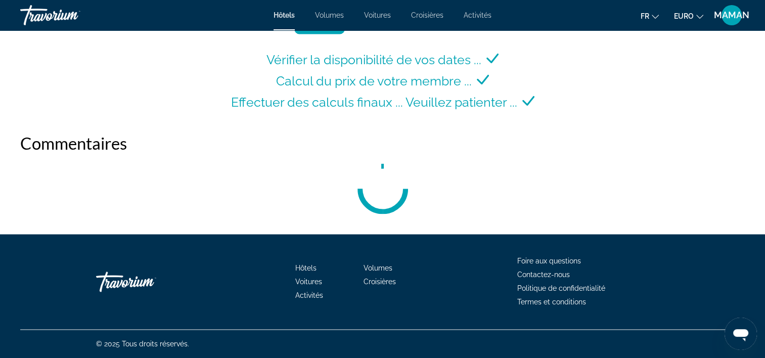
scroll to position [1448, 0]
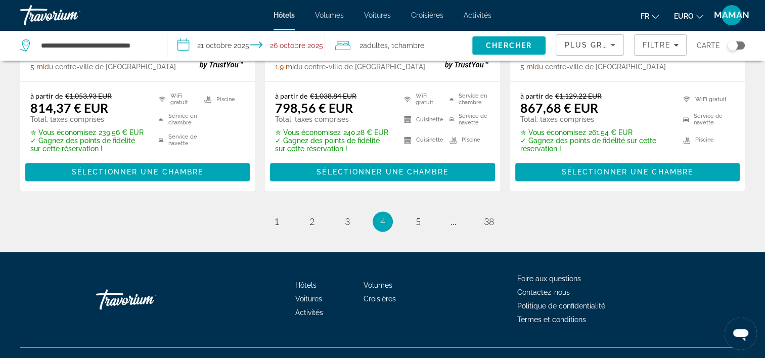
scroll to position [1457, 0]
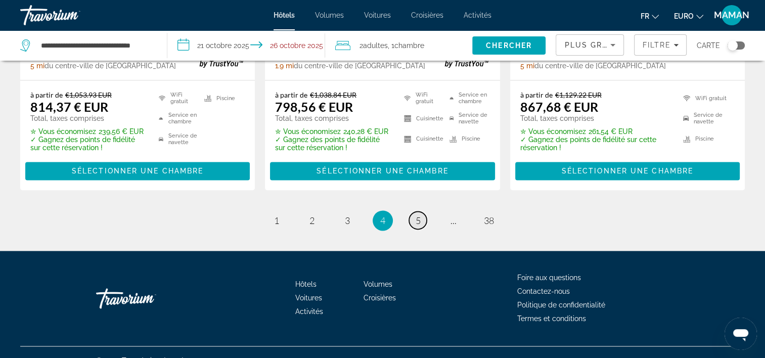
click at [420, 215] on span "5" at bounding box center [418, 220] width 5 height 11
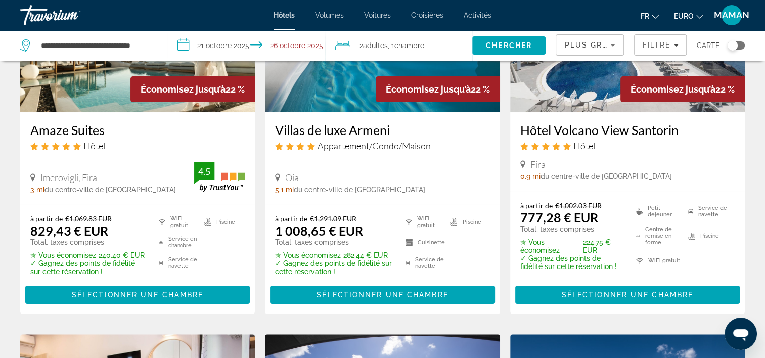
scroll to position [152, 0]
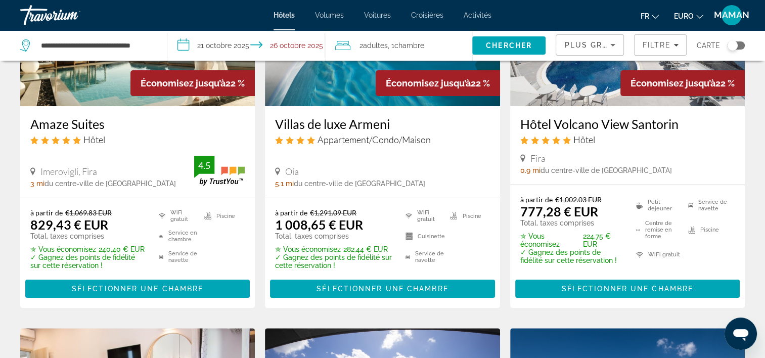
click at [87, 86] on img "Contenu principal" at bounding box center [137, 25] width 235 height 162
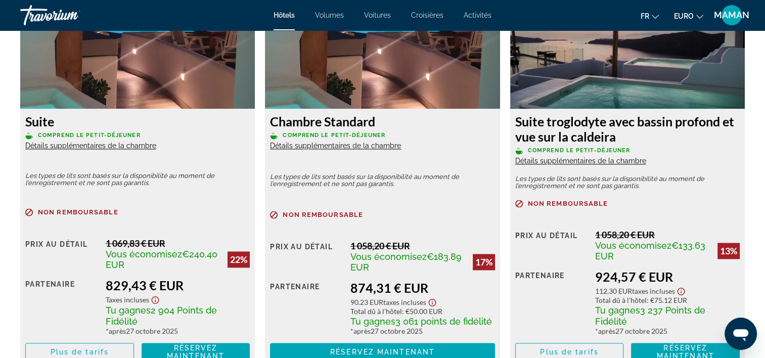
scroll to position [1466, 0]
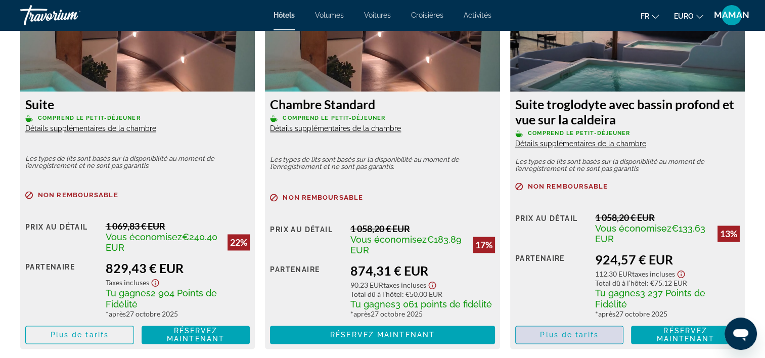
click at [596, 334] on span "Plus de tarifs" at bounding box center [569, 335] width 58 height 8
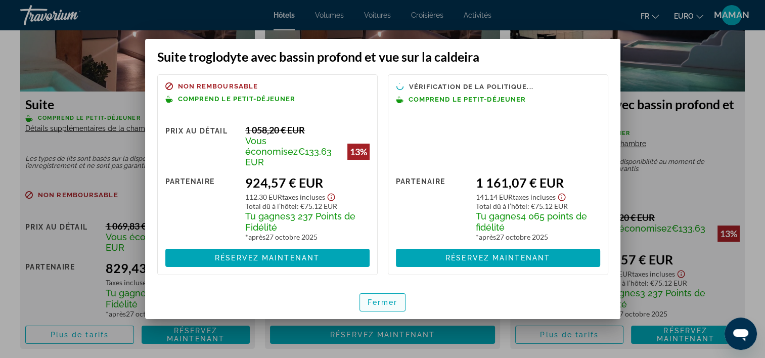
click at [377, 301] on span "Fermer" at bounding box center [383, 302] width 30 height 8
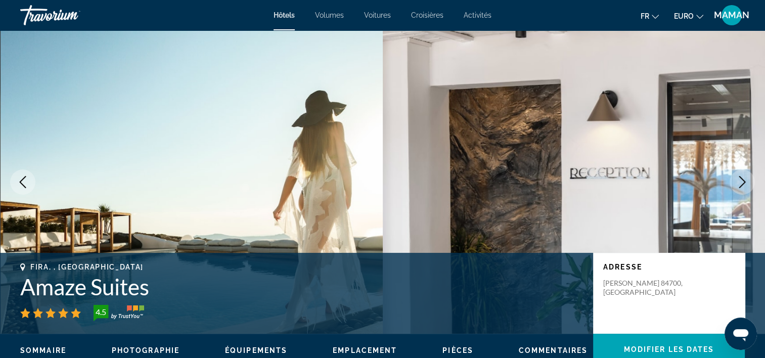
scroll to position [1466, 0]
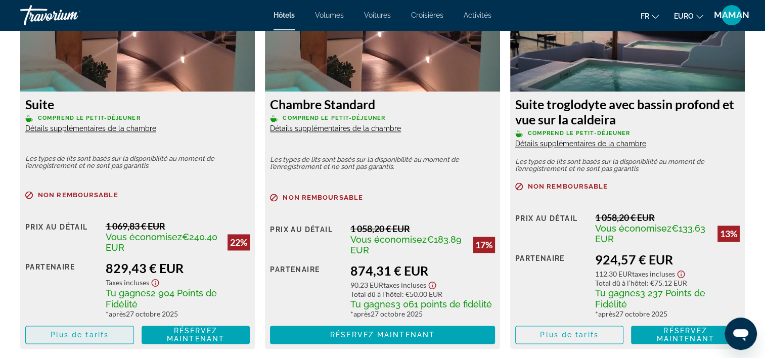
click at [63, 334] on span "Plus de tarifs" at bounding box center [80, 335] width 58 height 8
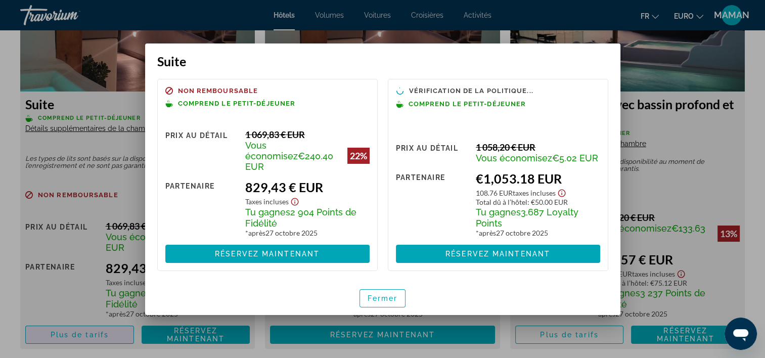
scroll to position [0, 0]
click at [378, 294] on span "Fermer" at bounding box center [383, 298] width 30 height 8
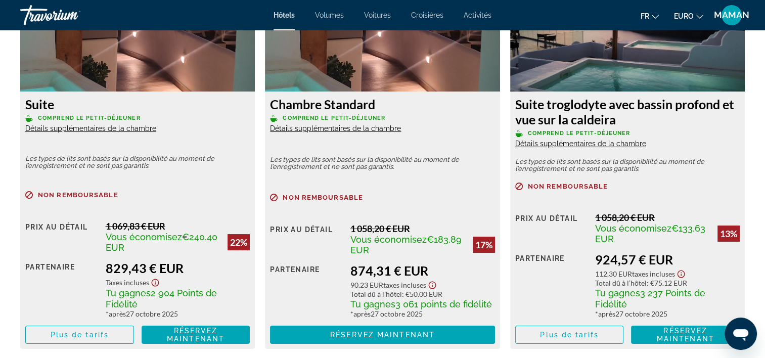
scroll to position [1466, 0]
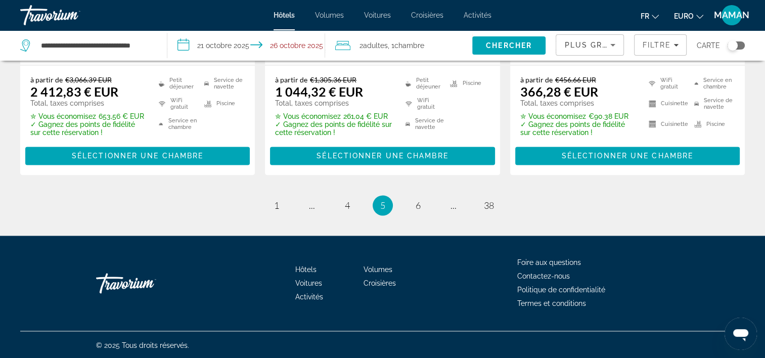
scroll to position [1434, 0]
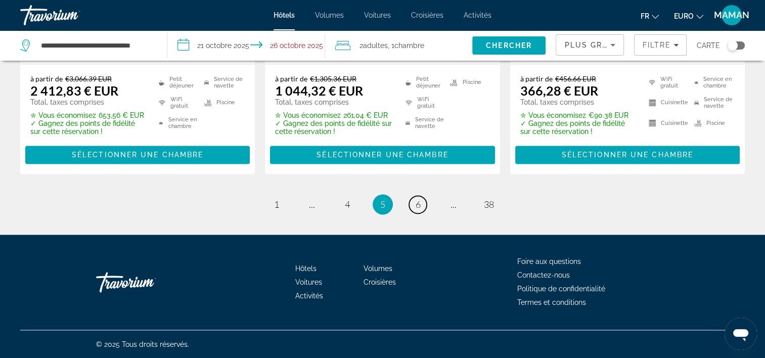
click at [418, 201] on span "6" at bounding box center [418, 204] width 5 height 11
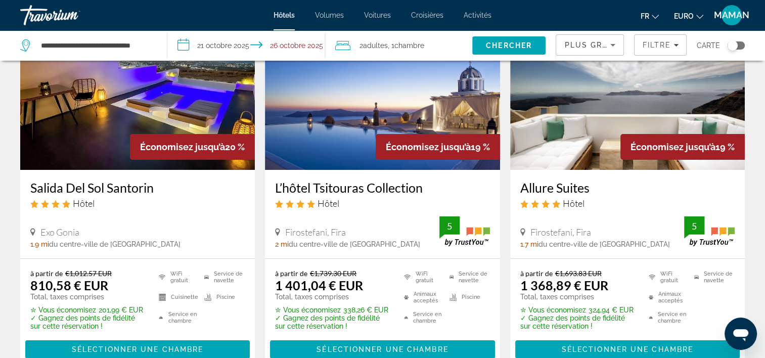
scroll to position [101, 0]
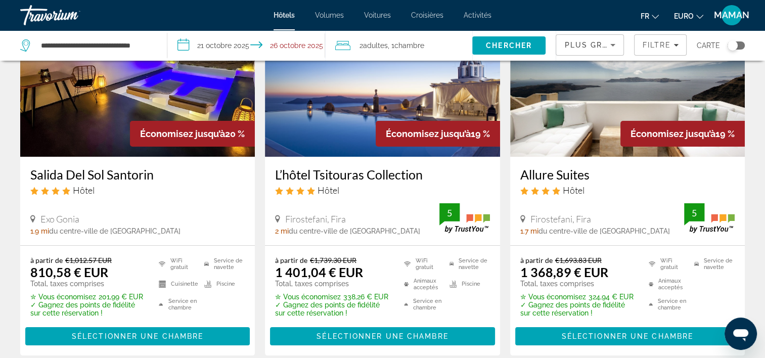
click at [350, 131] on img "Contenu principal" at bounding box center [382, 76] width 235 height 162
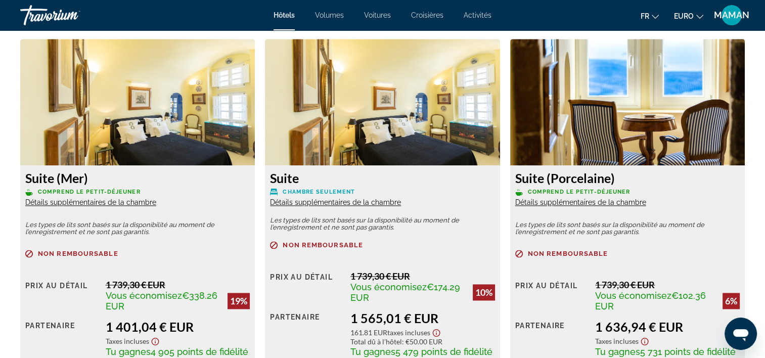
scroll to position [1568, 0]
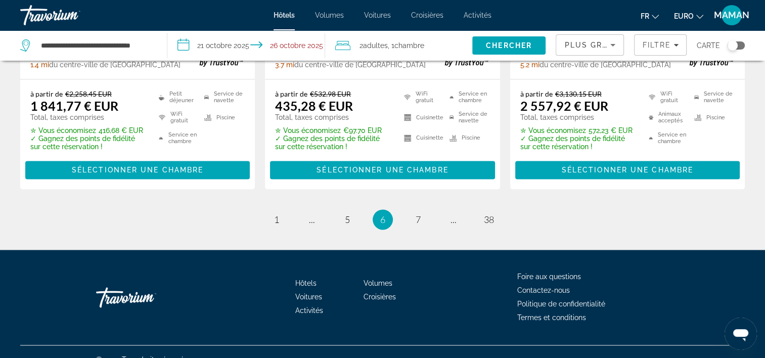
scroll to position [1440, 0]
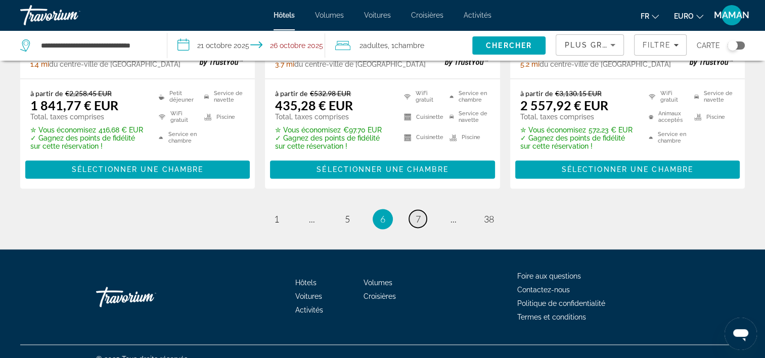
click at [418, 213] on span "7" at bounding box center [418, 218] width 5 height 11
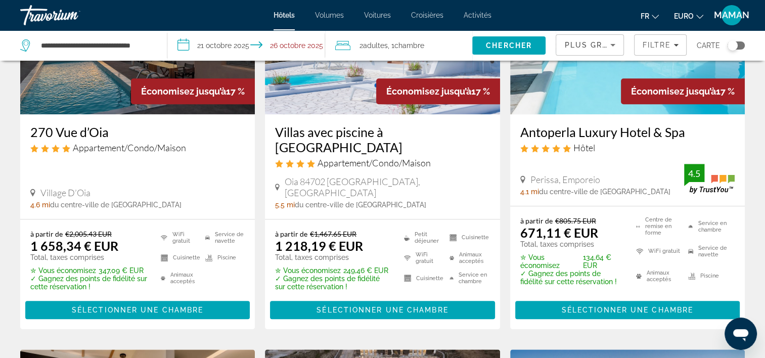
scroll to position [860, 0]
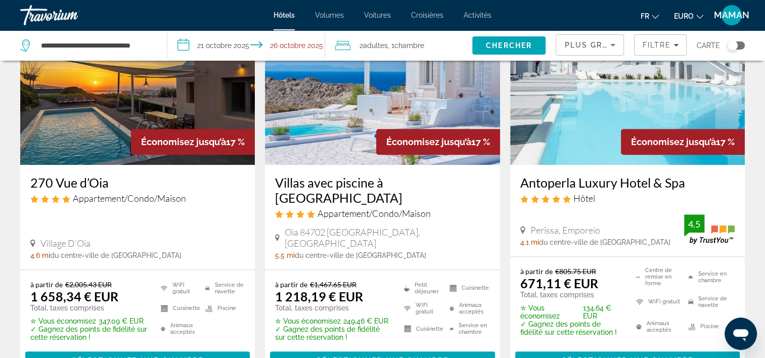
click at [579, 147] on img "Contenu principal" at bounding box center [627, 84] width 235 height 162
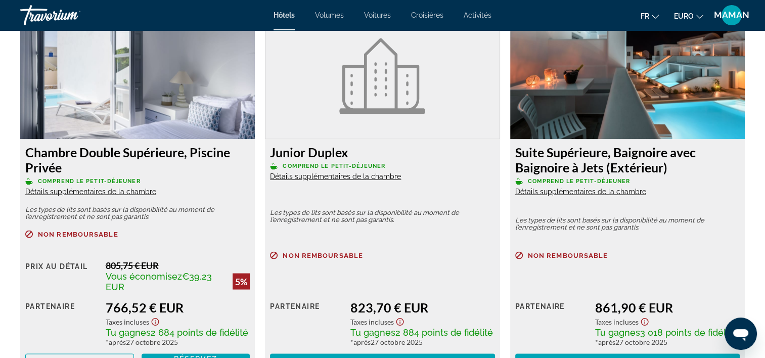
scroll to position [1810, 0]
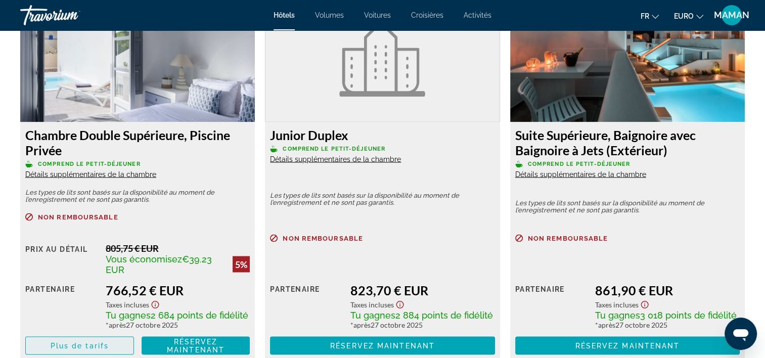
click at [72, 341] on span "Plus de tarifs" at bounding box center [80, 345] width 58 height 8
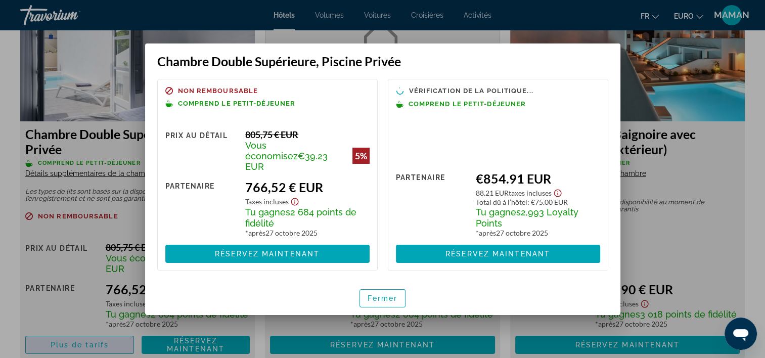
scroll to position [0, 0]
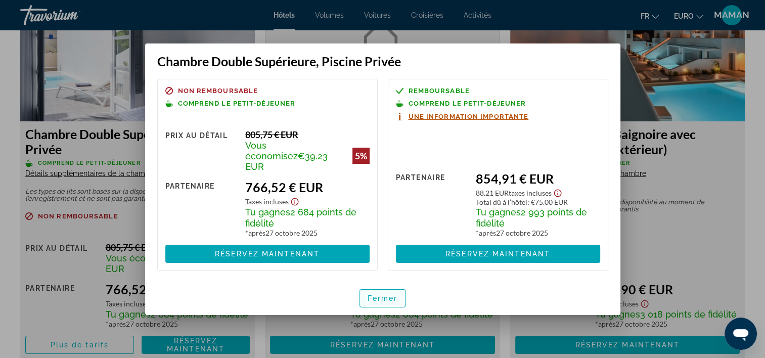
click at [388, 294] on span "Fermer" at bounding box center [383, 298] width 30 height 8
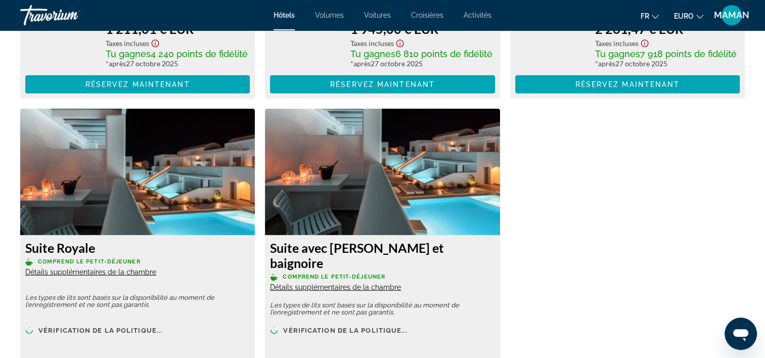
scroll to position [3226, 0]
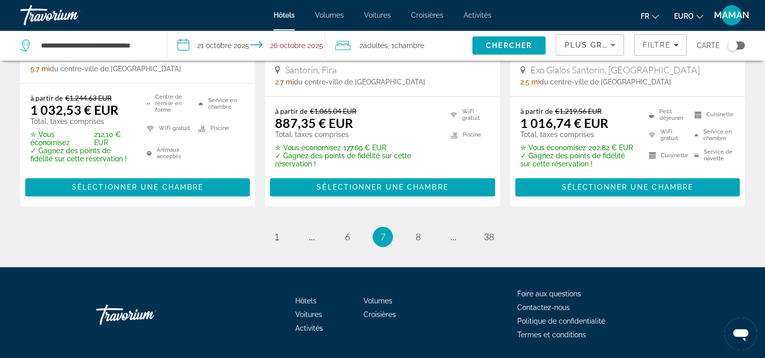
scroll to position [1462, 0]
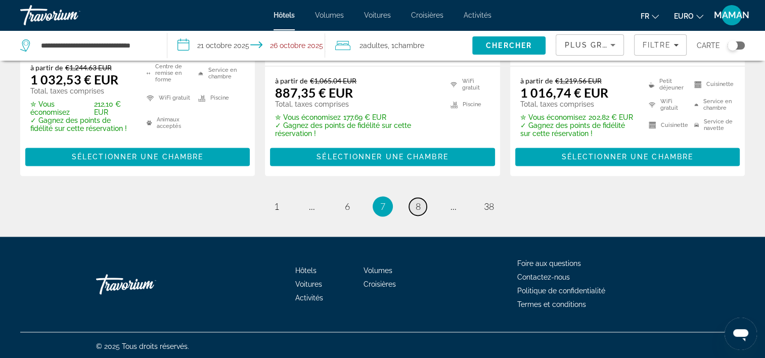
click at [419, 206] on span "8" at bounding box center [418, 206] width 5 height 11
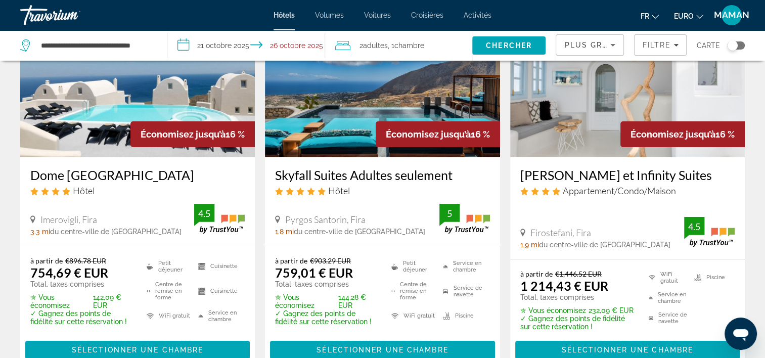
scroll to position [101, 0]
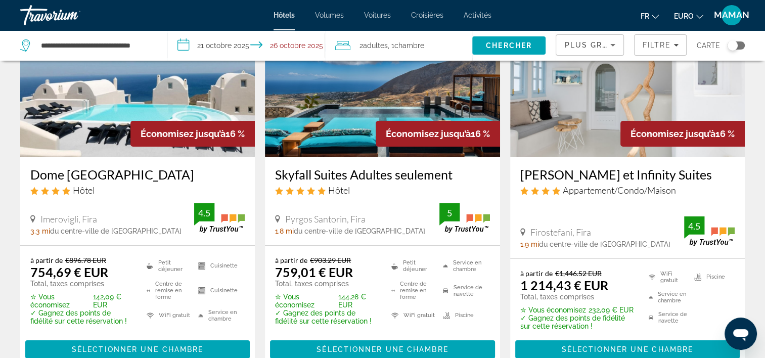
click at [314, 133] on img "Contenu principal" at bounding box center [382, 76] width 235 height 162
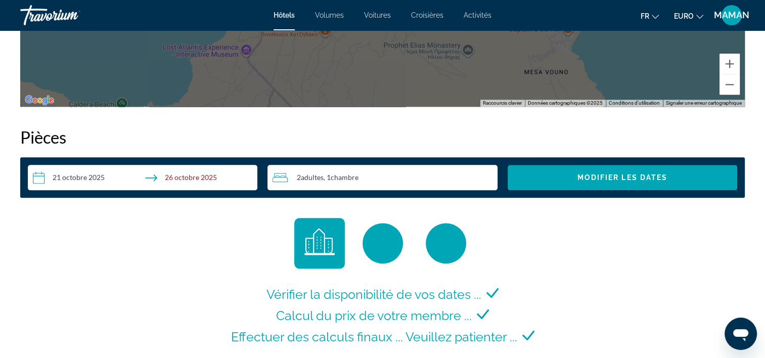
scroll to position [860, 0]
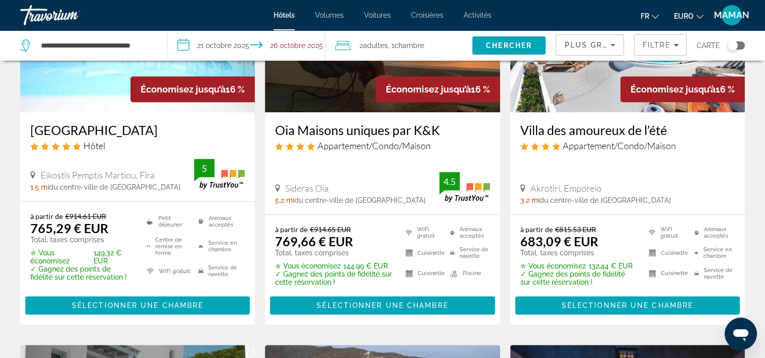
scroll to position [556, 0]
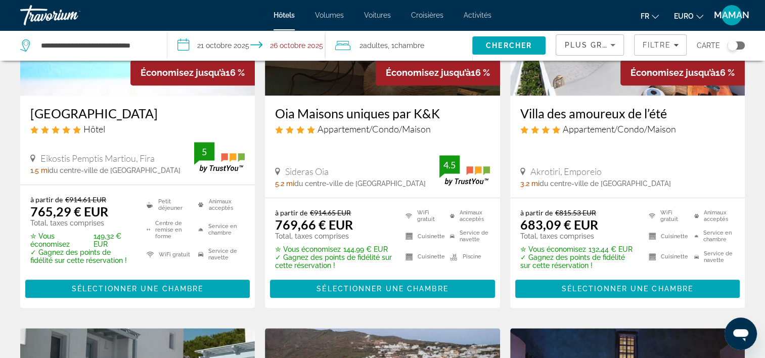
click at [53, 83] on img "Contenu principal" at bounding box center [137, 15] width 235 height 162
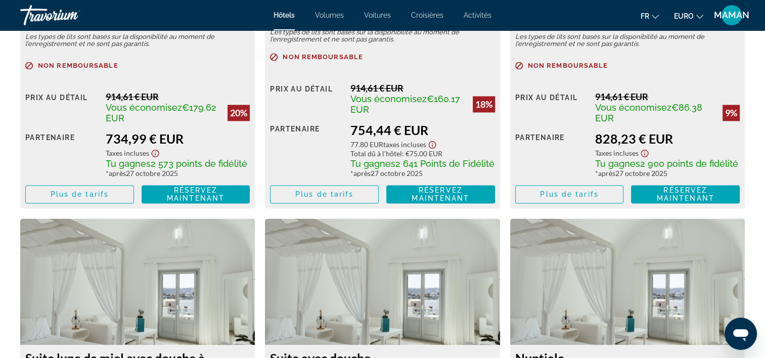
scroll to position [1564, 0]
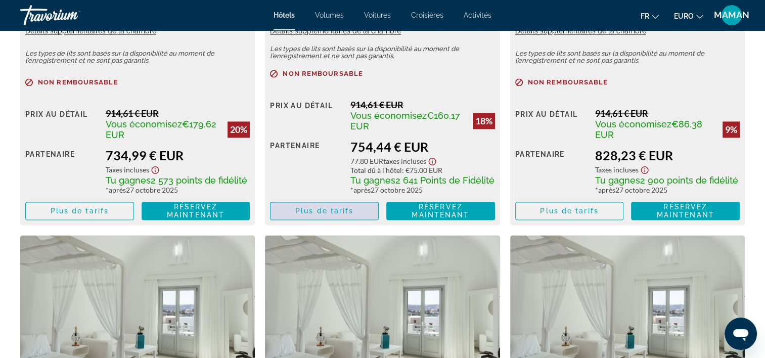
click at [342, 215] on span "Plus de tarifs" at bounding box center [324, 211] width 58 height 8
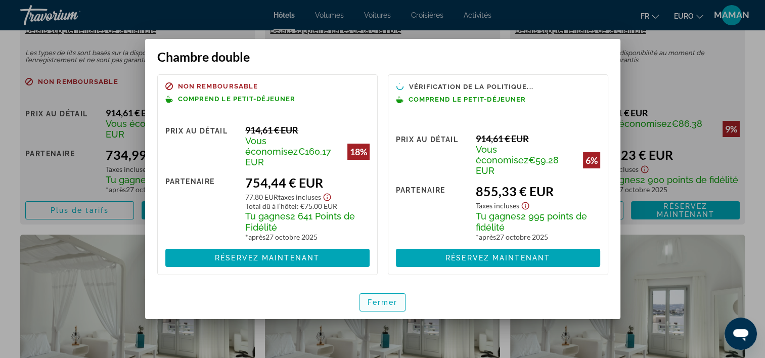
click at [399, 300] on span "button" at bounding box center [383, 302] width 46 height 24
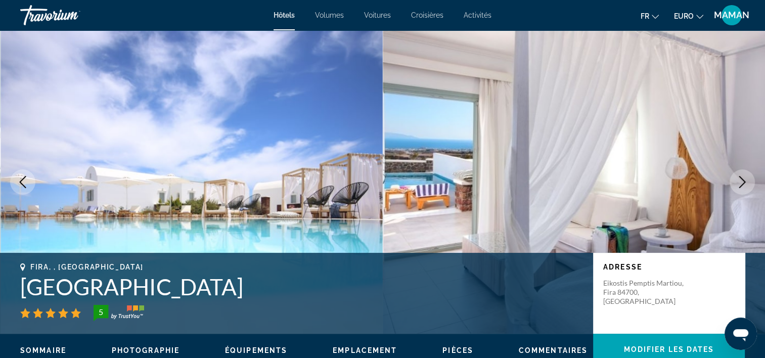
scroll to position [1564, 0]
